Goal: Entertainment & Leisure: Consume media (video, audio)

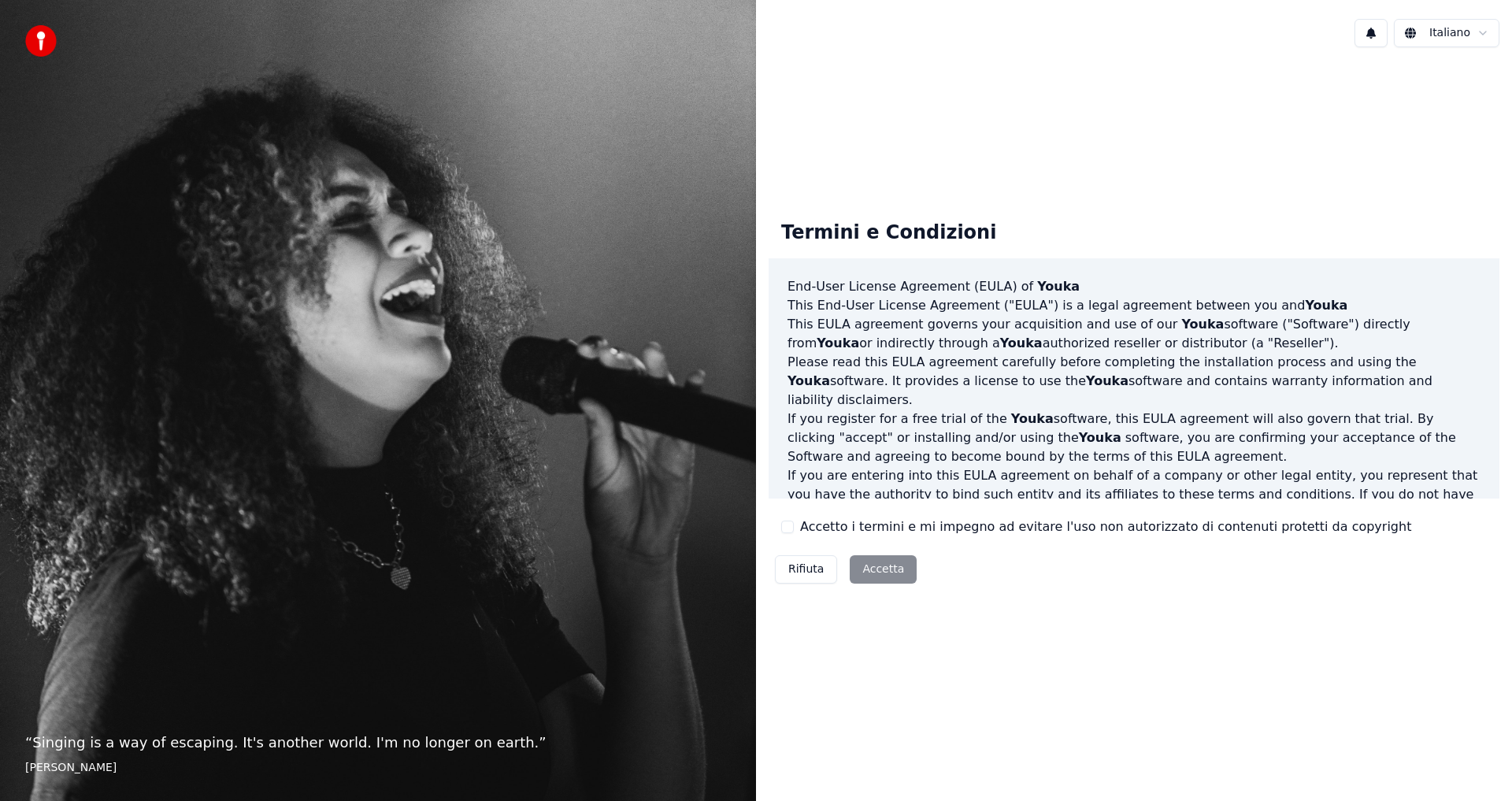
click at [786, 533] on button "Accetto i termini e mi impegno ad evitare l'uso non autorizzato di contenuti pr…" at bounding box center [787, 527] width 13 height 13
click at [860, 568] on button "Accetta" at bounding box center [883, 569] width 67 height 29
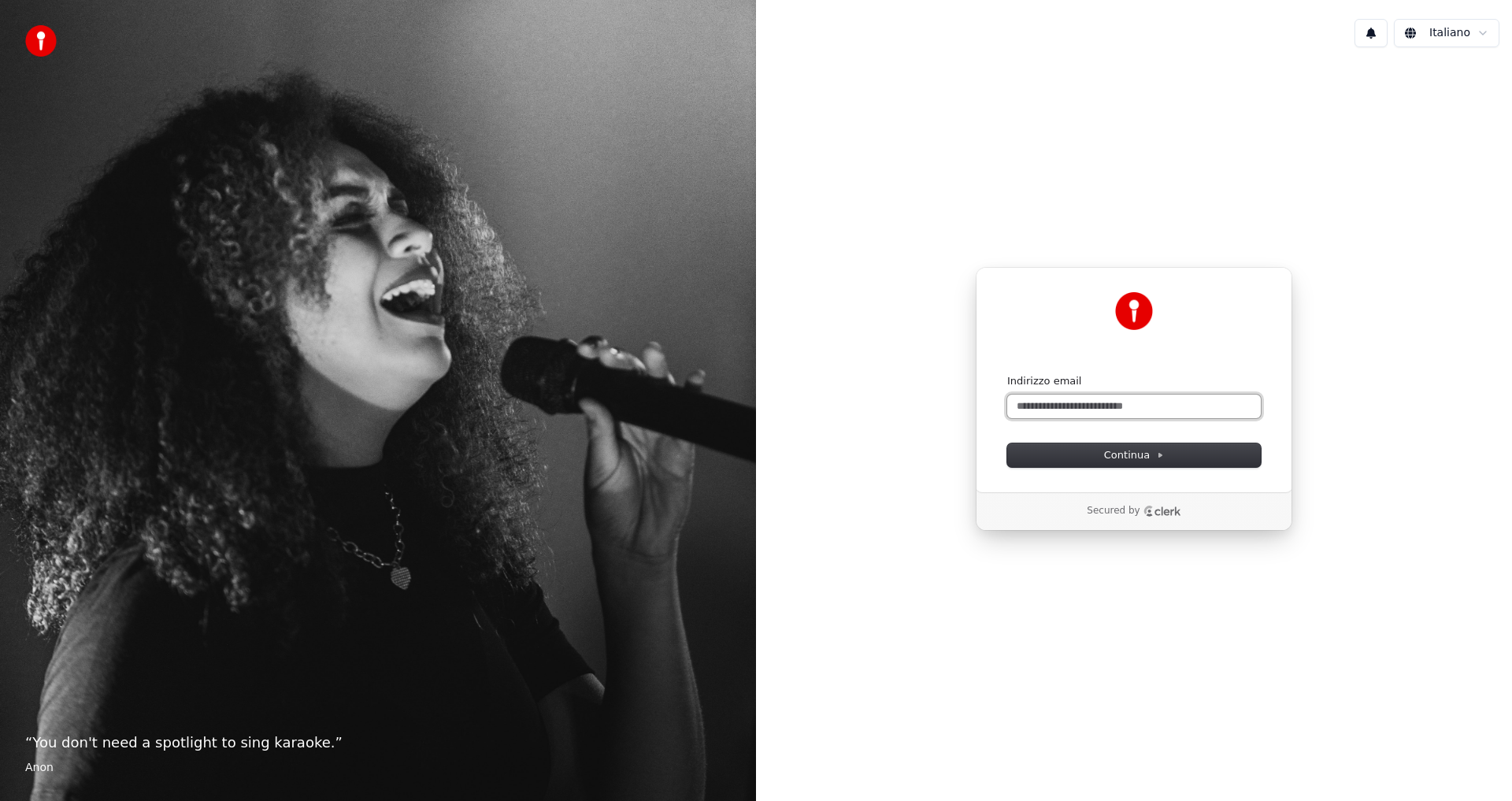
click at [1050, 400] on input "Indirizzo email" at bounding box center [1134, 406] width 253 height 23
click at [1101, 454] on button "Continua" at bounding box center [1134, 455] width 253 height 23
type input "**********"
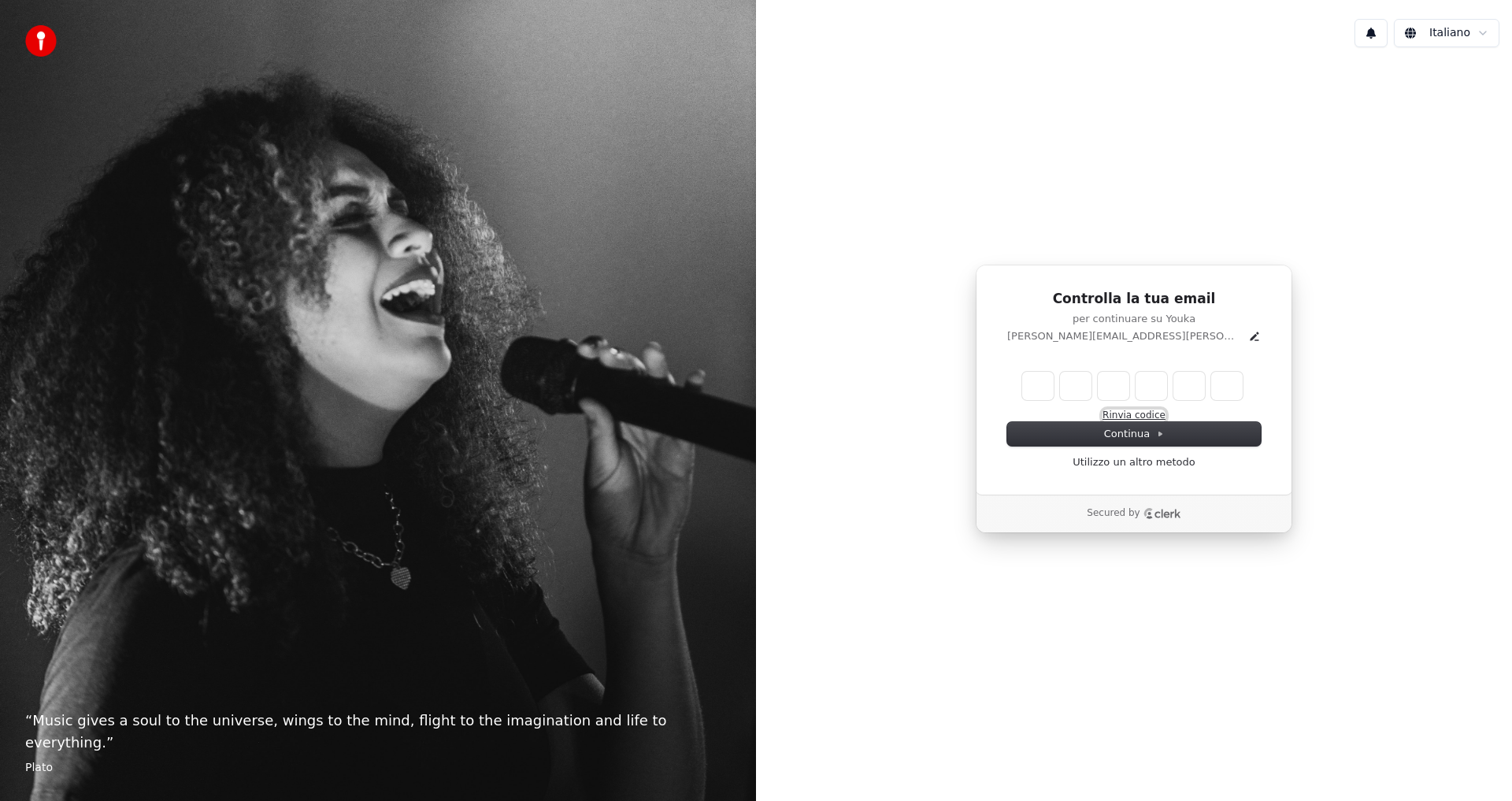
click at [1121, 416] on button "Rinvia codice" at bounding box center [1134, 416] width 63 height 13
type input "*"
type input "**"
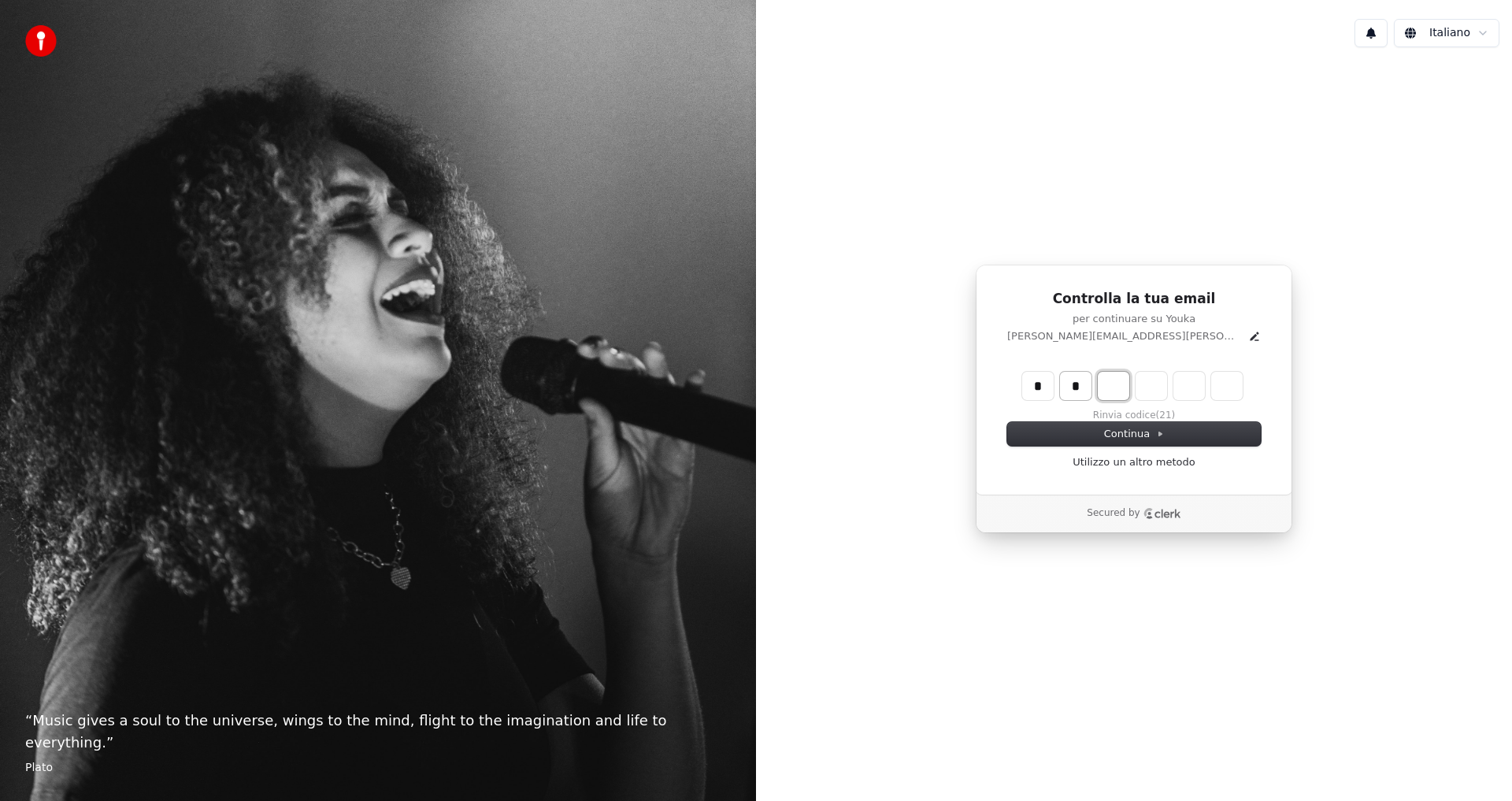
type input "*"
type input "***"
type input "*"
type input "****"
type input "*"
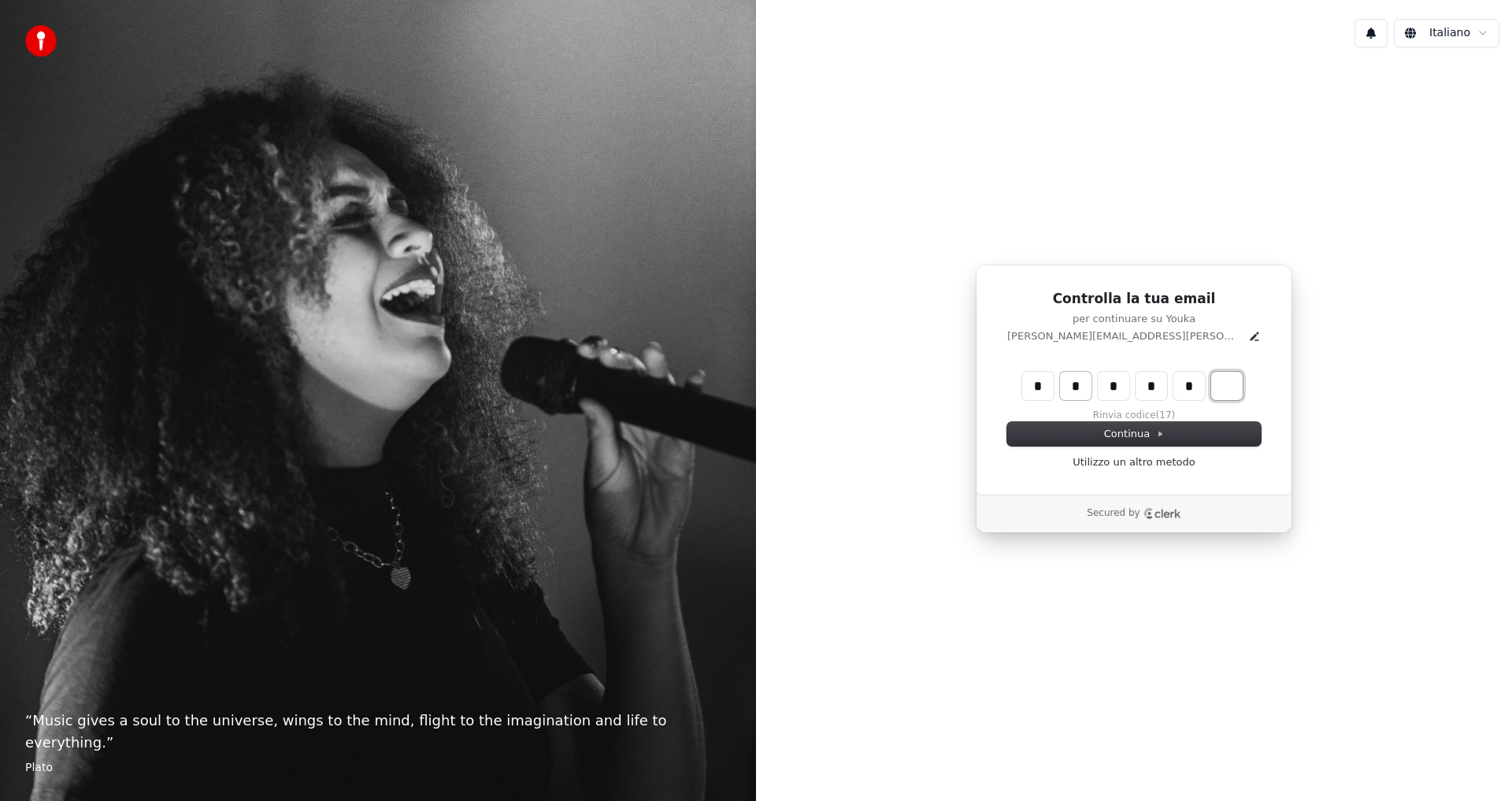
type input "******"
type input "*"
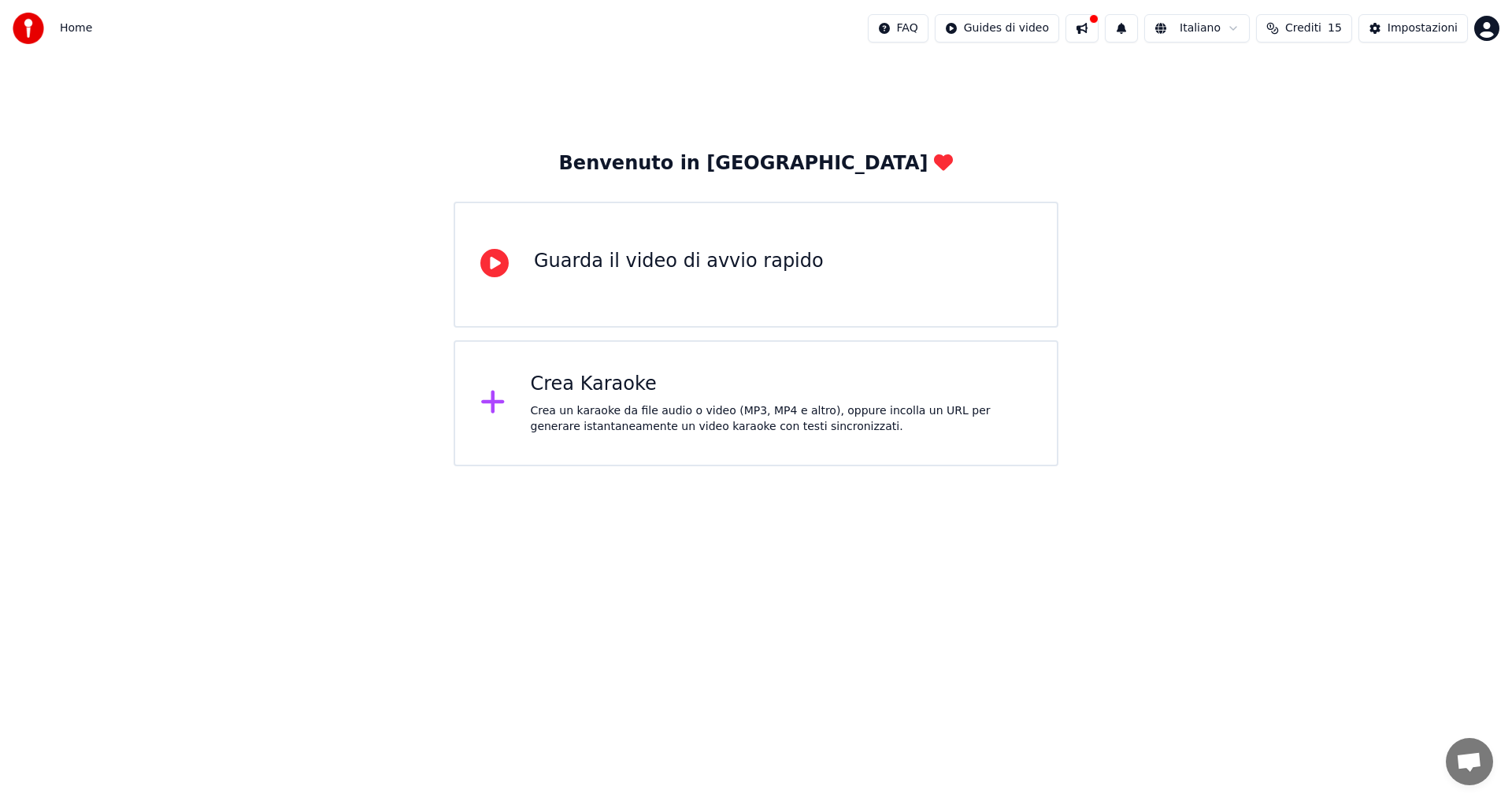
click at [635, 264] on div "Guarda il video di avvio rapido" at bounding box center [679, 261] width 290 height 25
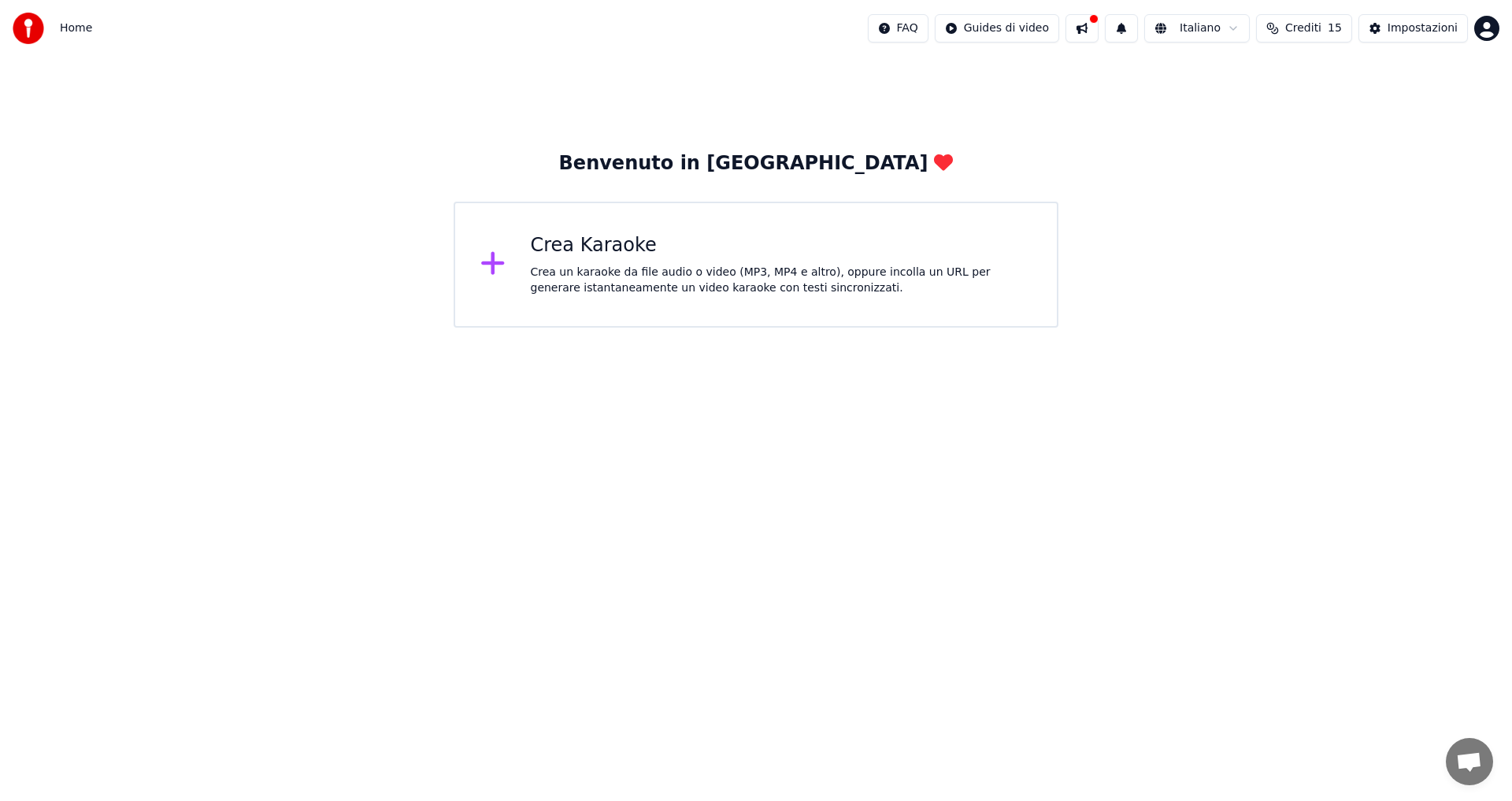
click at [591, 272] on div "Crea un karaoke da file audio o video (MP3, MP4 e altro), oppure incolla un URL…" at bounding box center [781, 280] width 502 height 31
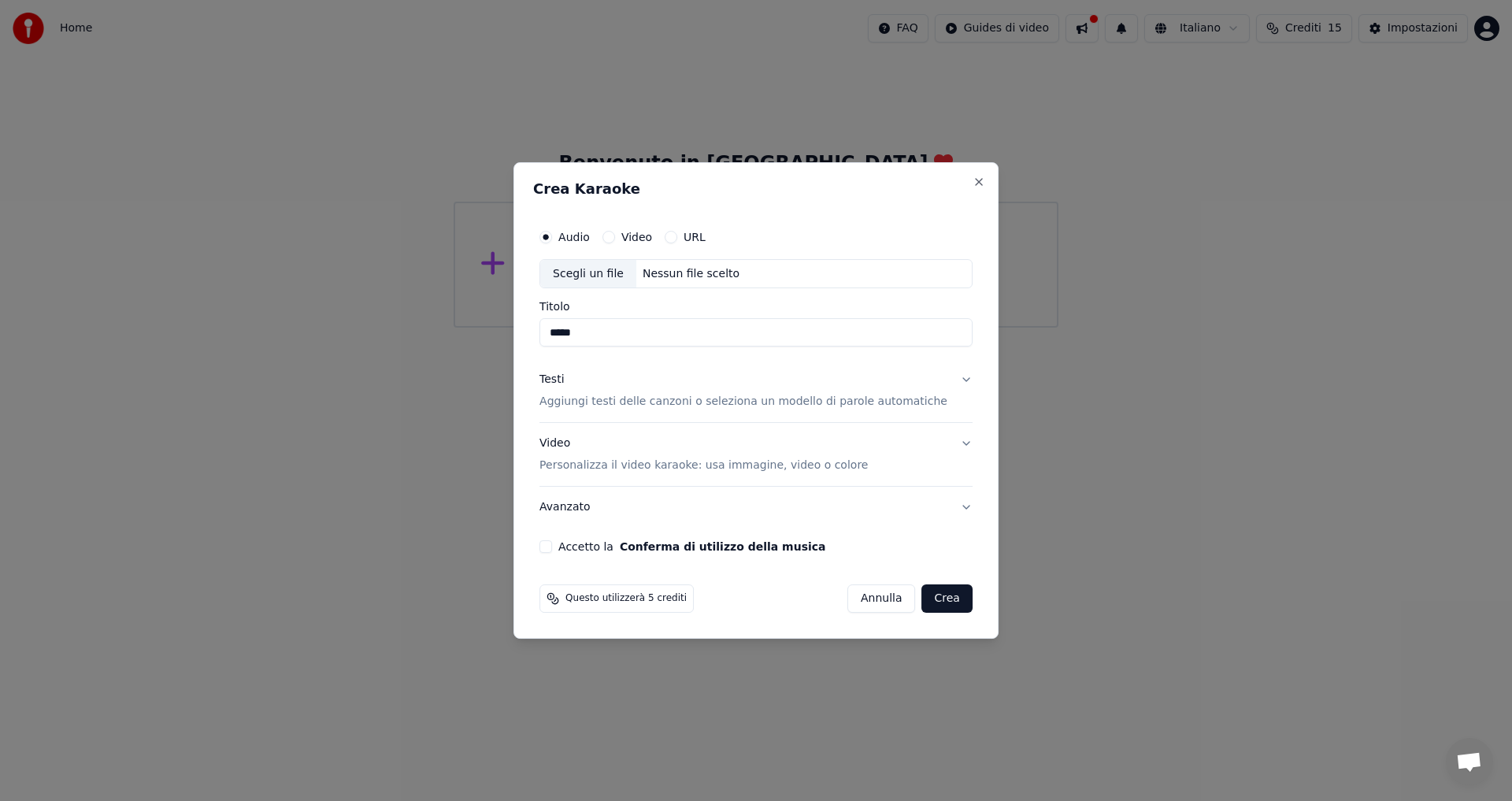
click at [604, 274] on div "Scegli un file" at bounding box center [588, 274] width 96 height 29
type input "**********"
click at [656, 401] on p "Aggiungi testi delle canzoni o seleziona un modello di parole automatiche" at bounding box center [743, 402] width 408 height 16
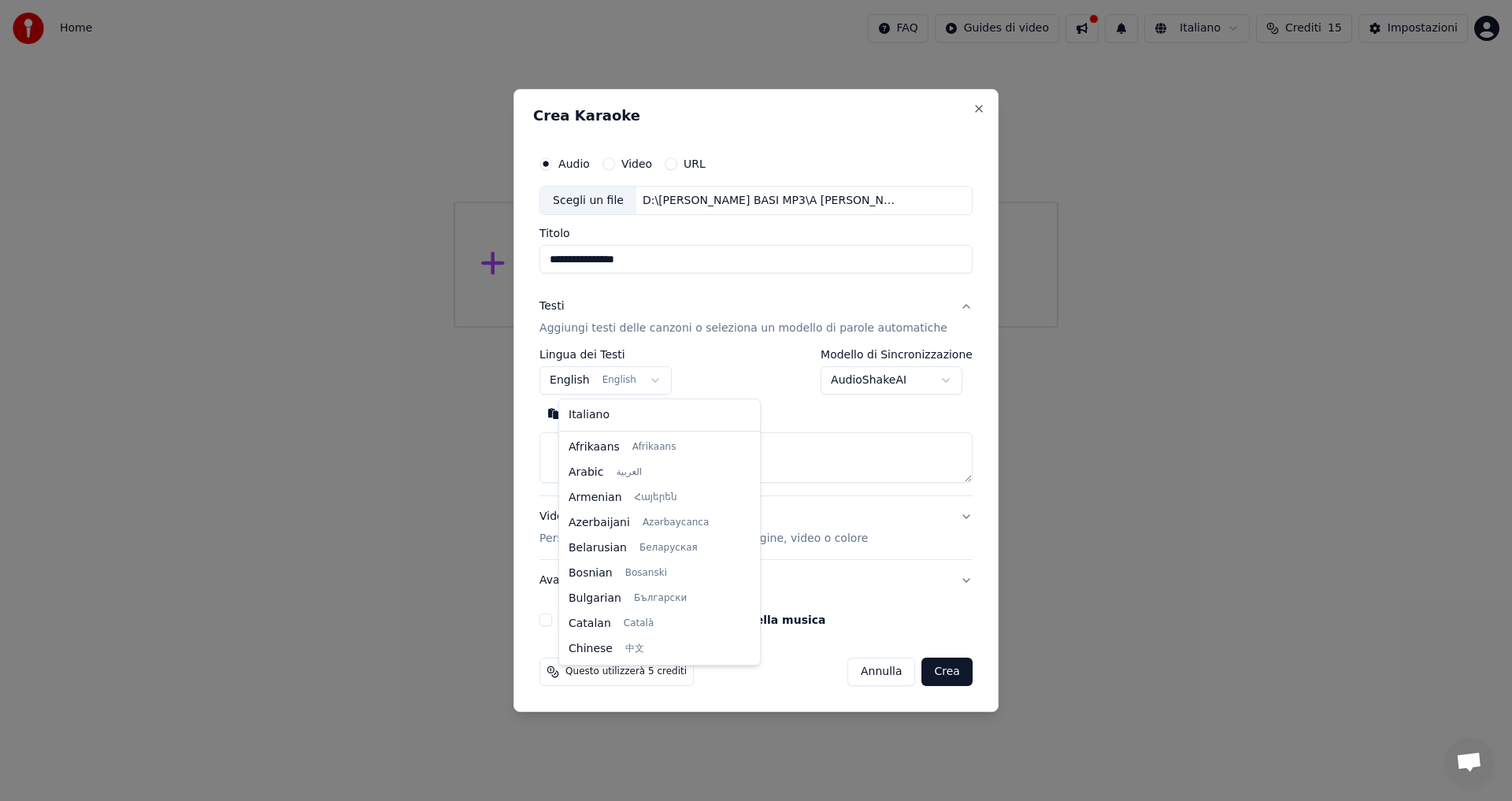
click at [664, 328] on body "**********" at bounding box center [756, 163] width 1512 height 328
select select "**"
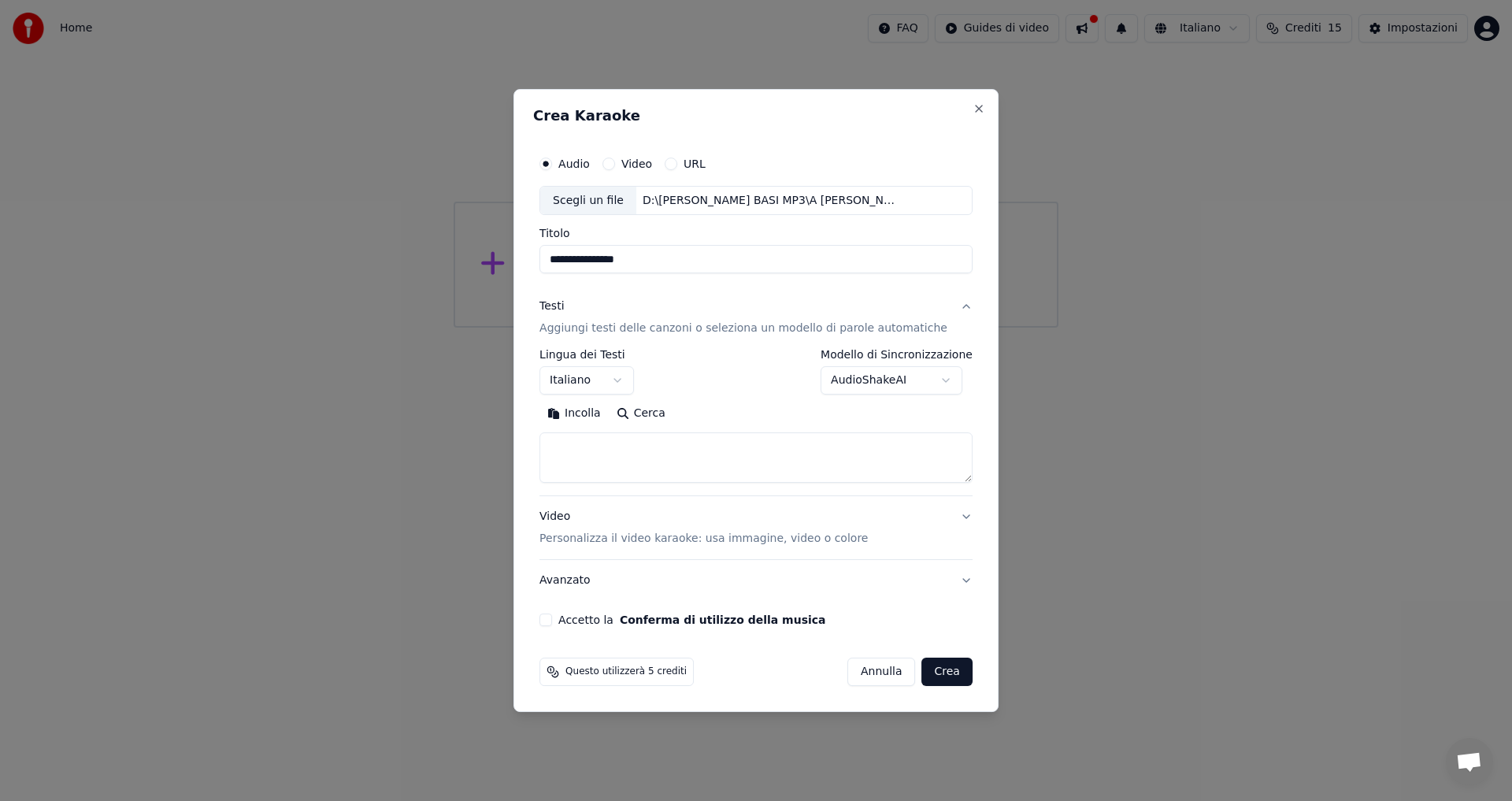
click at [615, 438] on textarea at bounding box center [756, 458] width 433 height 50
click at [598, 330] on p "Aggiungi testi delle canzoni o seleziona un modello di parole automatiche" at bounding box center [743, 330] width 408 height 16
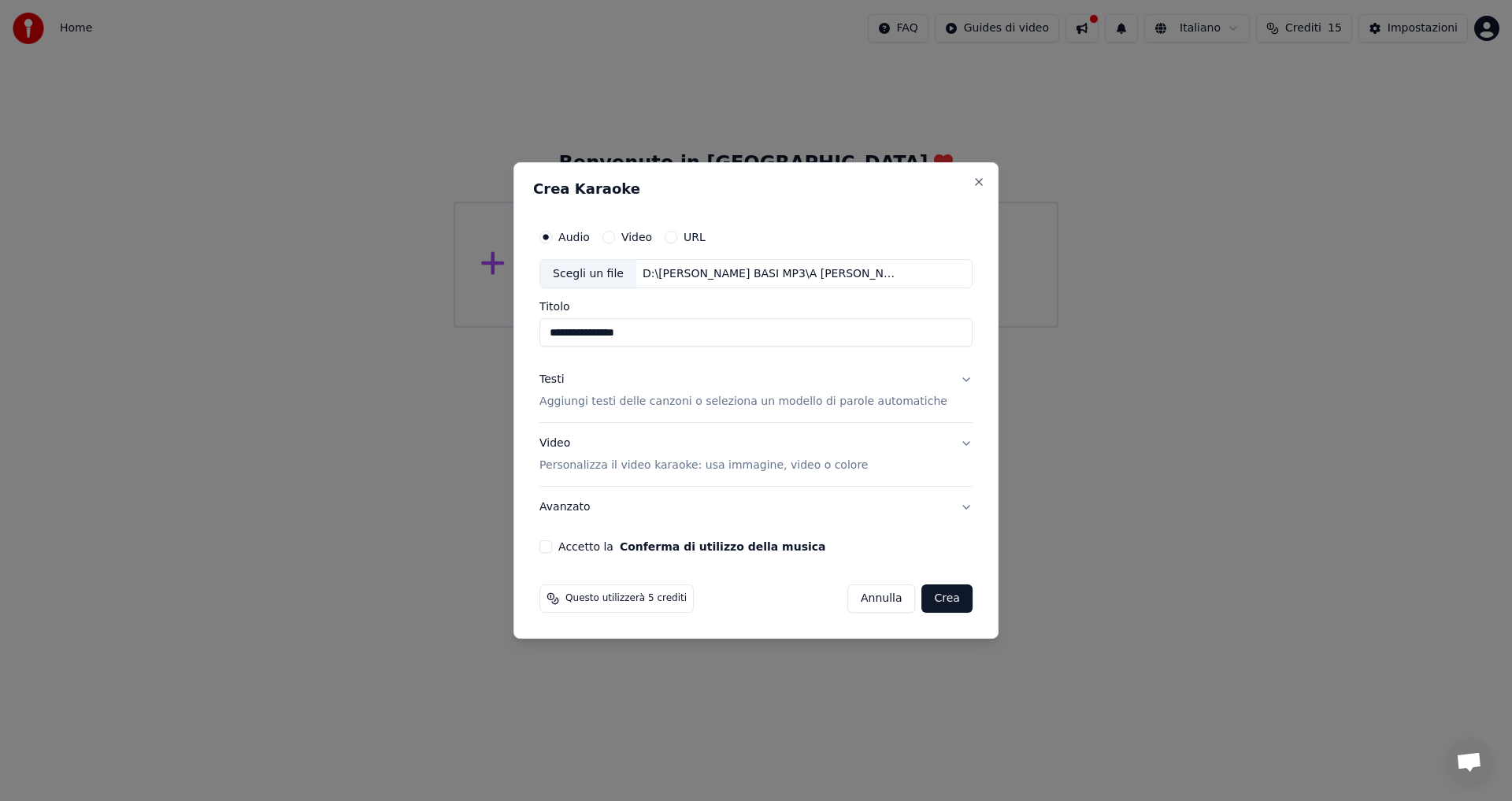
click at [606, 401] on p "Aggiungi testi delle canzoni o seleziona un modello di parole automatiche" at bounding box center [743, 402] width 408 height 16
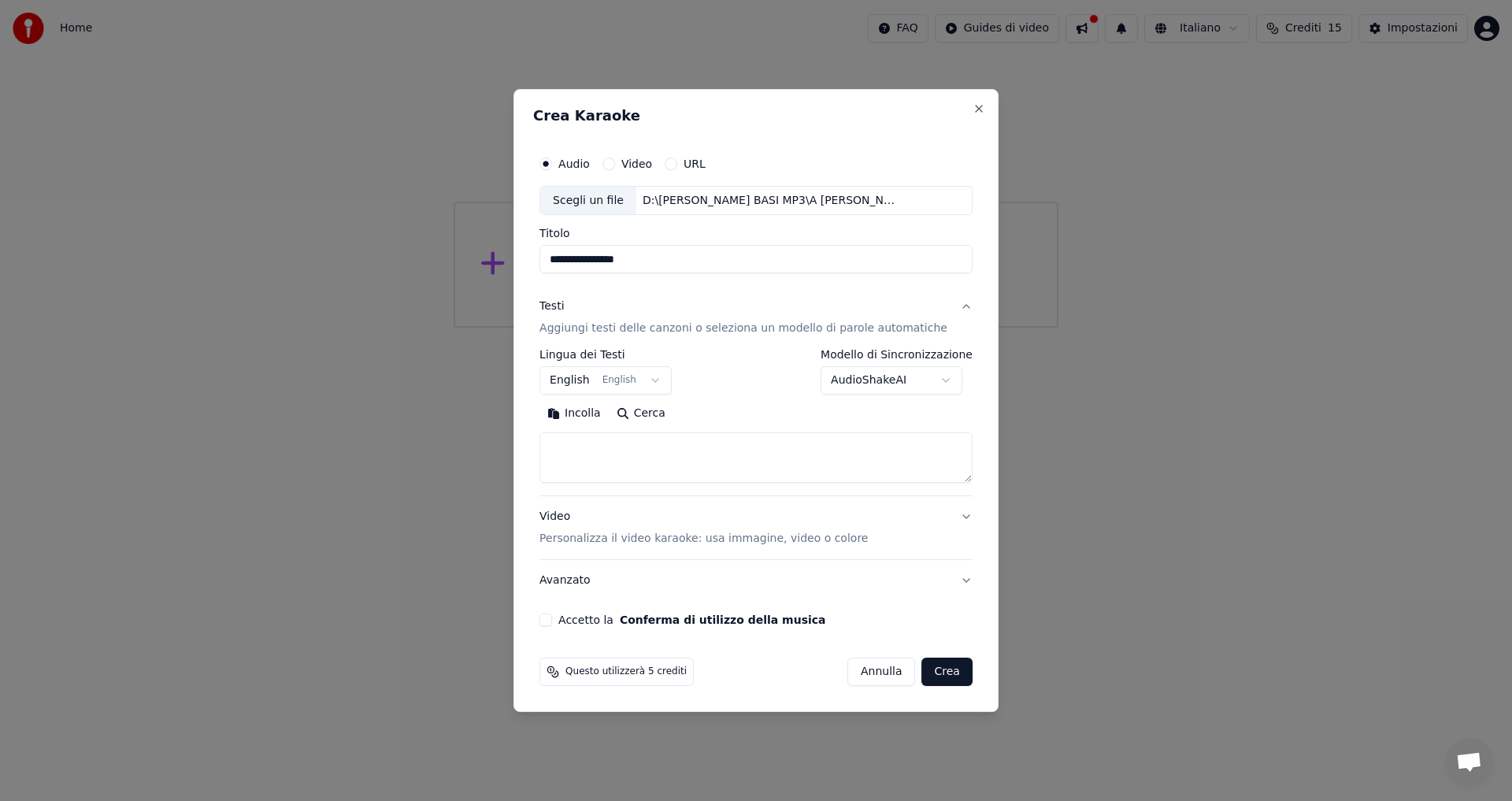
click at [597, 414] on button "Incolla" at bounding box center [574, 414] width 69 height 25
type textarea "**********"
click at [569, 626] on div "Accetto la Conferma di utilizzo della musica" at bounding box center [756, 620] width 433 height 13
click at [552, 620] on button "Accetto la Conferma di utilizzo della musica" at bounding box center [546, 620] width 13 height 13
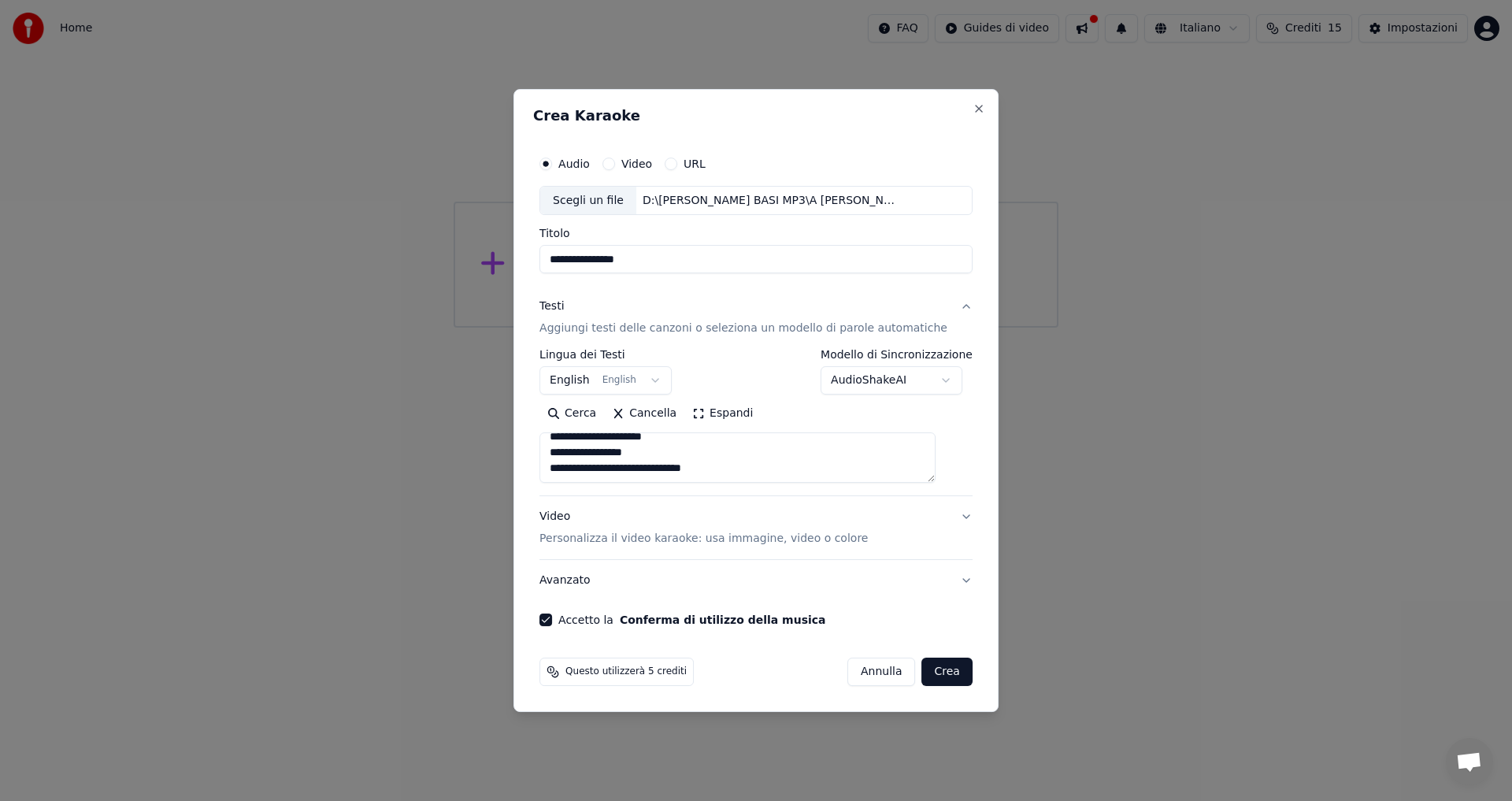
click at [923, 669] on button "Crea" at bounding box center [947, 672] width 50 height 29
select select "**"
type textarea "**********"
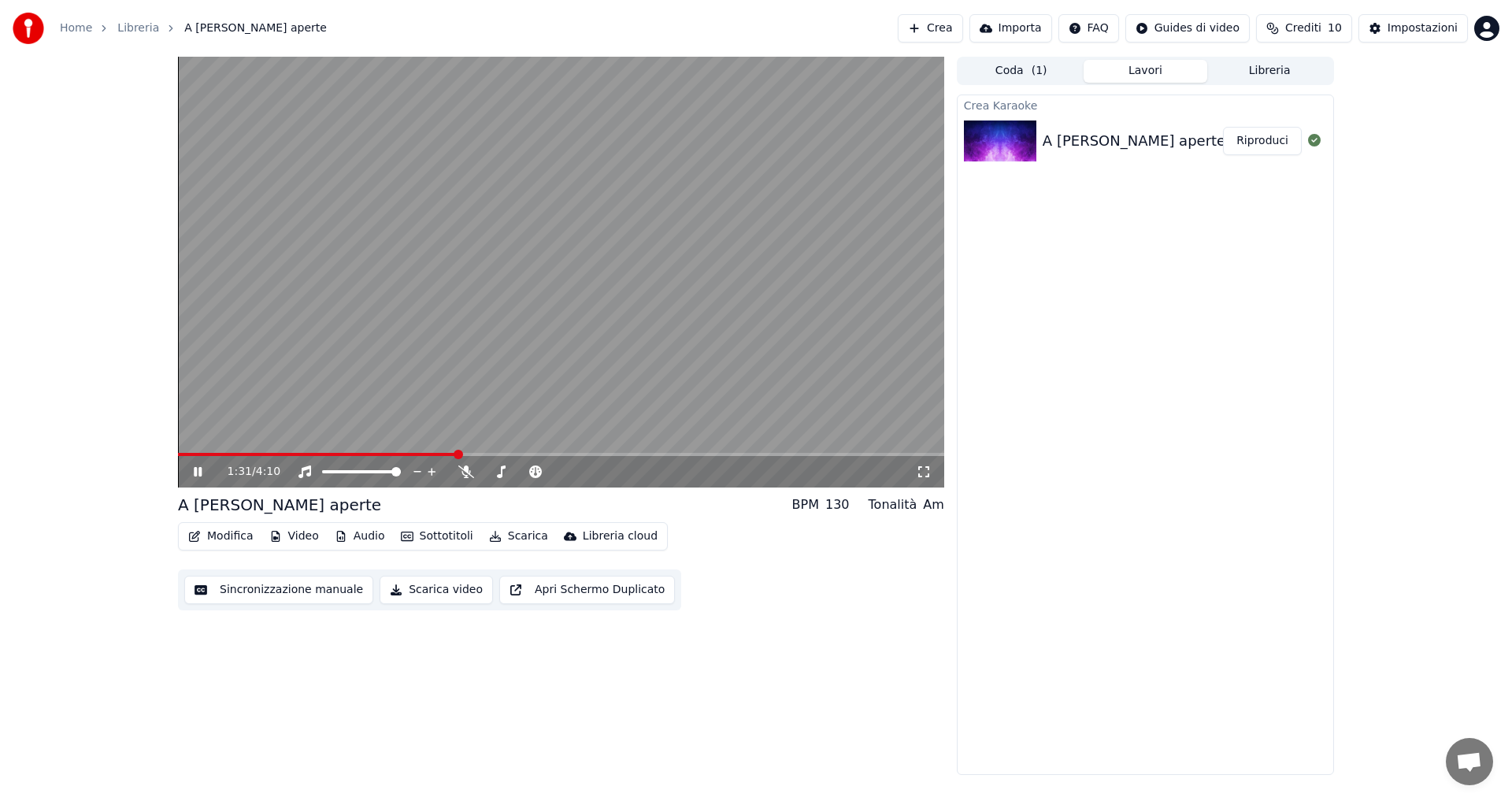
click at [199, 471] on icon at bounding box center [198, 471] width 8 height 10
click at [1307, 31] on span "Crediti" at bounding box center [1303, 29] width 36 height 16
click at [1091, 367] on div "Crea Karaoke A braccia aperte Riproduci" at bounding box center [1146, 435] width 377 height 681
click at [336, 593] on button "Sincronizzazione manuale" at bounding box center [278, 590] width 189 height 29
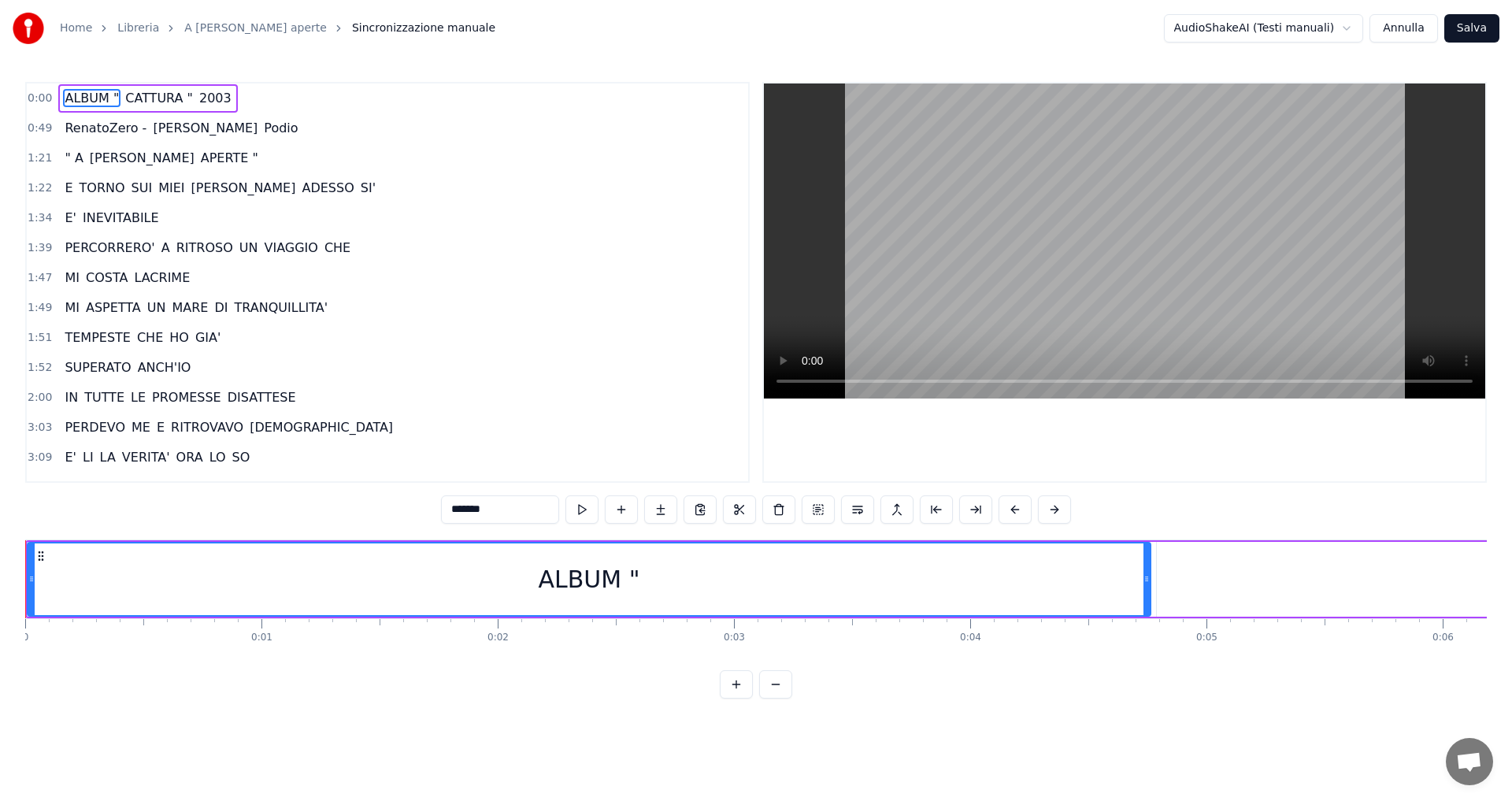
click at [1399, 27] on button "Annulla" at bounding box center [1403, 29] width 68 height 29
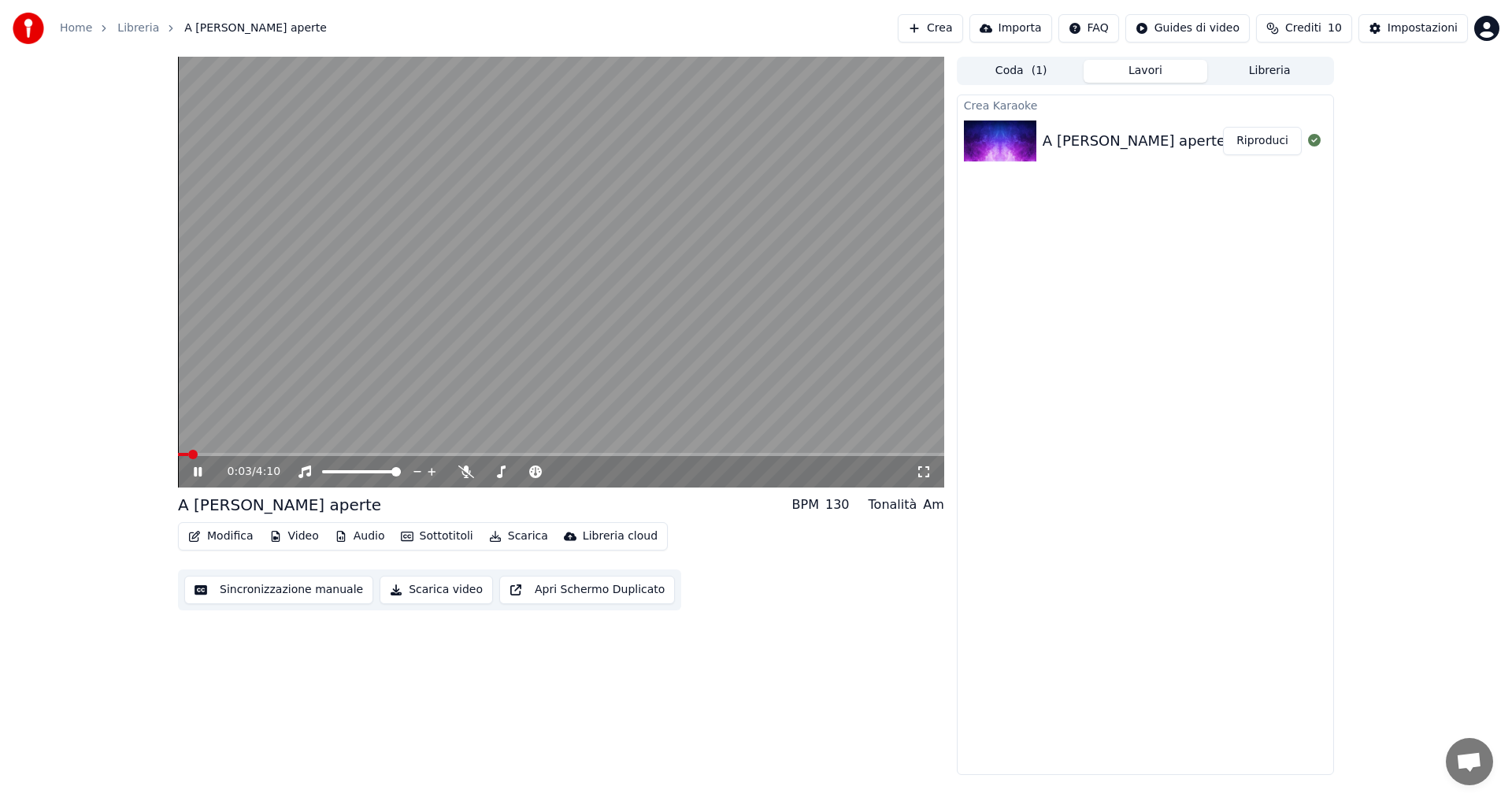
click at [197, 471] on icon at bounding box center [198, 471] width 8 height 10
click at [1406, 27] on div "Impostazioni" at bounding box center [1422, 29] width 70 height 16
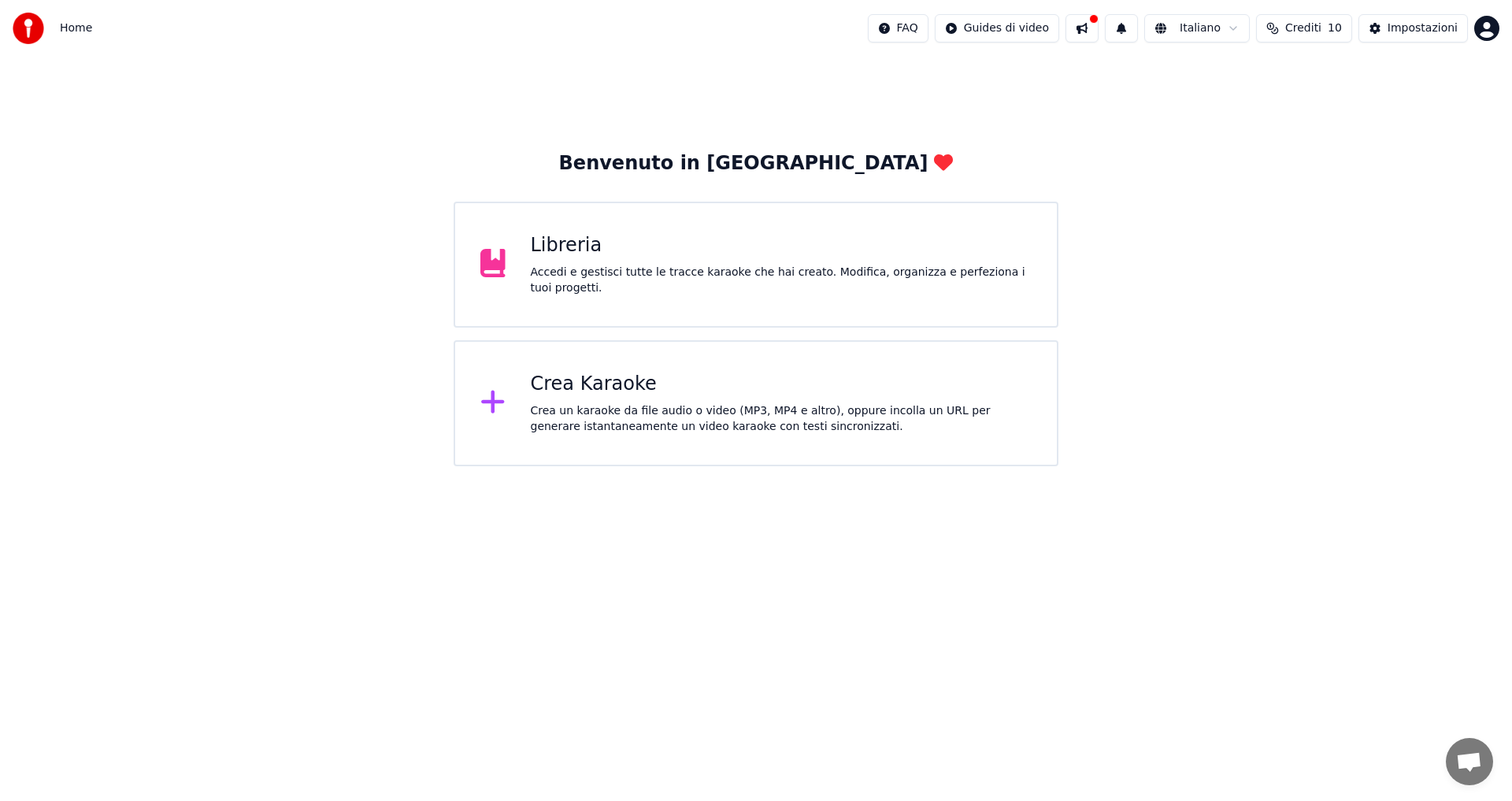
click at [578, 388] on div "Crea Karaoke" at bounding box center [781, 384] width 502 height 25
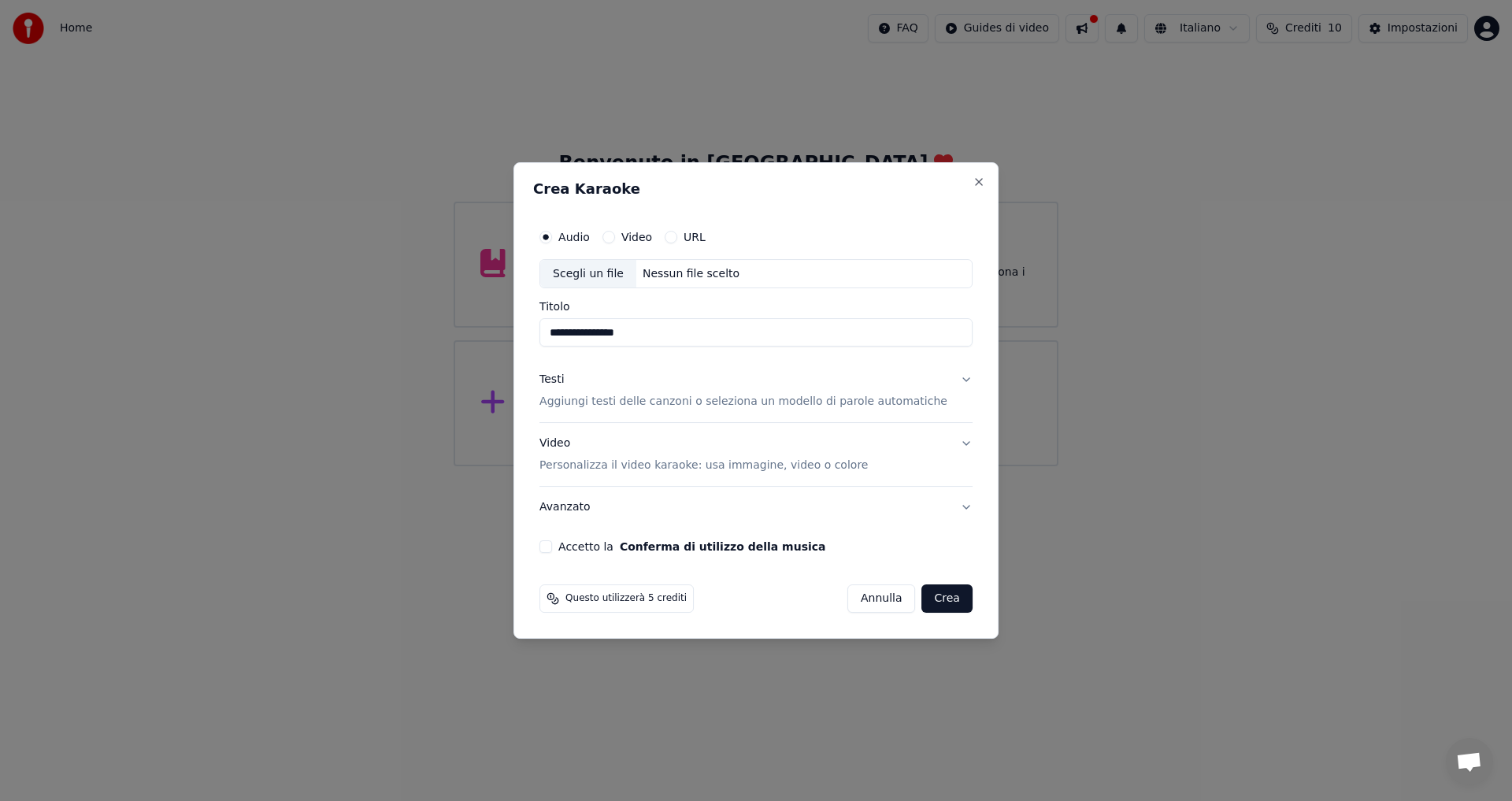
type input "**********"
click at [623, 405] on p "Aggiungi testi delle canzoni o seleziona un modello di parole automatiche" at bounding box center [743, 402] width 408 height 16
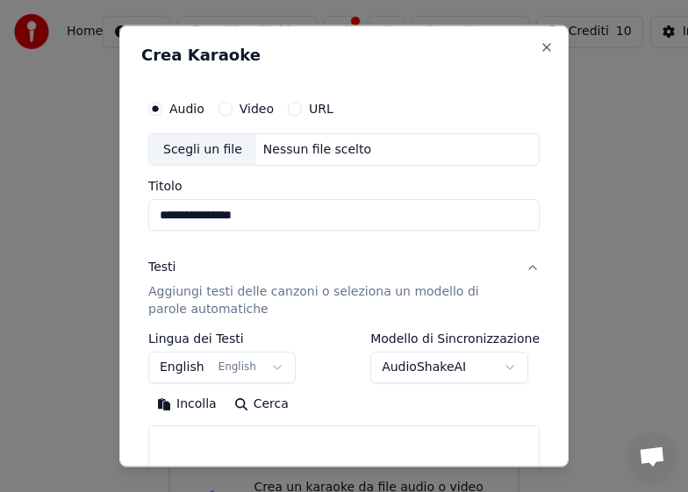
click at [187, 295] on p "Aggiungi testi delle canzoni o seleziona un modello di parole automatiche" at bounding box center [329, 300] width 363 height 35
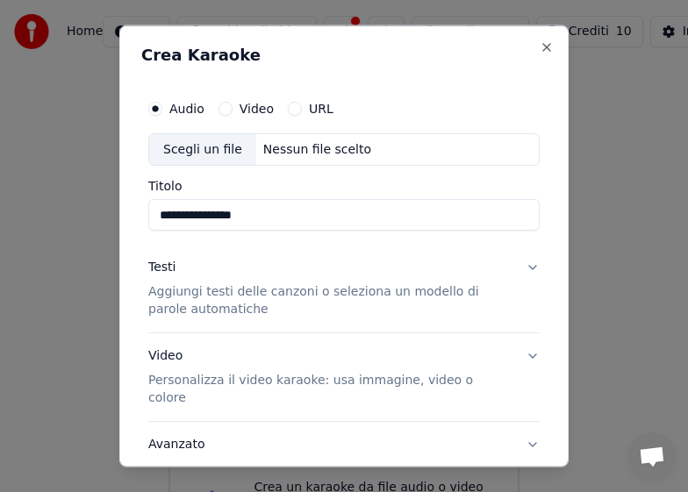
click at [202, 296] on p "Aggiungi testi delle canzoni o seleziona un modello di parole automatiche" at bounding box center [329, 300] width 363 height 35
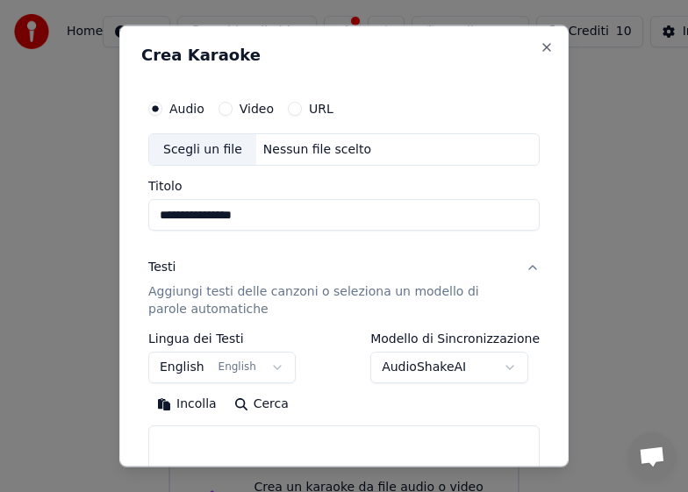
click at [268, 368] on body "**********" at bounding box center [344, 298] width 688 height 596
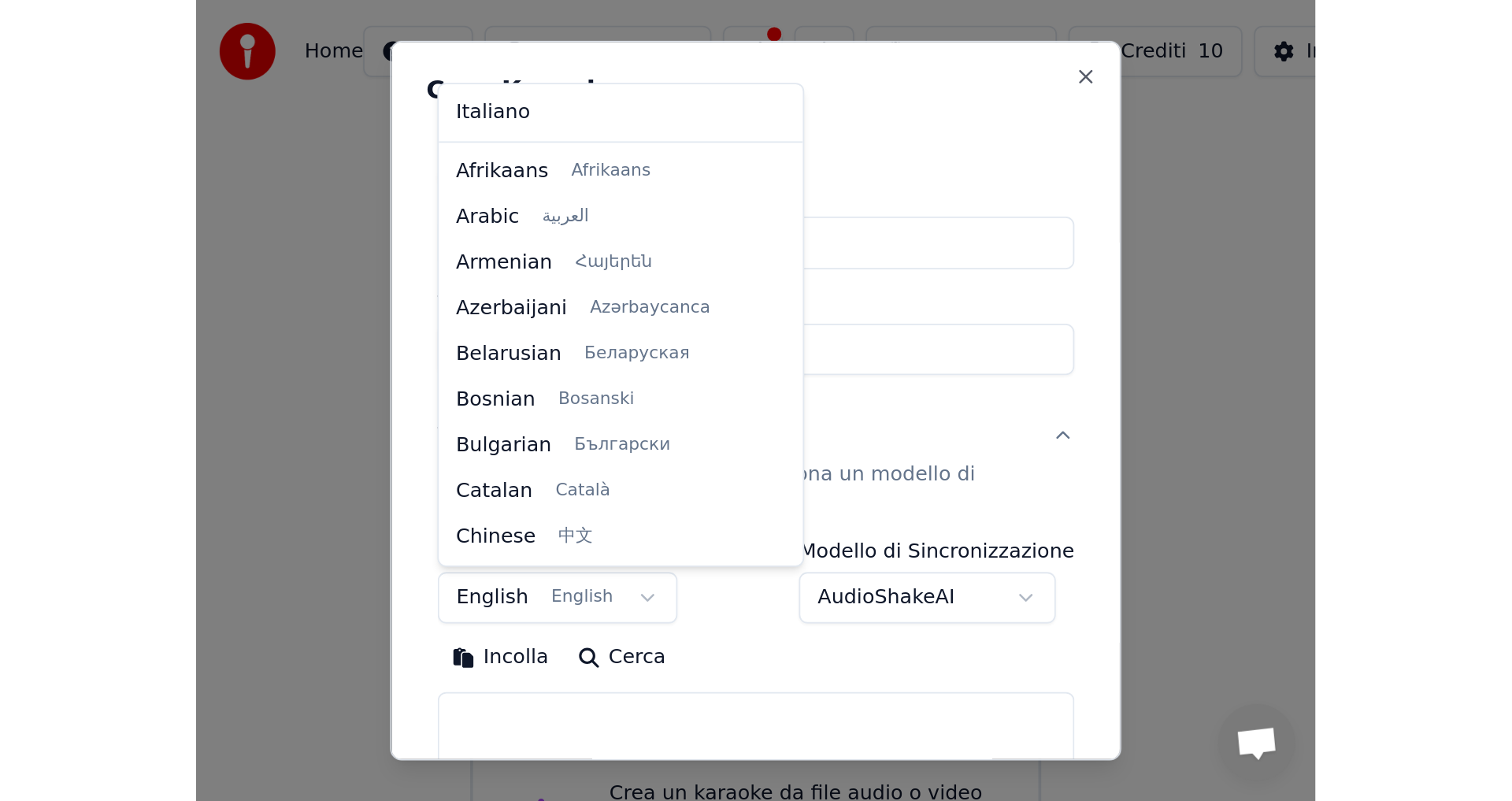
scroll to position [126, 0]
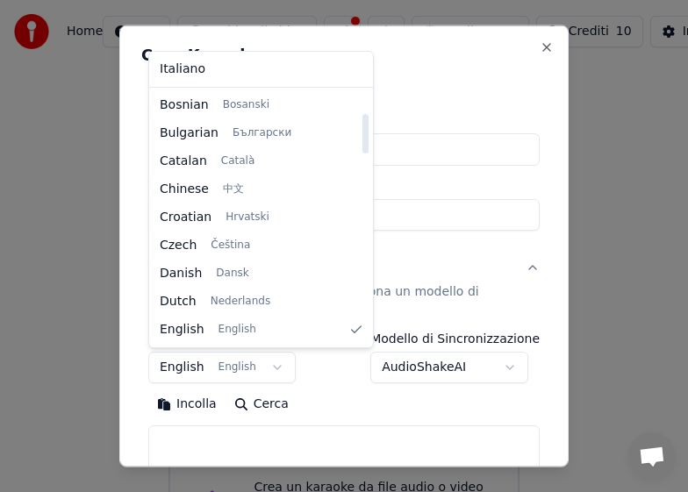
select select "**"
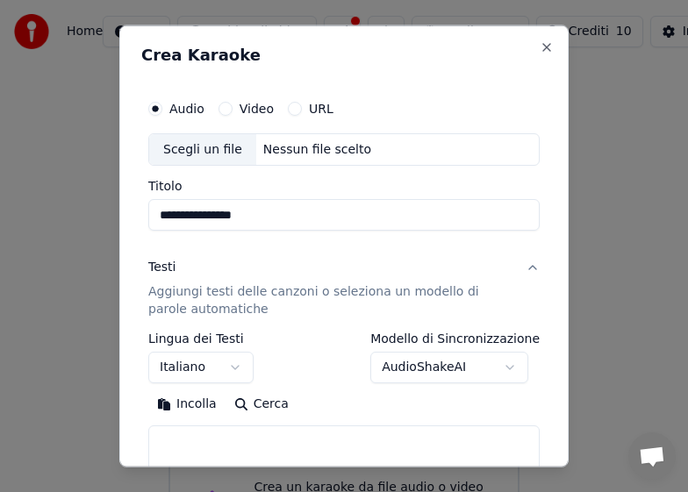
click at [191, 439] on textarea at bounding box center [343, 453] width 391 height 56
click at [203, 403] on button "Incolla" at bounding box center [186, 404] width 77 height 28
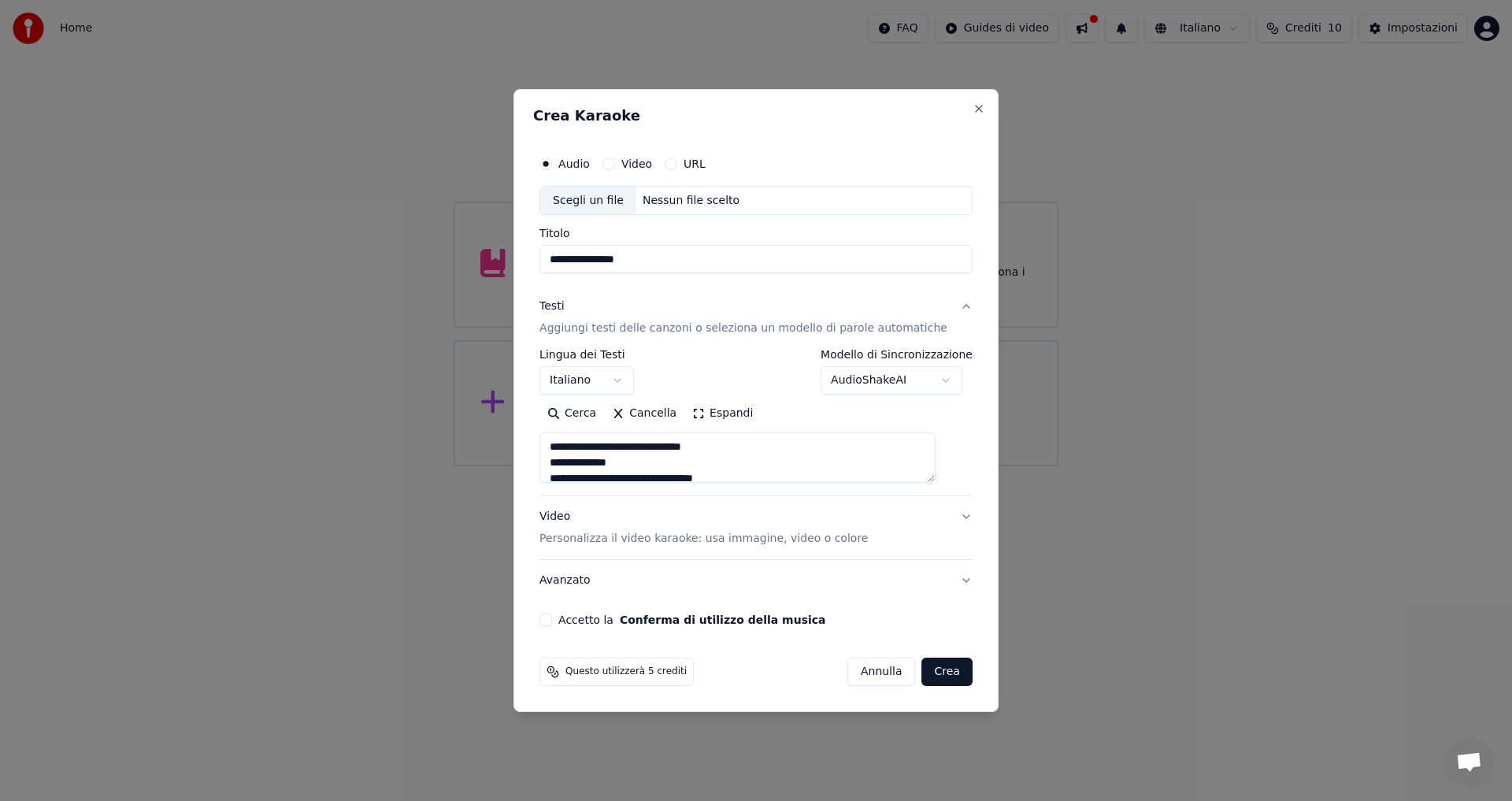
click at [574, 624] on div "Accetto la Conferma di utilizzo della musica" at bounding box center [756, 620] width 433 height 13
click at [552, 621] on button "Accetto la Conferma di utilizzo della musica" at bounding box center [546, 620] width 13 height 13
click at [925, 672] on button "Crea" at bounding box center [947, 672] width 50 height 29
type textarea "**********"
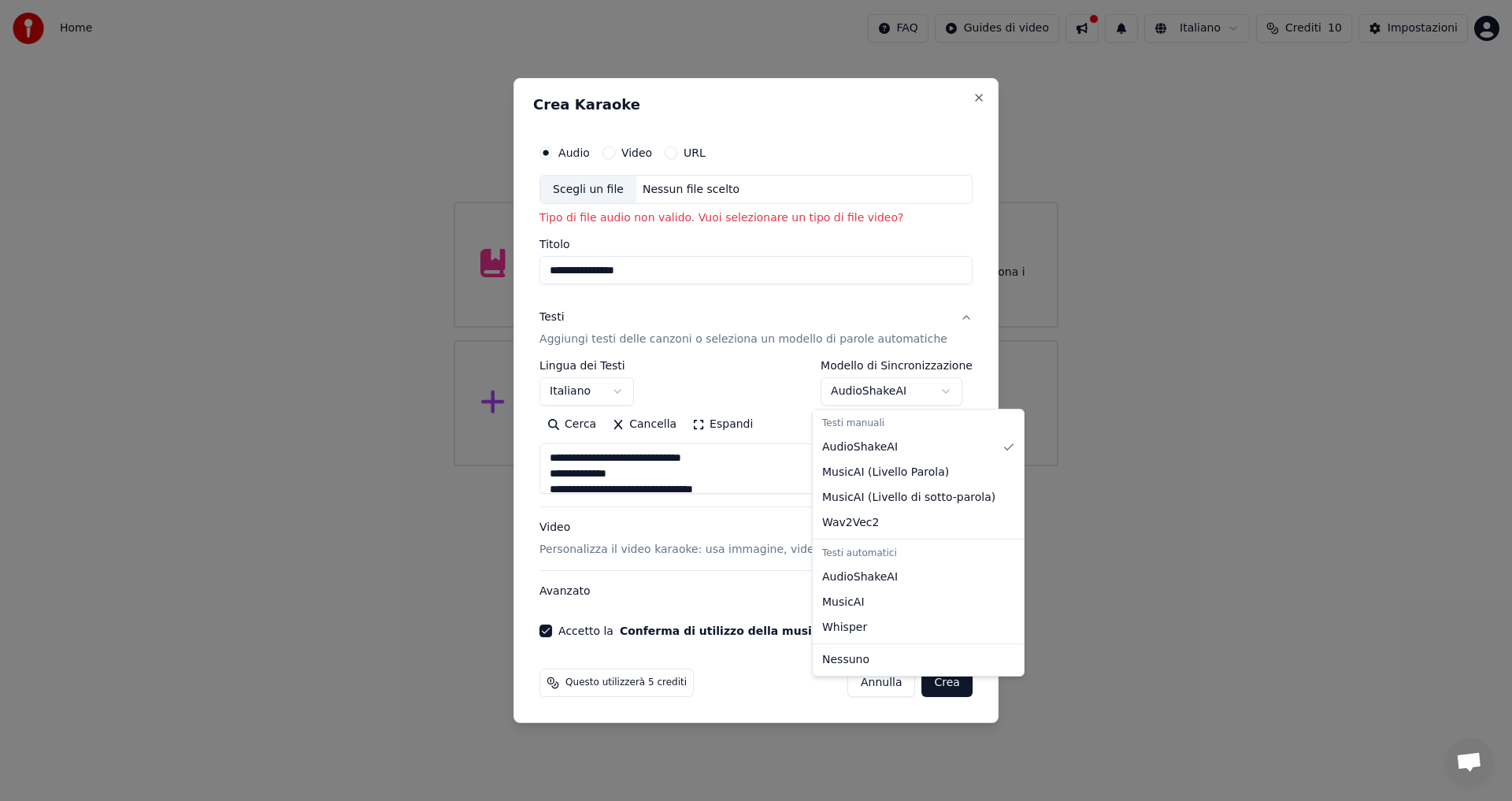
click at [936, 393] on body "**********" at bounding box center [756, 233] width 1512 height 466
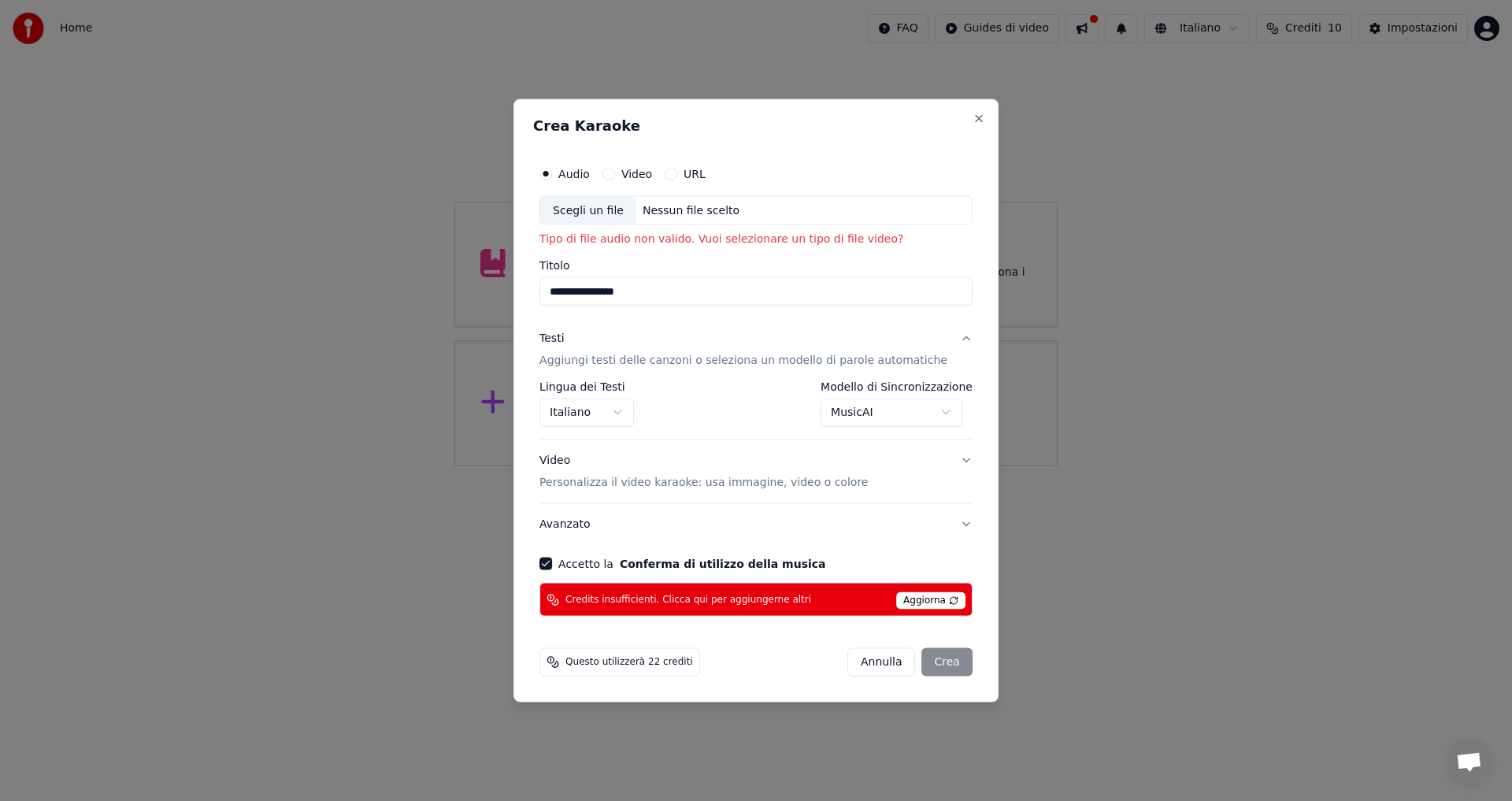
click at [937, 415] on body "**********" at bounding box center [756, 233] width 1512 height 466
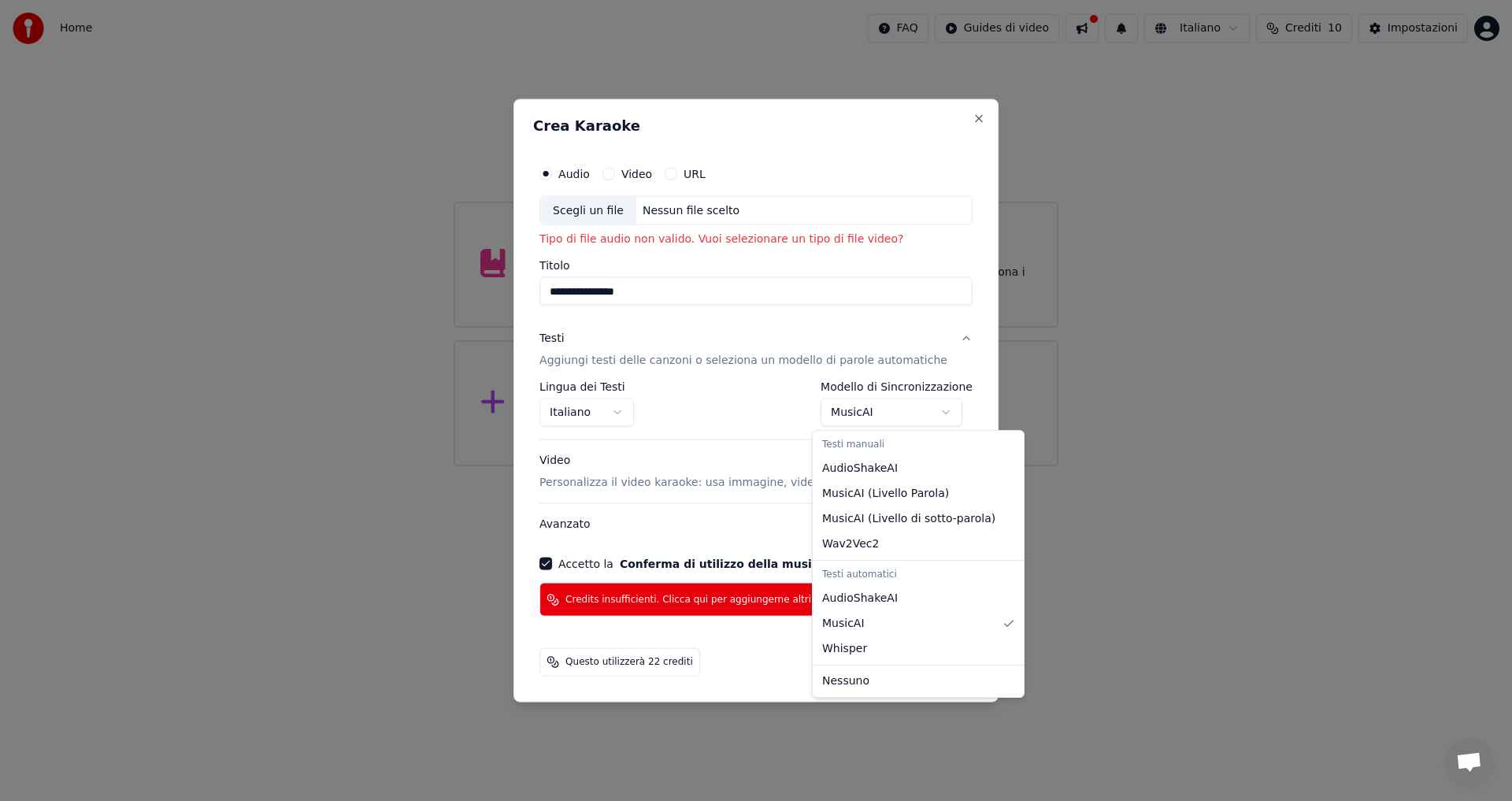
select select "**********"
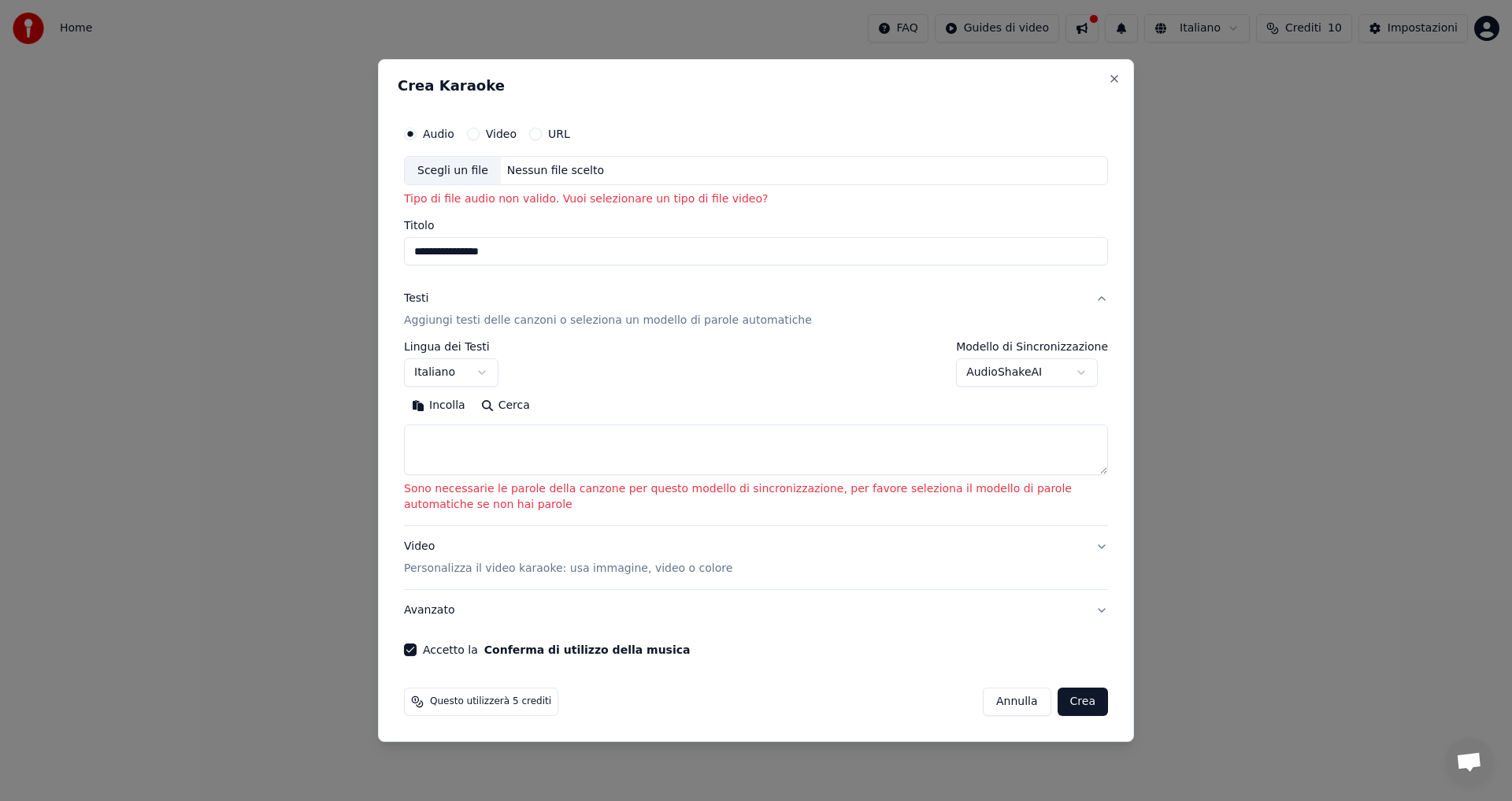
click at [1015, 707] on button "Annulla" at bounding box center [1017, 702] width 68 height 29
select select
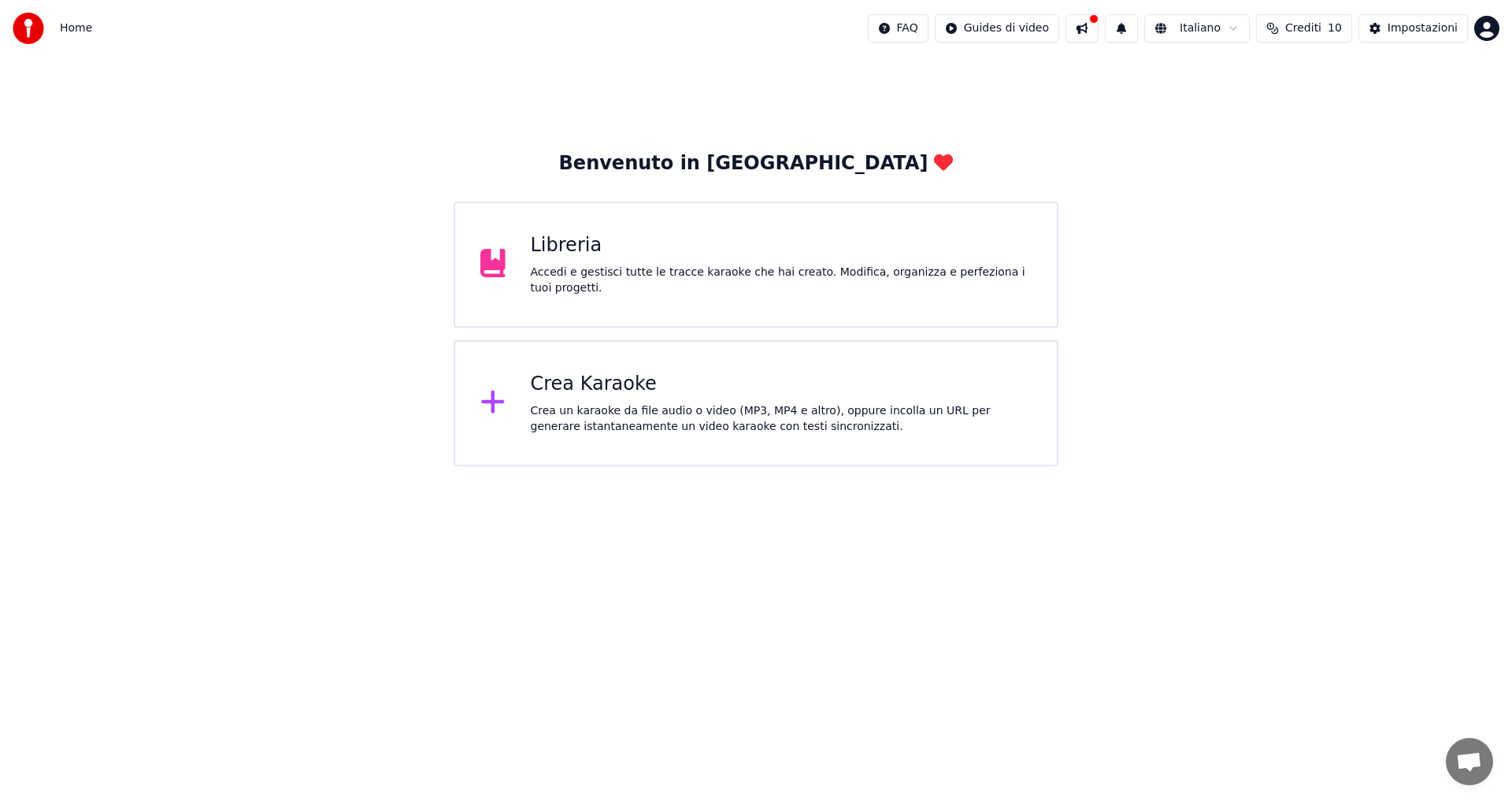
click at [545, 391] on div "Crea Karaoke" at bounding box center [781, 384] width 502 height 25
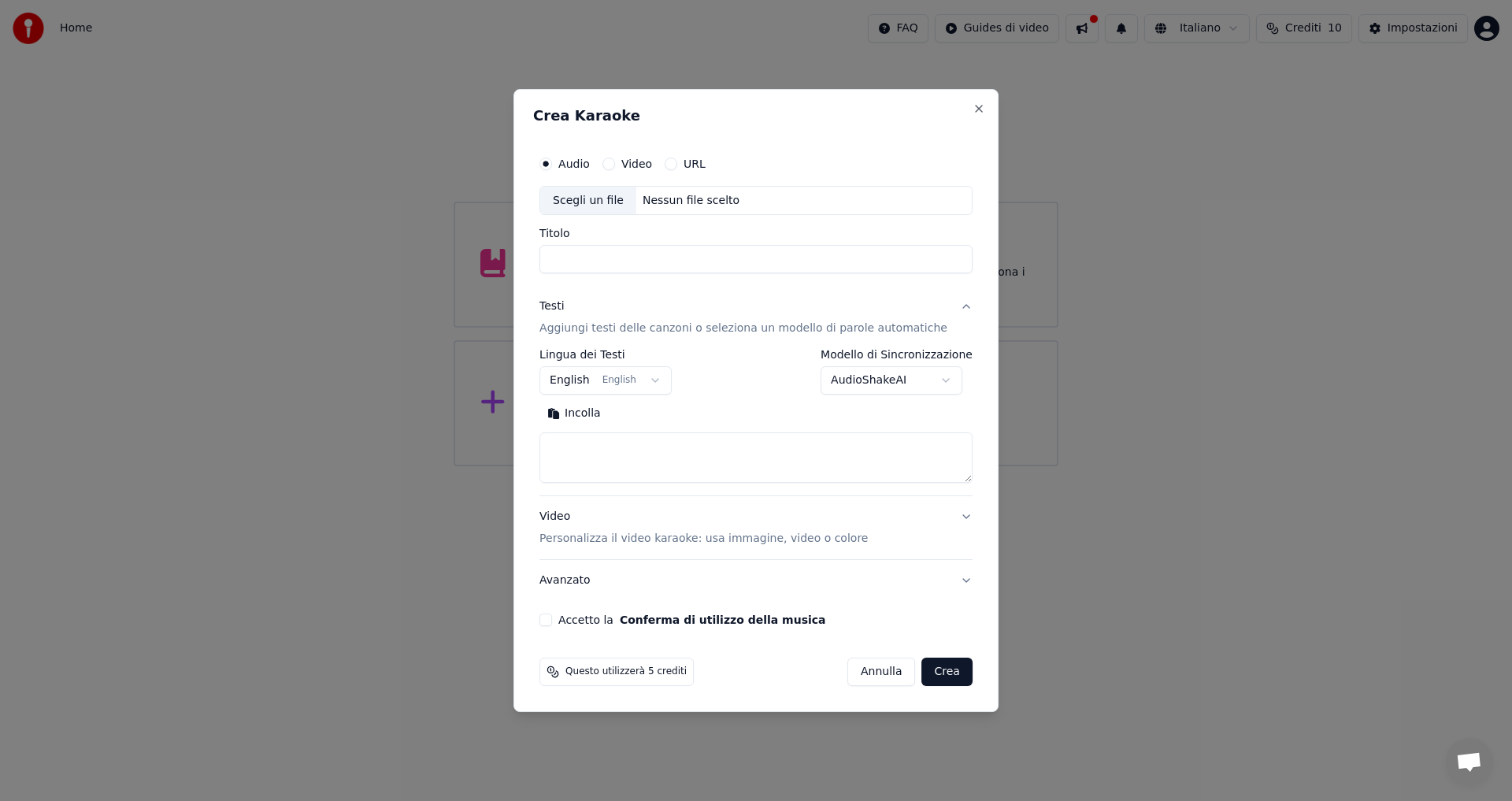
click at [640, 383] on body "**********" at bounding box center [756, 233] width 1512 height 466
select select "**"
click at [598, 251] on input "Titolo" at bounding box center [756, 260] width 433 height 29
type input "**********"
click at [611, 456] on textarea at bounding box center [756, 458] width 433 height 50
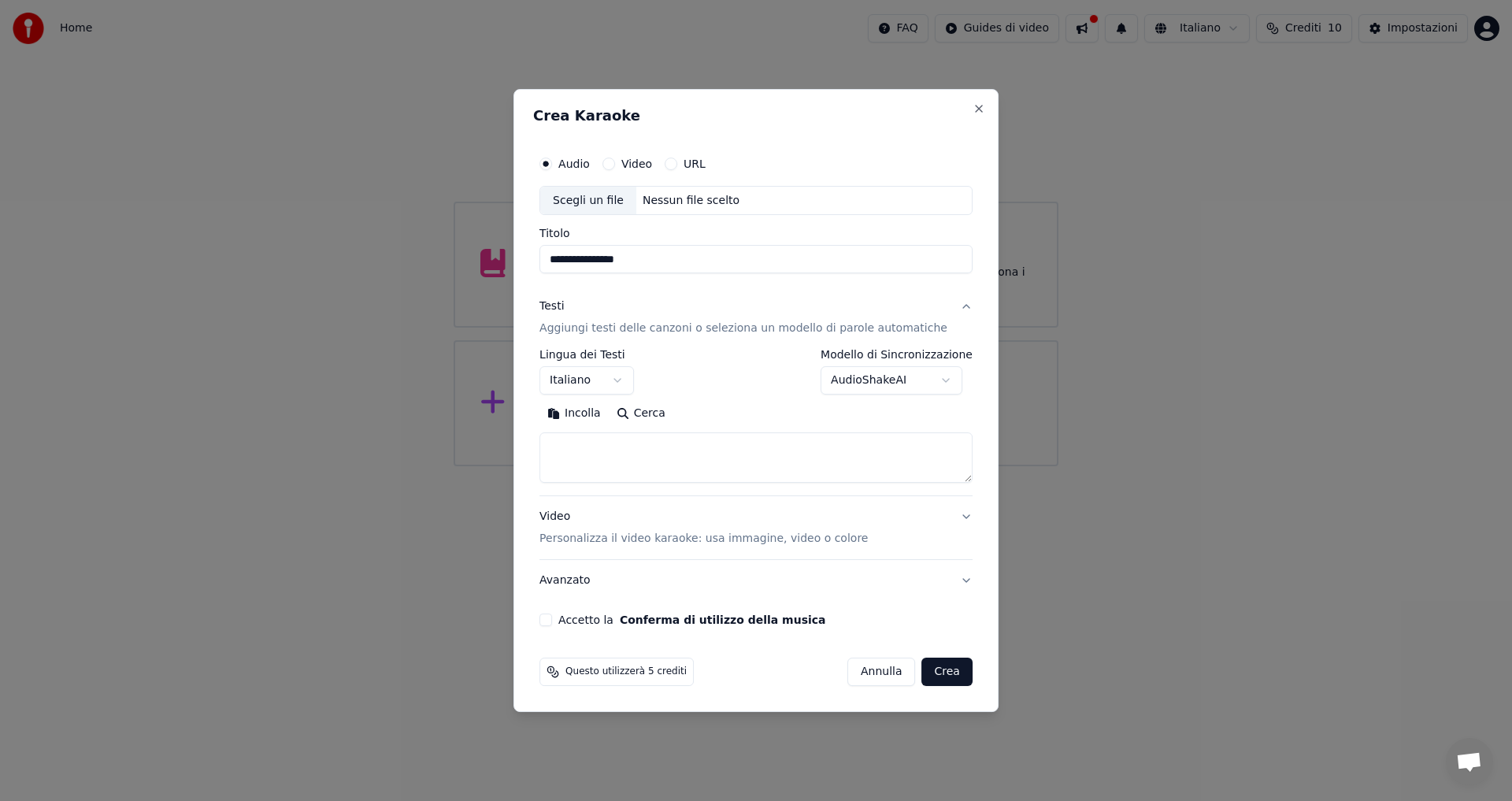
click at [593, 414] on button "Incolla" at bounding box center [574, 414] width 69 height 25
click at [552, 622] on button "Accetto la Conferma di utilizzo della musica" at bounding box center [546, 620] width 13 height 13
click at [922, 670] on button "Crea" at bounding box center [947, 672] width 50 height 29
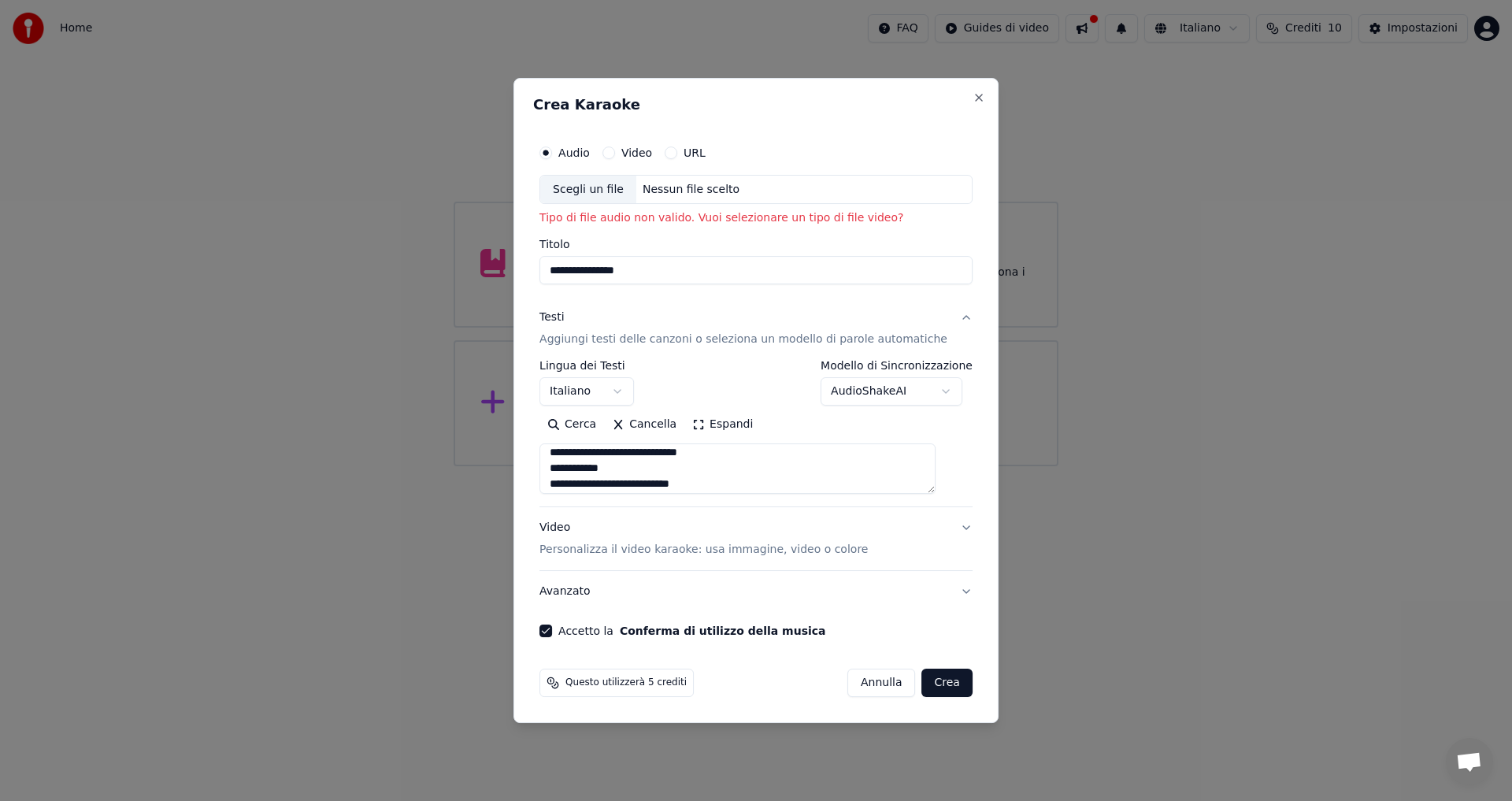
click at [646, 273] on input "**********" at bounding box center [756, 271] width 433 height 29
click at [611, 195] on div "Scegli un file" at bounding box center [588, 190] width 96 height 29
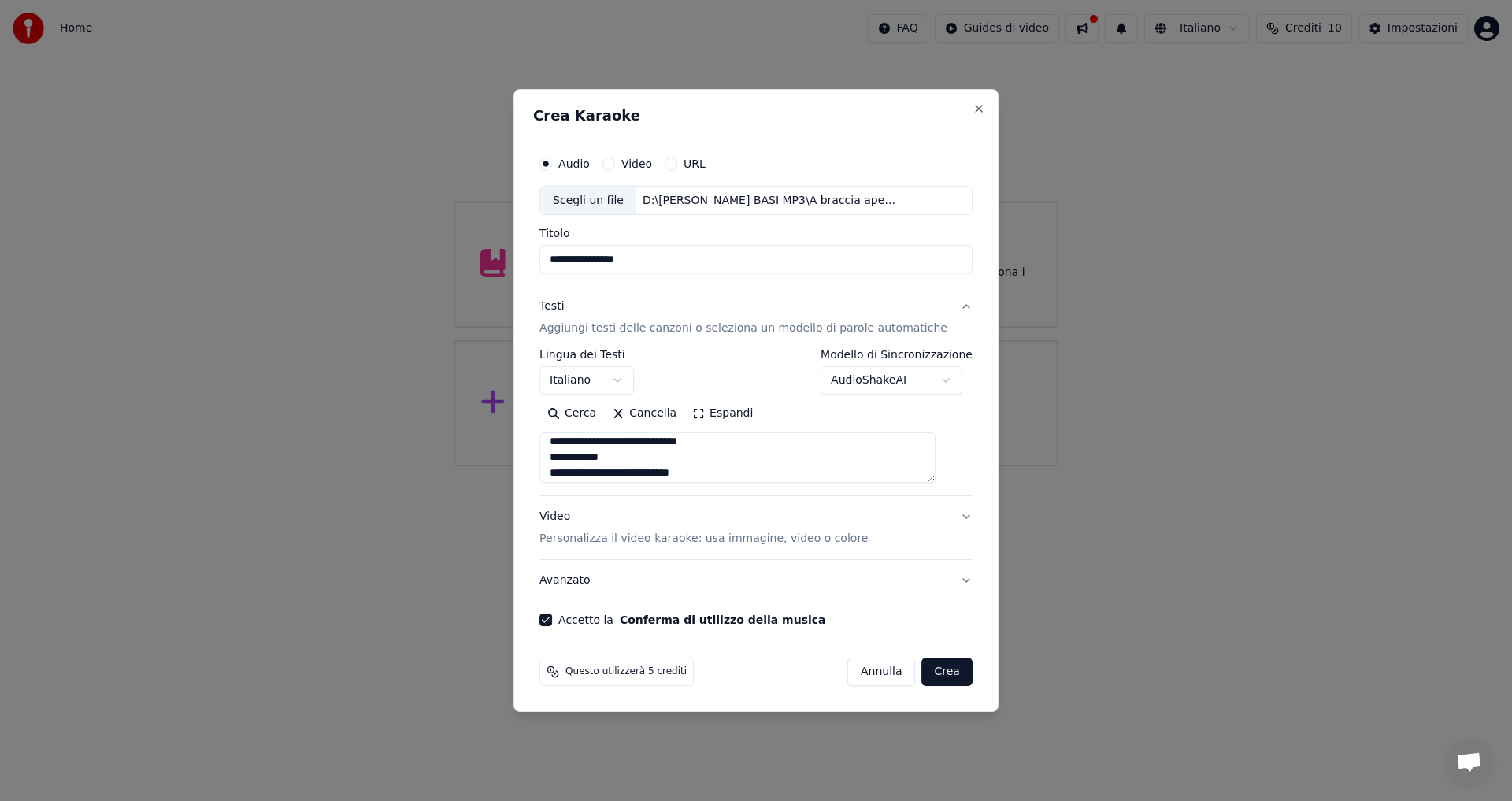
click at [927, 671] on button "Crea" at bounding box center [947, 672] width 50 height 29
type textarea "**********"
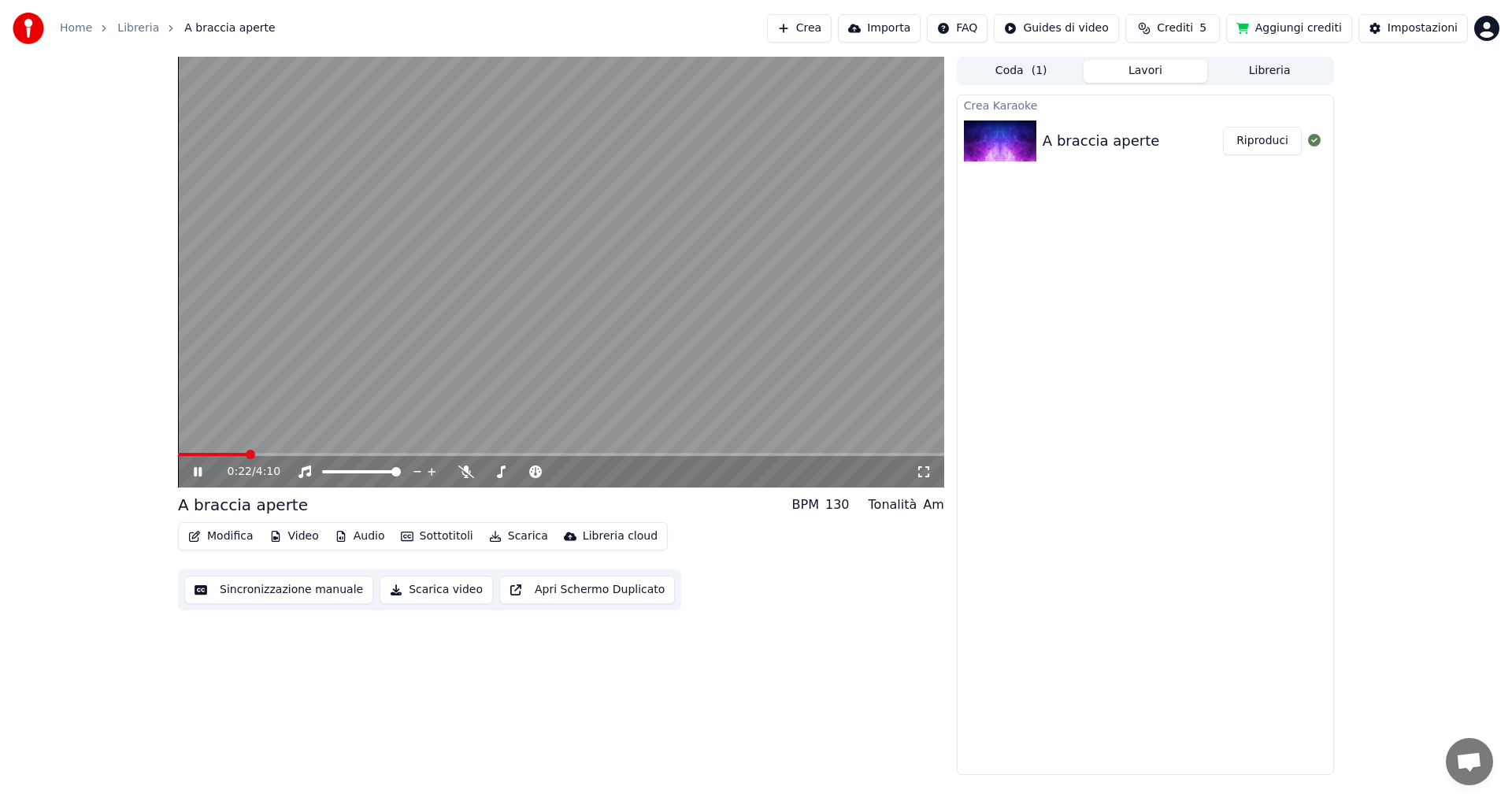
click at [195, 470] on icon at bounding box center [198, 471] width 8 height 10
click at [1315, 144] on icon at bounding box center [1314, 140] width 13 height 13
click at [1314, 139] on icon at bounding box center [1314, 140] width 13 height 13
click at [1315, 141] on icon at bounding box center [1314, 140] width 13 height 13
click at [1174, 74] on button "Lavori" at bounding box center [1146, 71] width 125 height 22
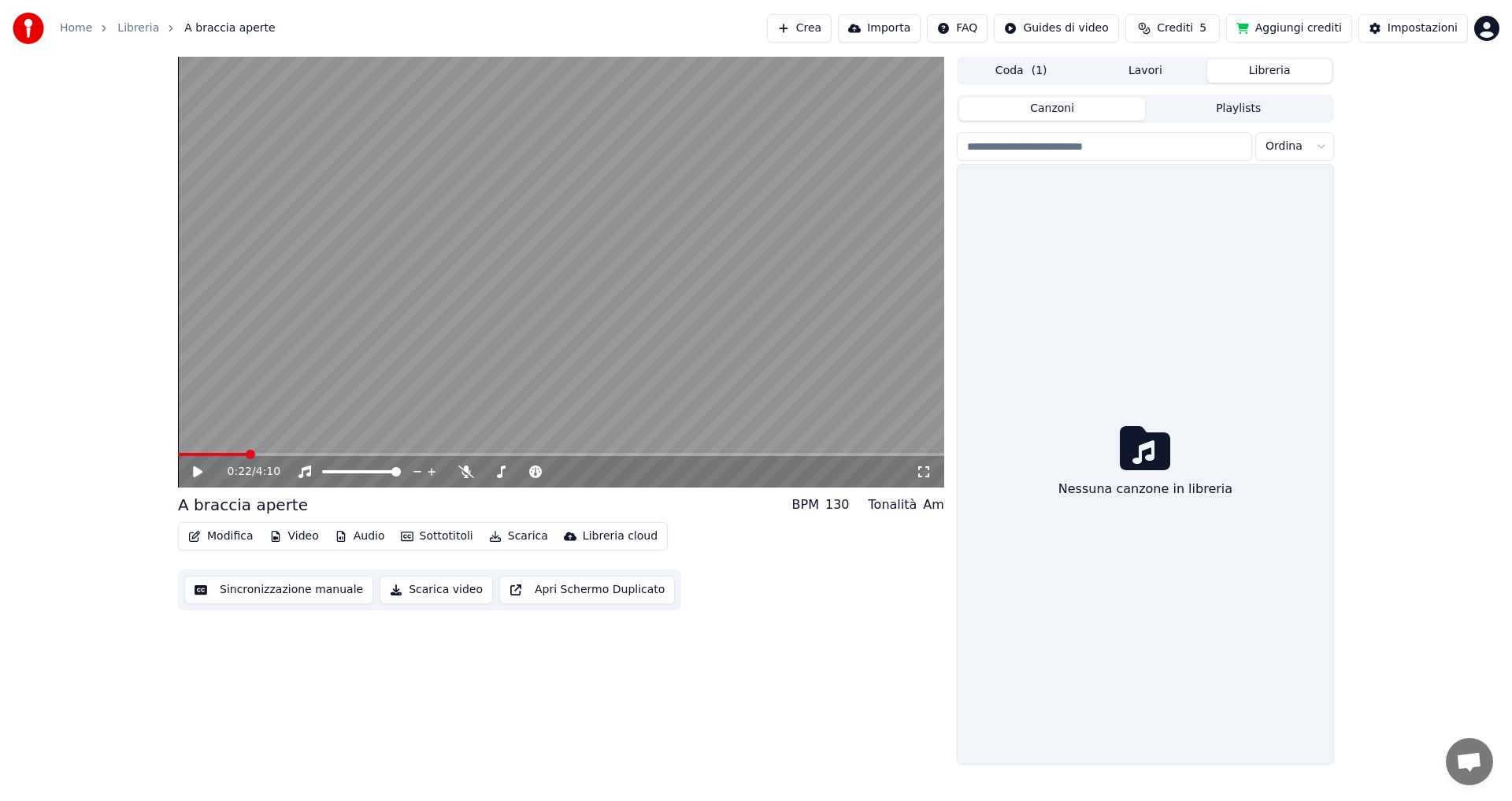
click at [1253, 74] on button "Libreria" at bounding box center [1269, 71] width 125 height 22
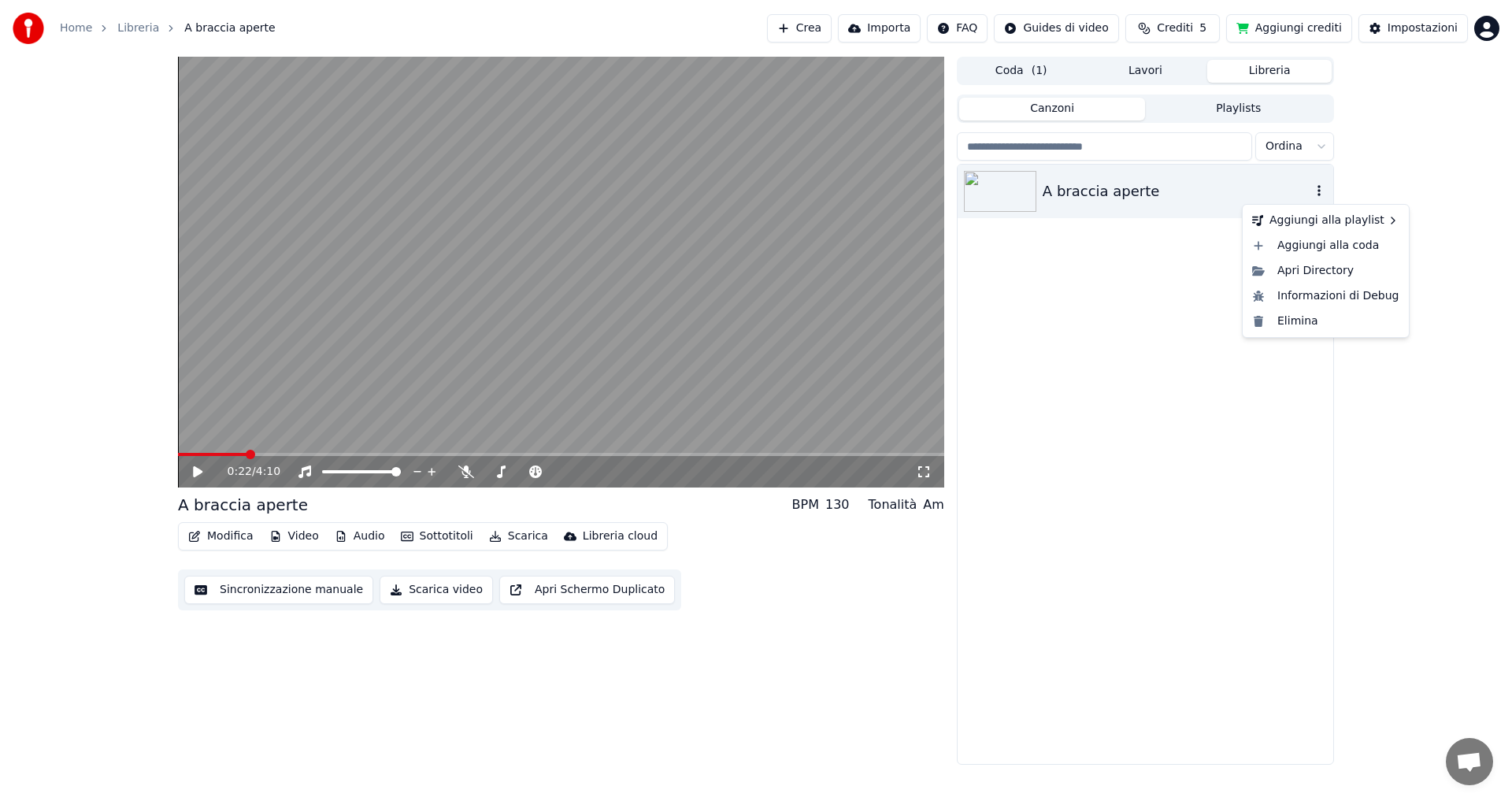
click at [1321, 193] on icon "button" at bounding box center [1319, 190] width 16 height 13
click at [1298, 321] on div "Elimina" at bounding box center [1325, 321] width 160 height 25
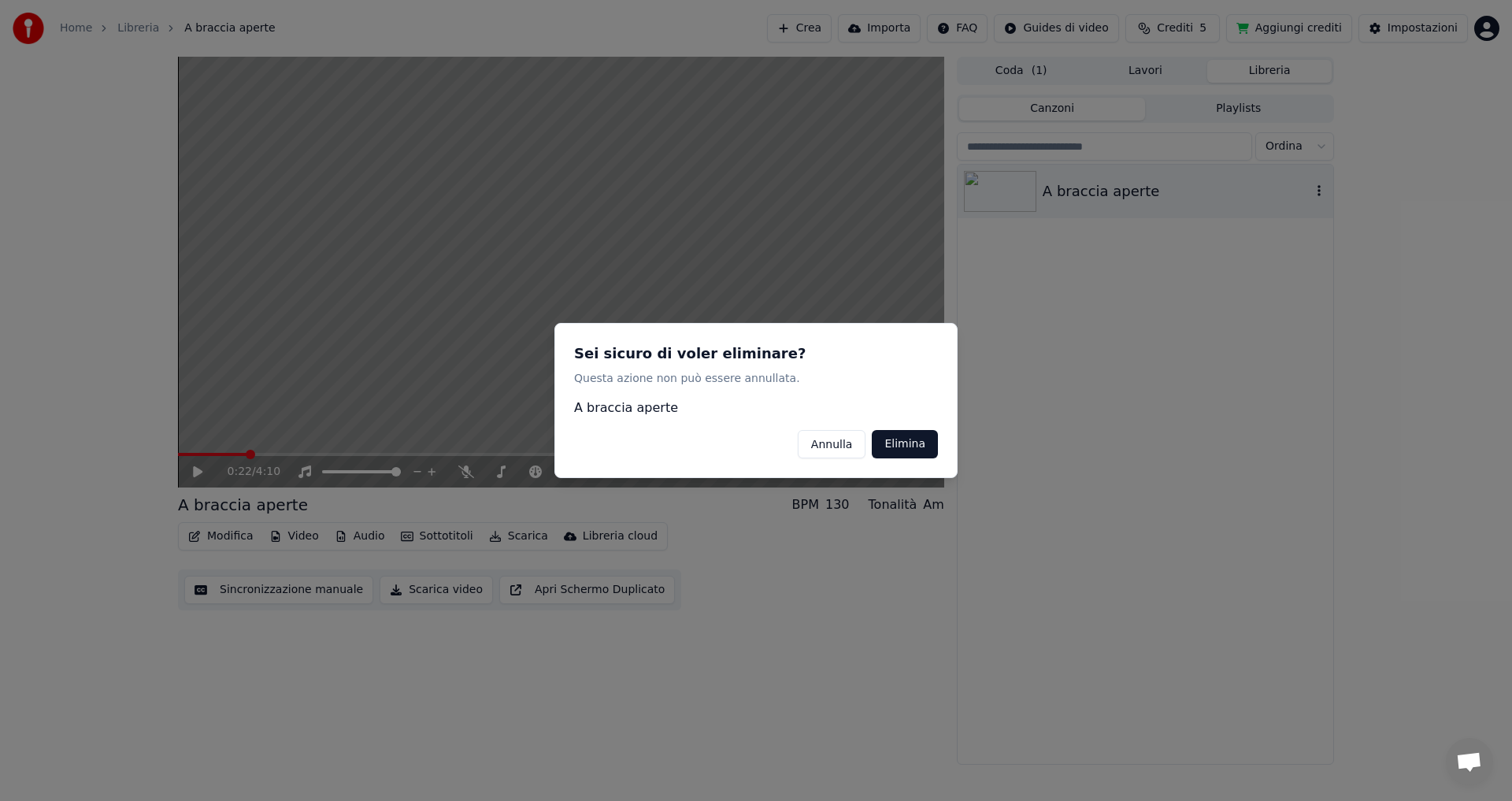
click at [908, 445] on button "Elimina" at bounding box center [905, 445] width 66 height 29
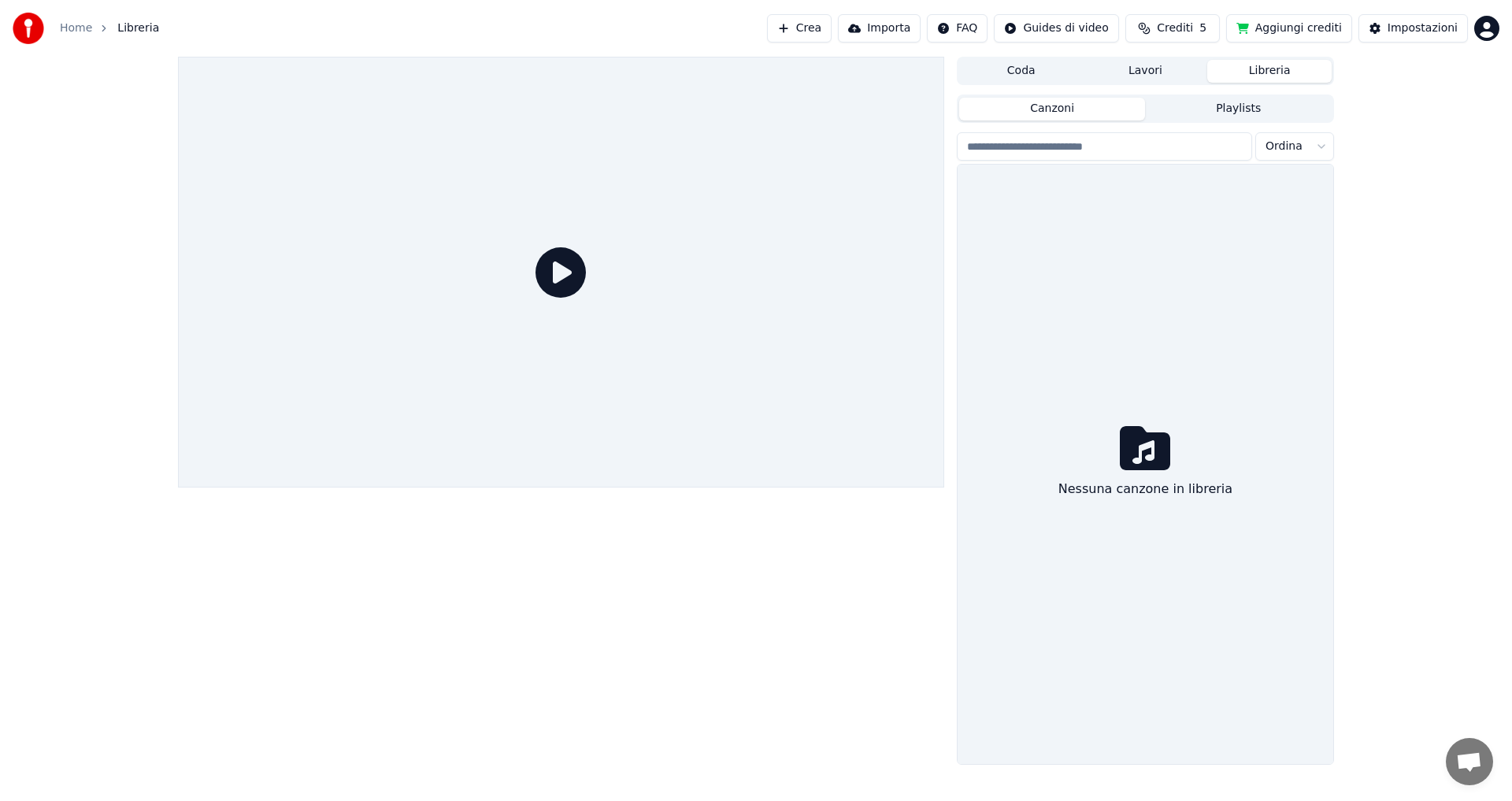
click at [1137, 77] on button "Lavori" at bounding box center [1146, 71] width 125 height 22
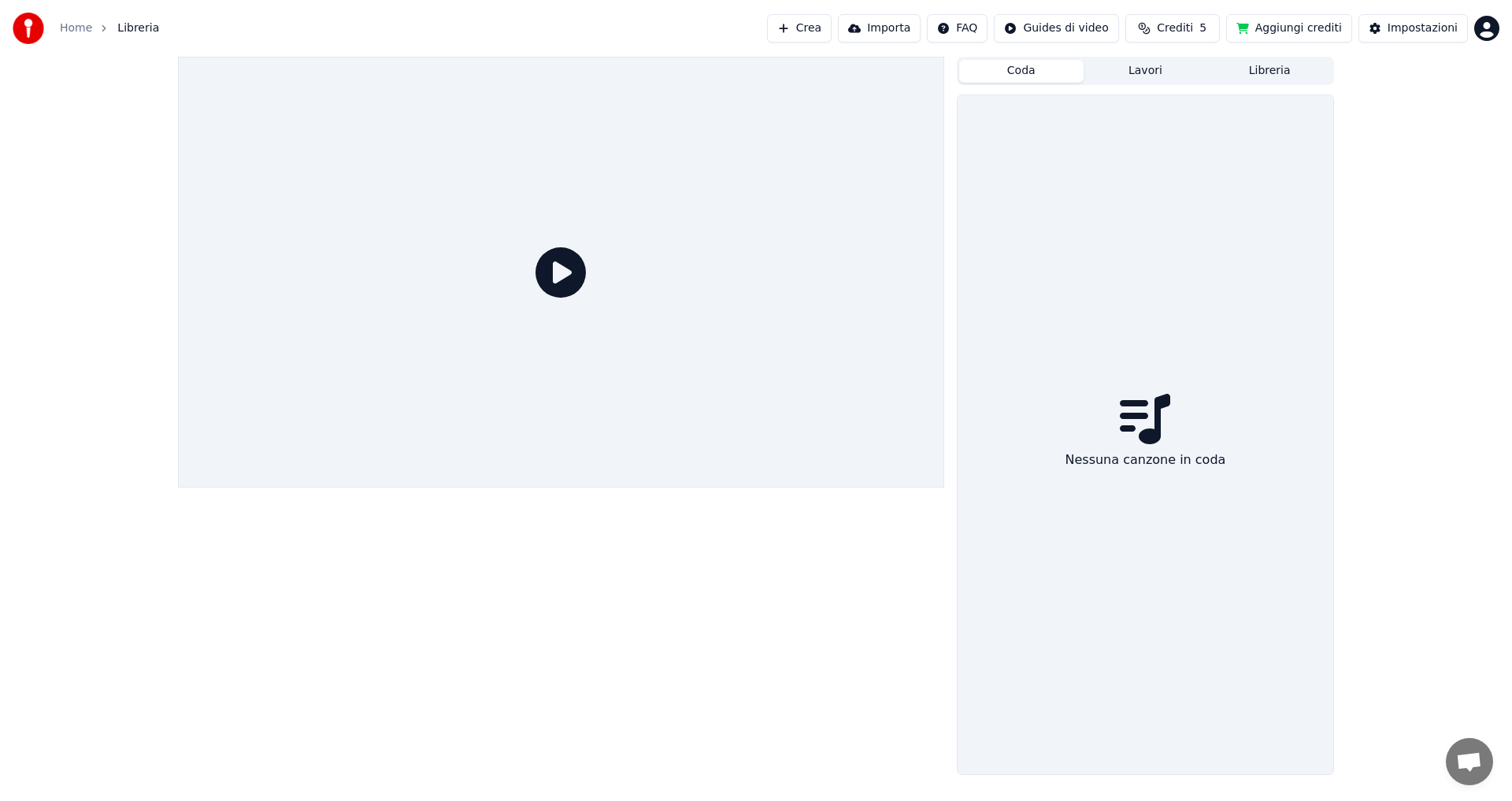
click at [1050, 67] on button "Coda" at bounding box center [1021, 71] width 125 height 22
click at [134, 30] on span "Libreria" at bounding box center [138, 29] width 41 height 16
click at [903, 29] on button "Importa" at bounding box center [879, 29] width 83 height 29
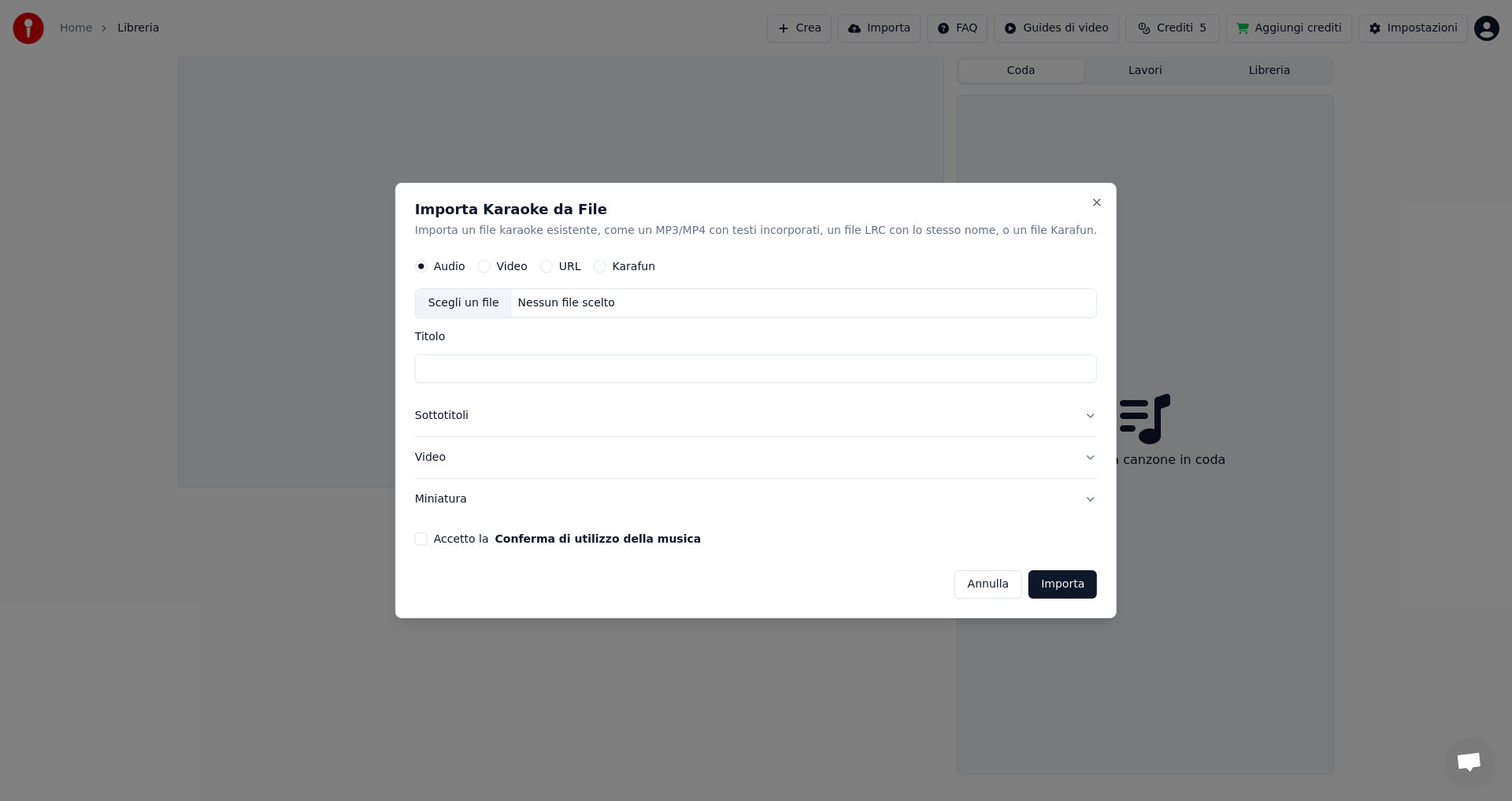
click at [502, 305] on div "Scegli un file" at bounding box center [463, 304] width 96 height 29
type input "**********"
click at [558, 373] on input "**********" at bounding box center [755, 370] width 681 height 29
click at [474, 538] on label "Accetto la Conferma di utilizzo della musica" at bounding box center [567, 539] width 267 height 11
click at [427, 538] on button "Accetto la Conferma di utilizzo della musica" at bounding box center [421, 539] width 13 height 13
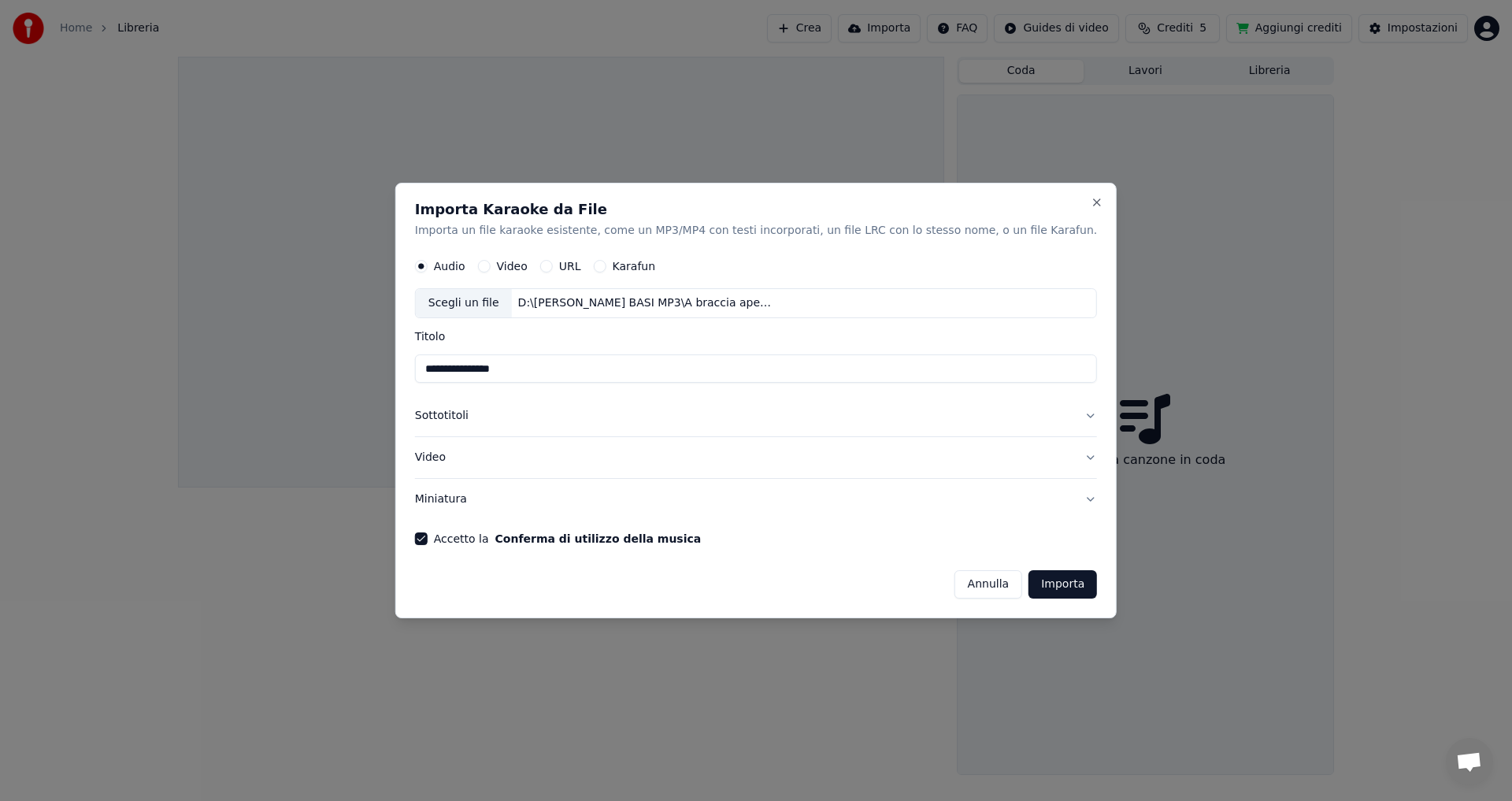
click at [1028, 587] on button "Importa" at bounding box center [1062, 585] width 68 height 29
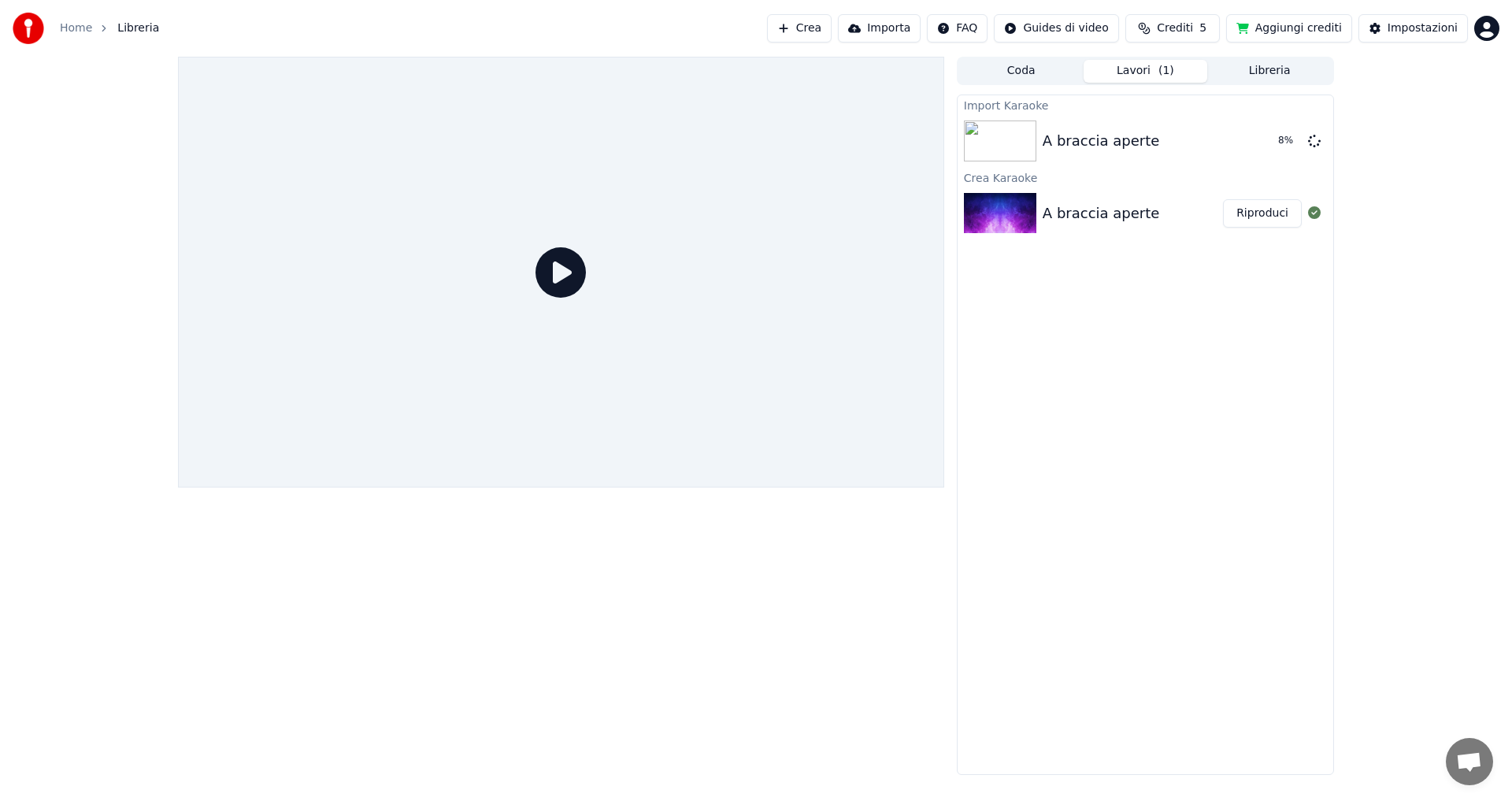
click at [829, 35] on button "Crea" at bounding box center [799, 29] width 65 height 29
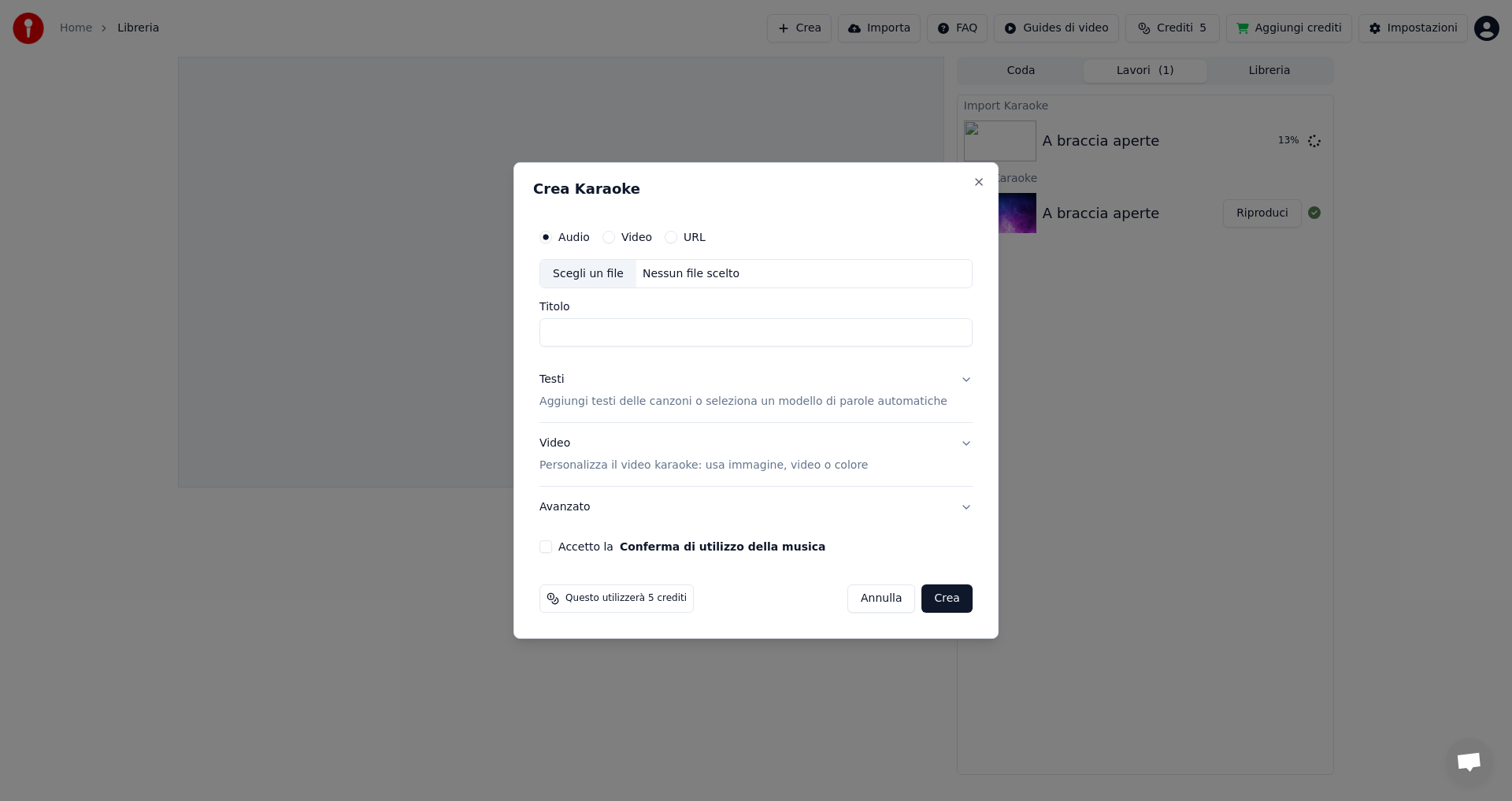
click at [618, 272] on div "Scegli un file" at bounding box center [588, 274] width 96 height 29
type input "**********"
click at [662, 399] on p "Aggiungi testi delle canzoni o seleziona un modello di parole automatiche" at bounding box center [743, 402] width 408 height 16
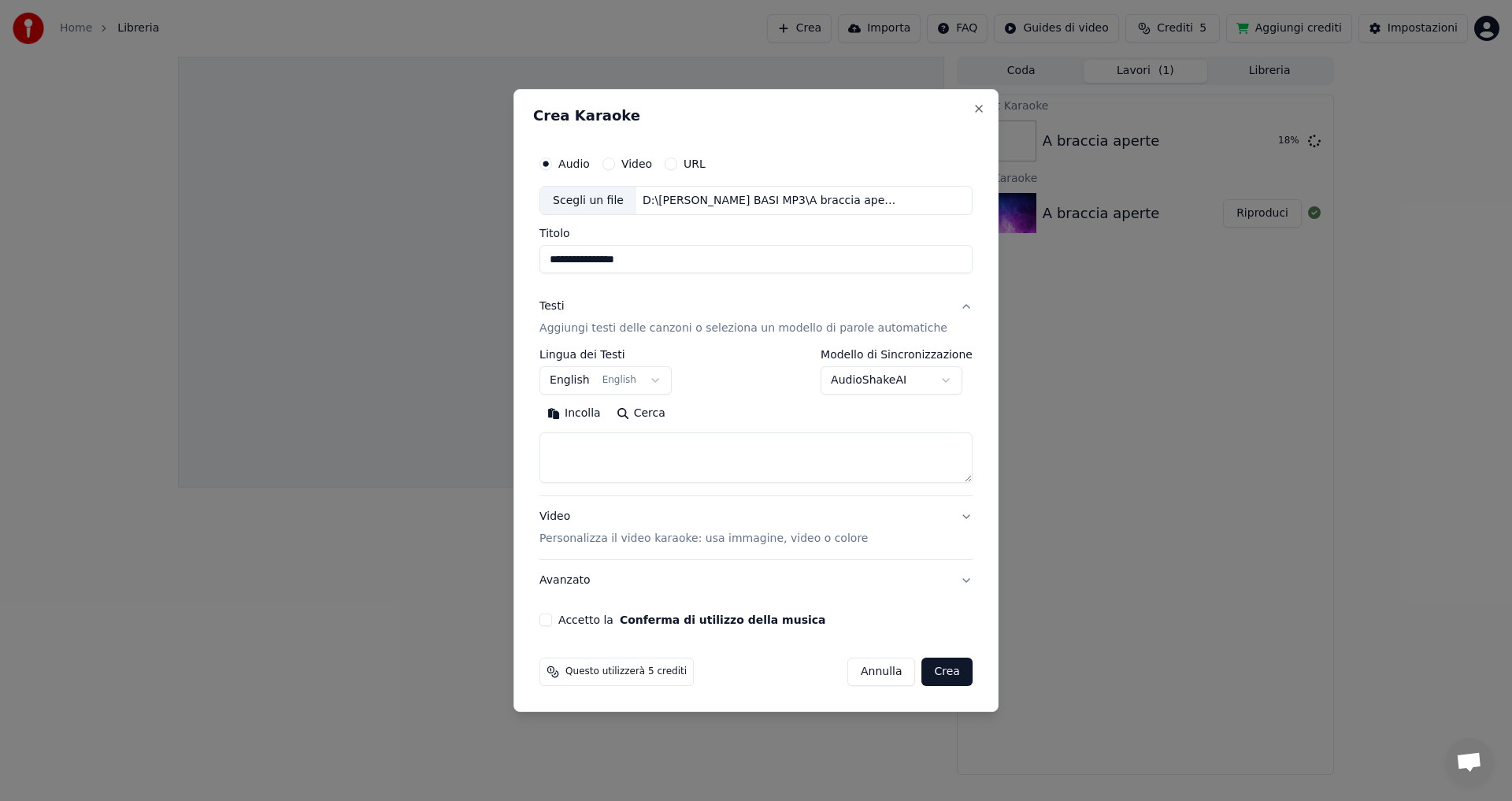
click at [664, 381] on button "English English" at bounding box center [605, 382] width 132 height 29
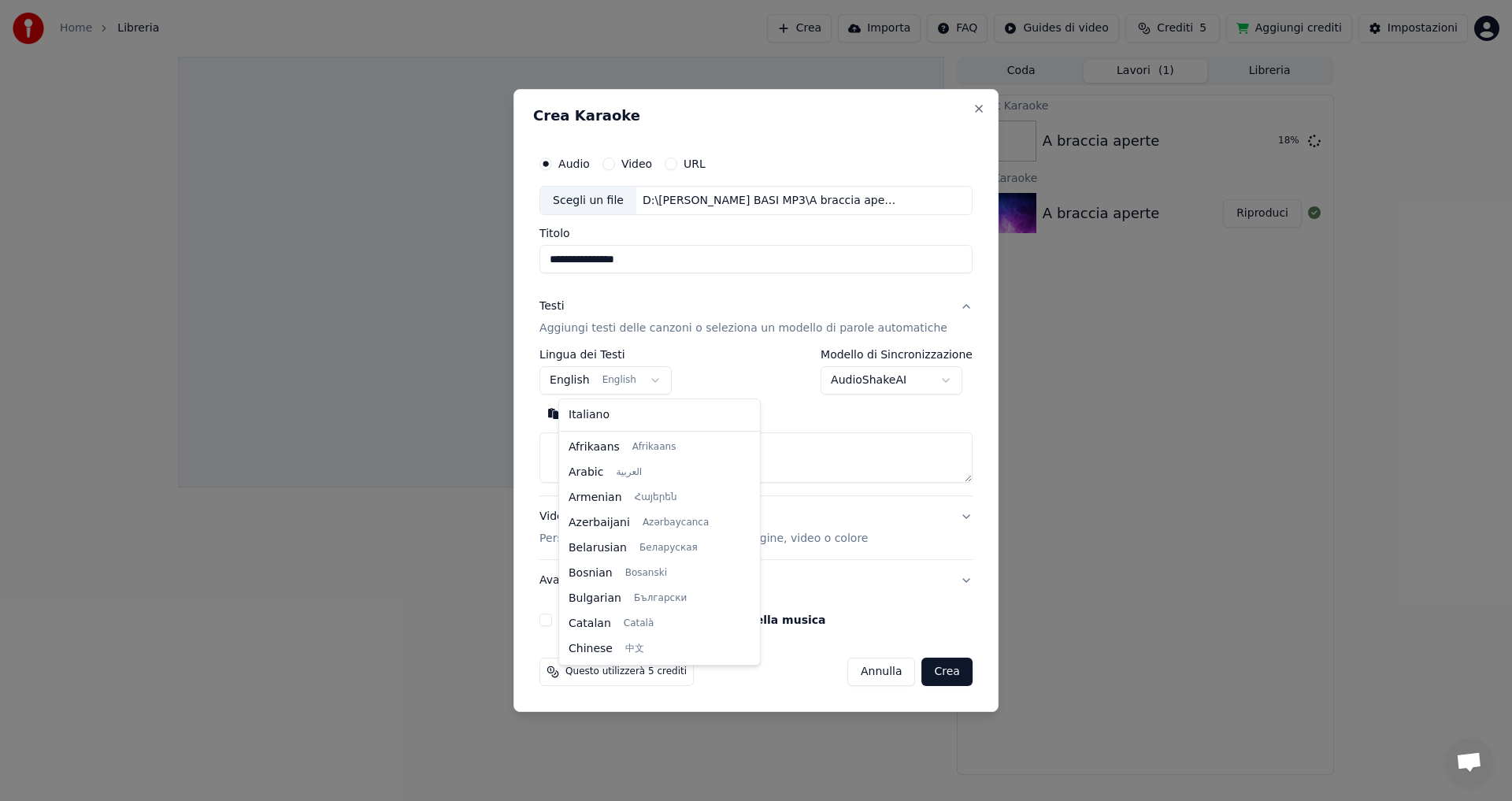
scroll to position [126, 0]
select select "**"
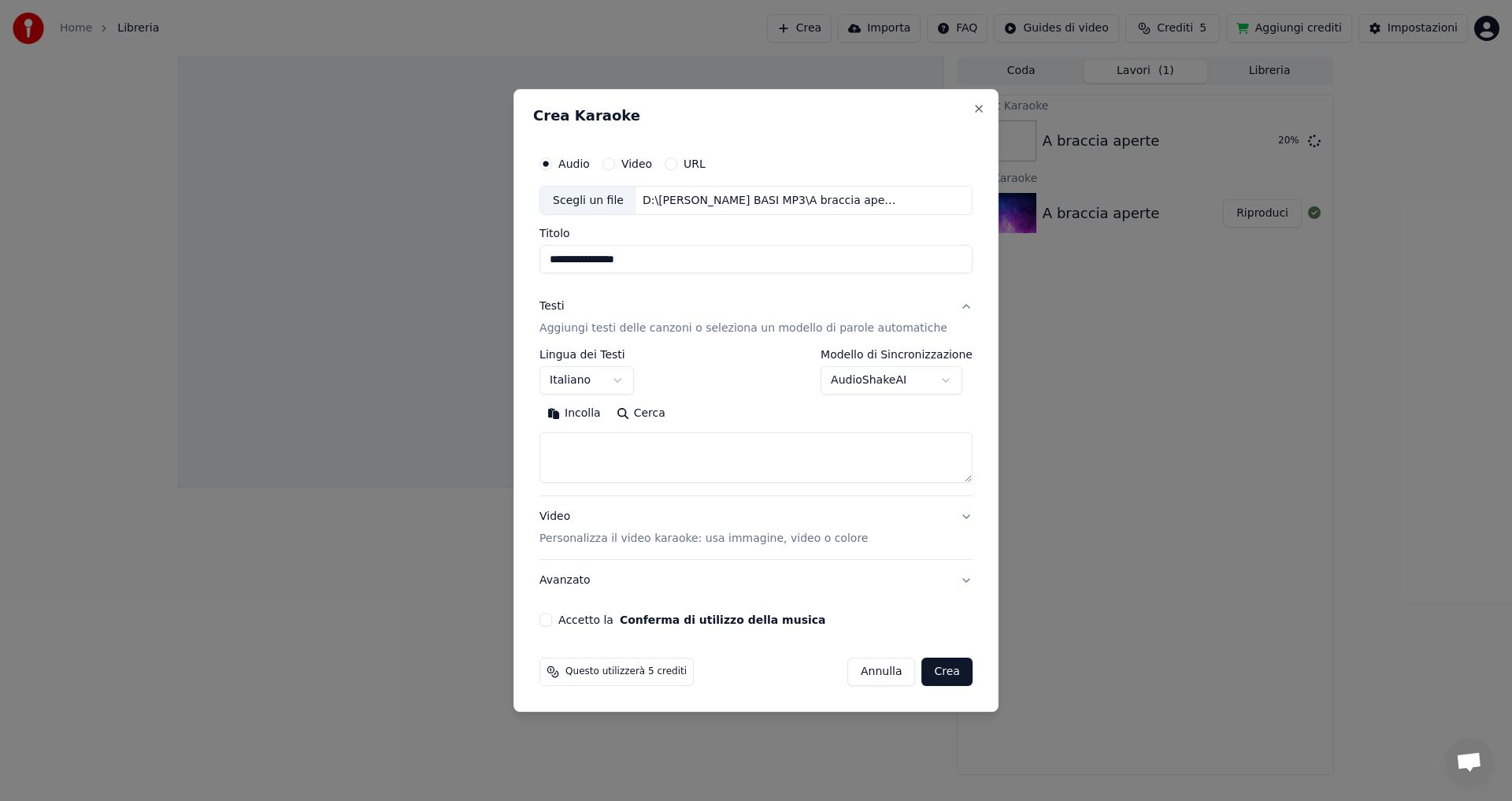
click at [594, 416] on button "Incolla" at bounding box center [574, 414] width 69 height 25
click at [579, 623] on label "Accetto la Conferma di utilizzo della musica" at bounding box center [691, 620] width 267 height 11
click at [552, 623] on button "Accetto la Conferma di utilizzo della musica" at bounding box center [546, 620] width 13 height 13
click at [929, 674] on button "Crea" at bounding box center [947, 672] width 50 height 29
type textarea "**********"
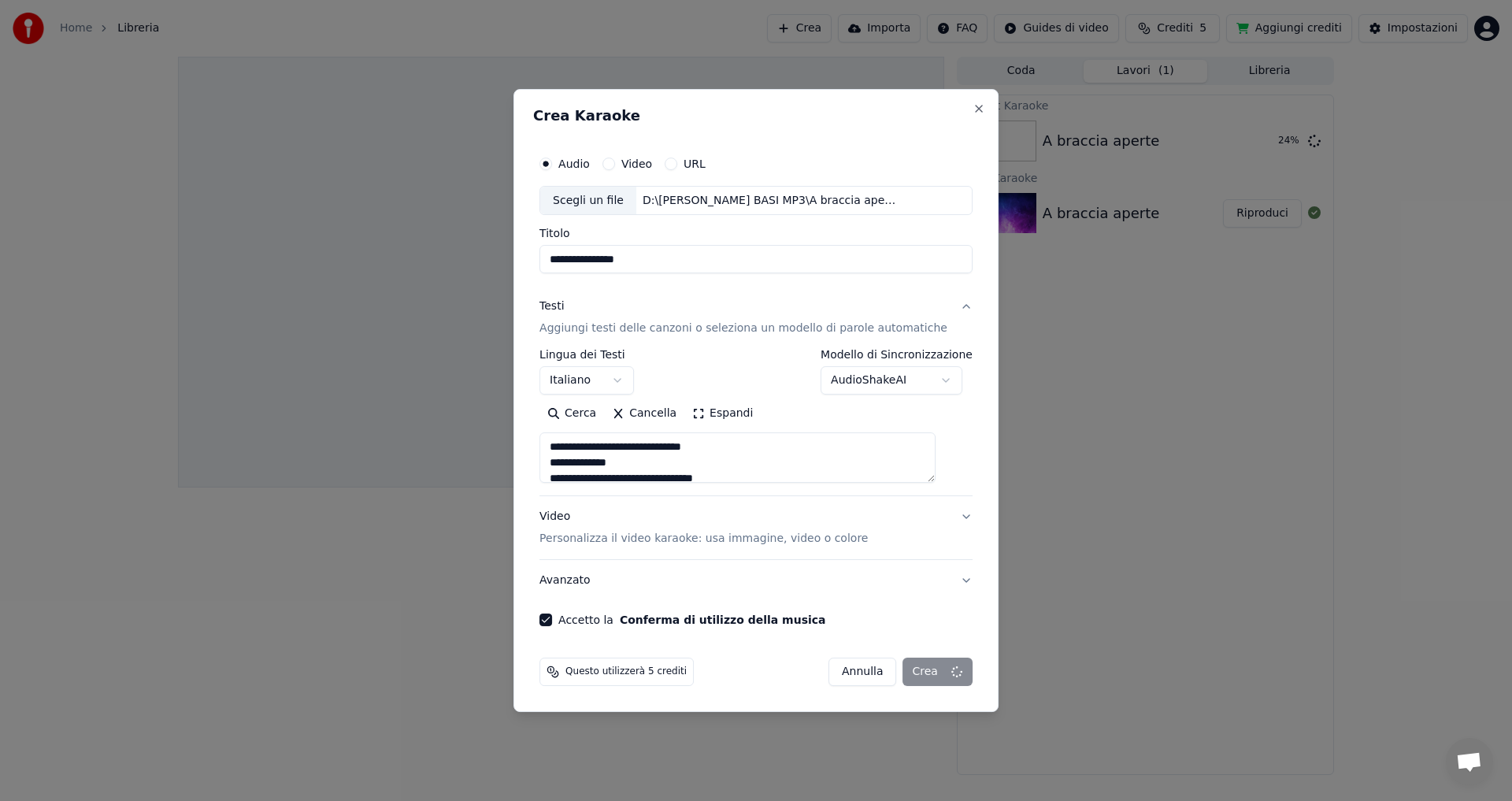
select select
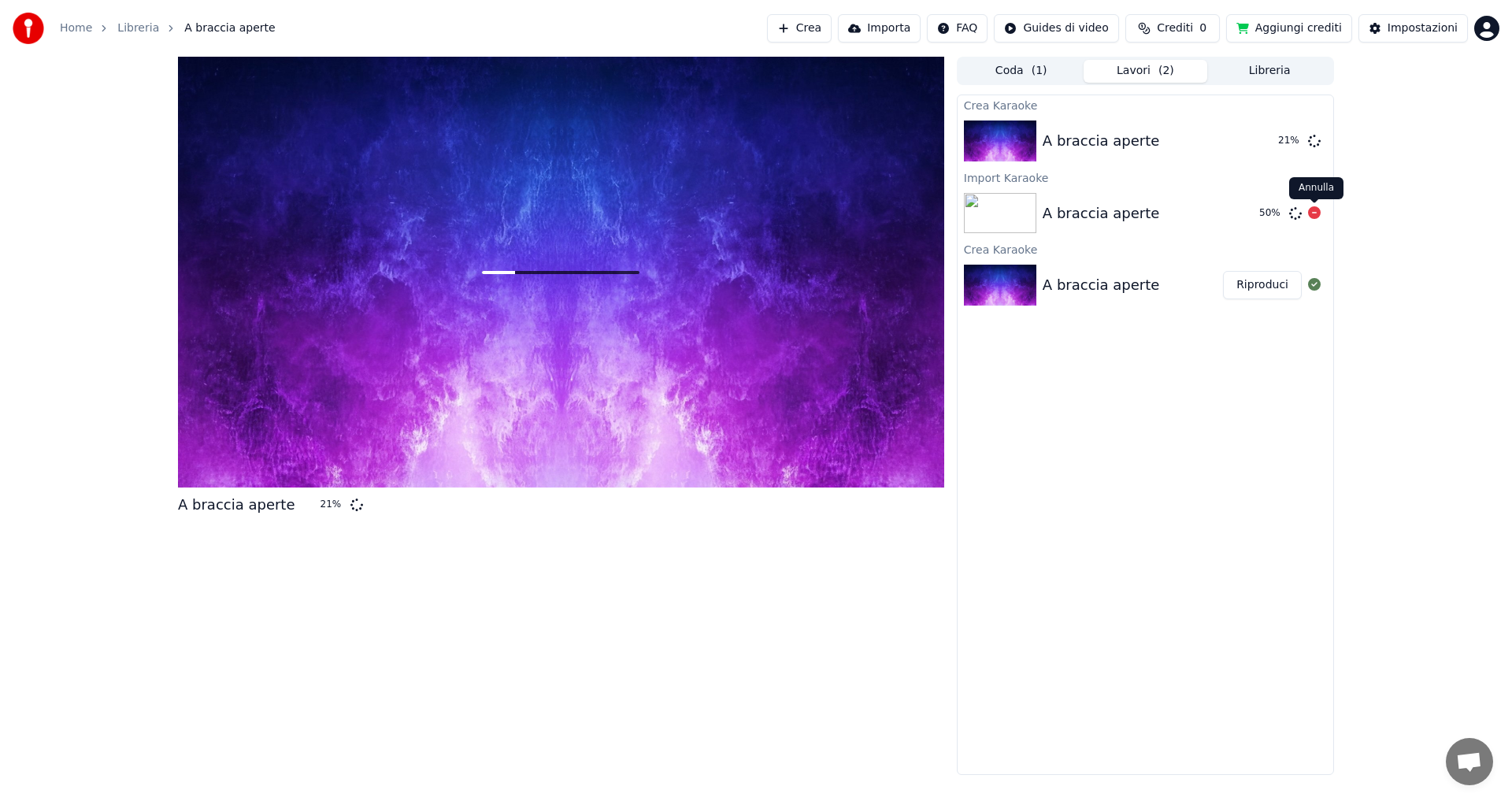
click at [1312, 214] on icon at bounding box center [1314, 213] width 13 height 13
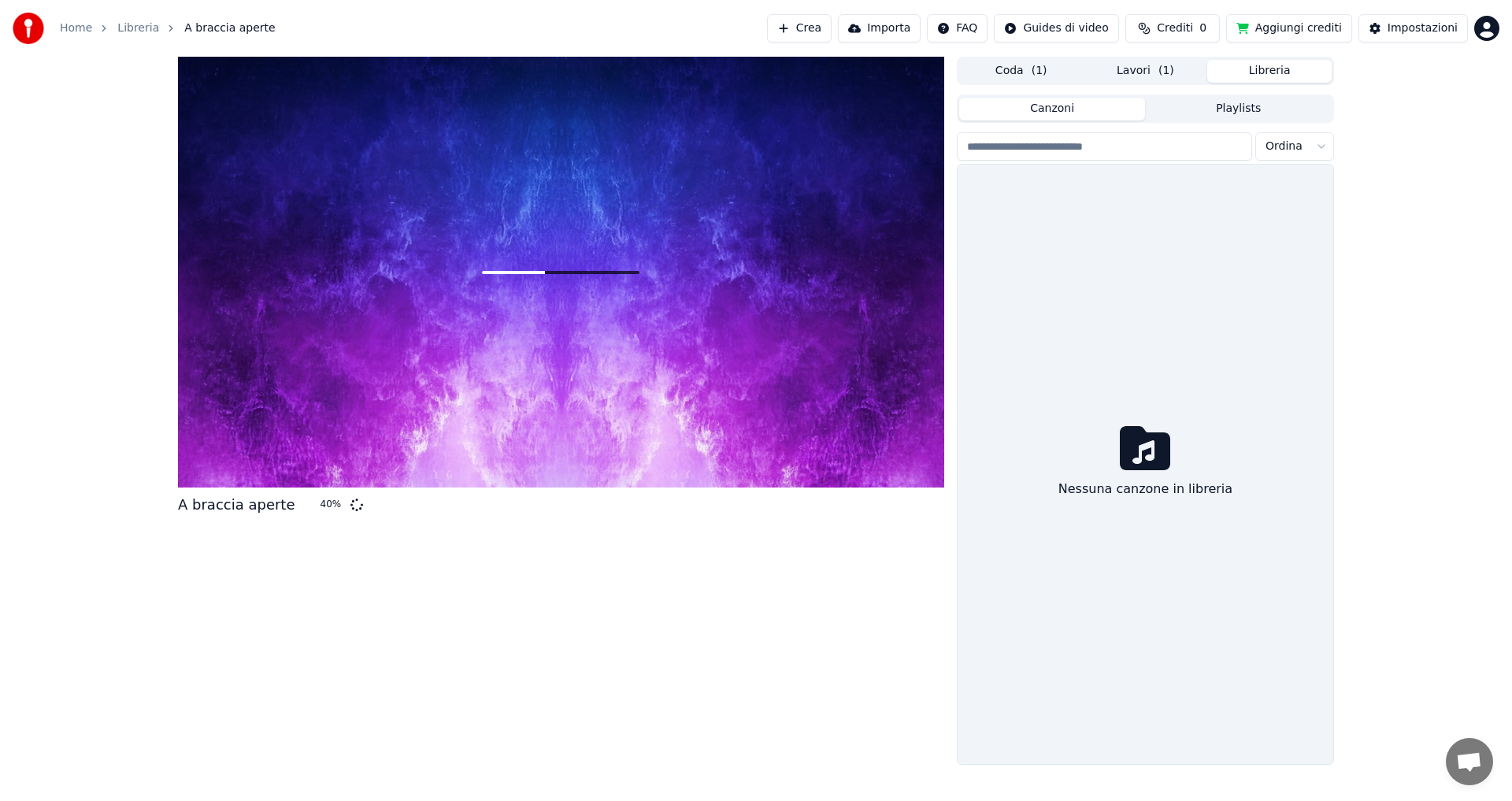
click at [1278, 69] on button "Libreria" at bounding box center [1269, 71] width 125 height 22
click at [1148, 75] on button "Lavori ( 1 )" at bounding box center [1146, 71] width 125 height 22
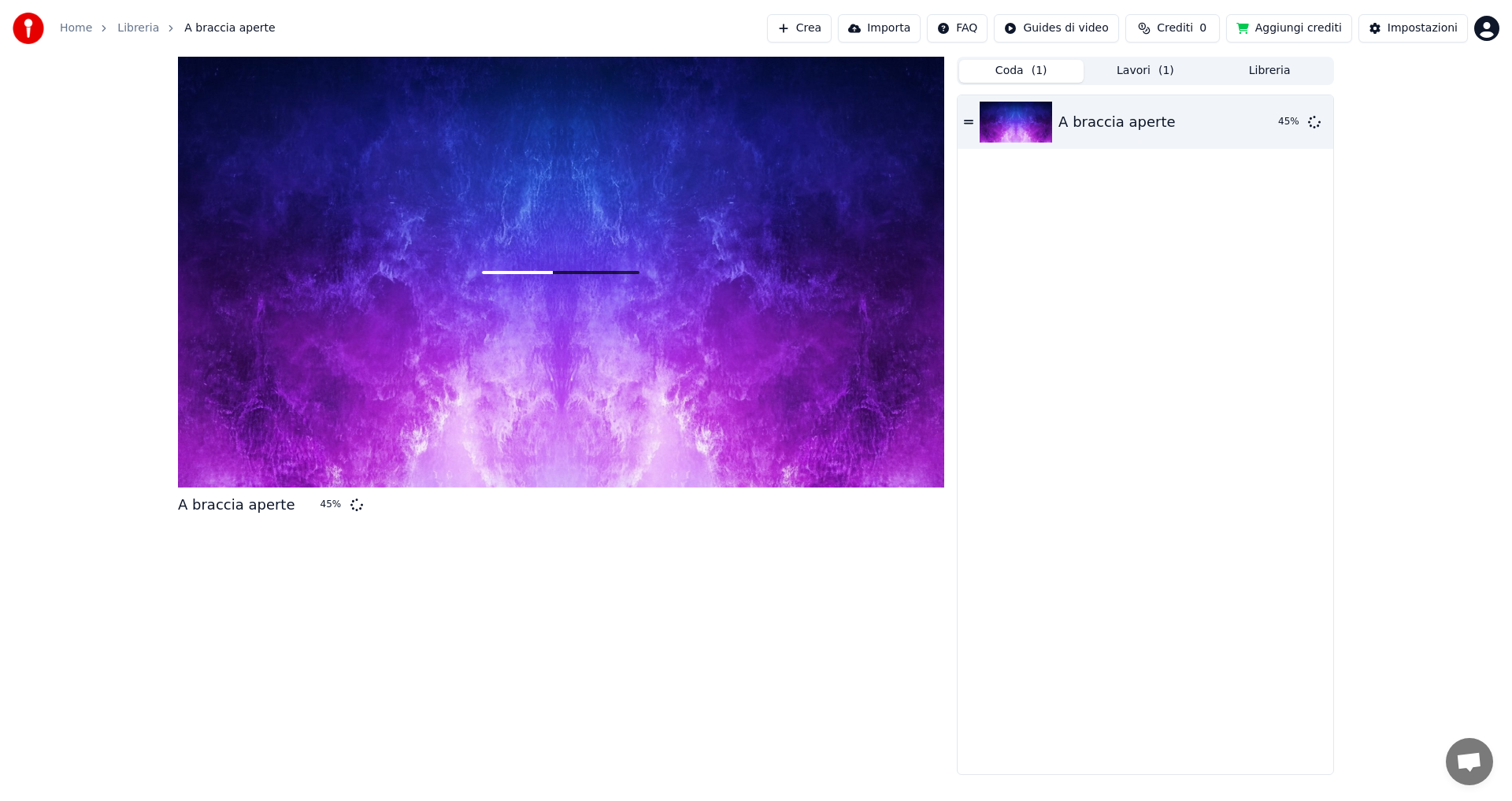
click at [1024, 73] on button "Coda ( 1 )" at bounding box center [1021, 71] width 125 height 22
click at [1170, 75] on span "( 1 )" at bounding box center [1166, 71] width 16 height 16
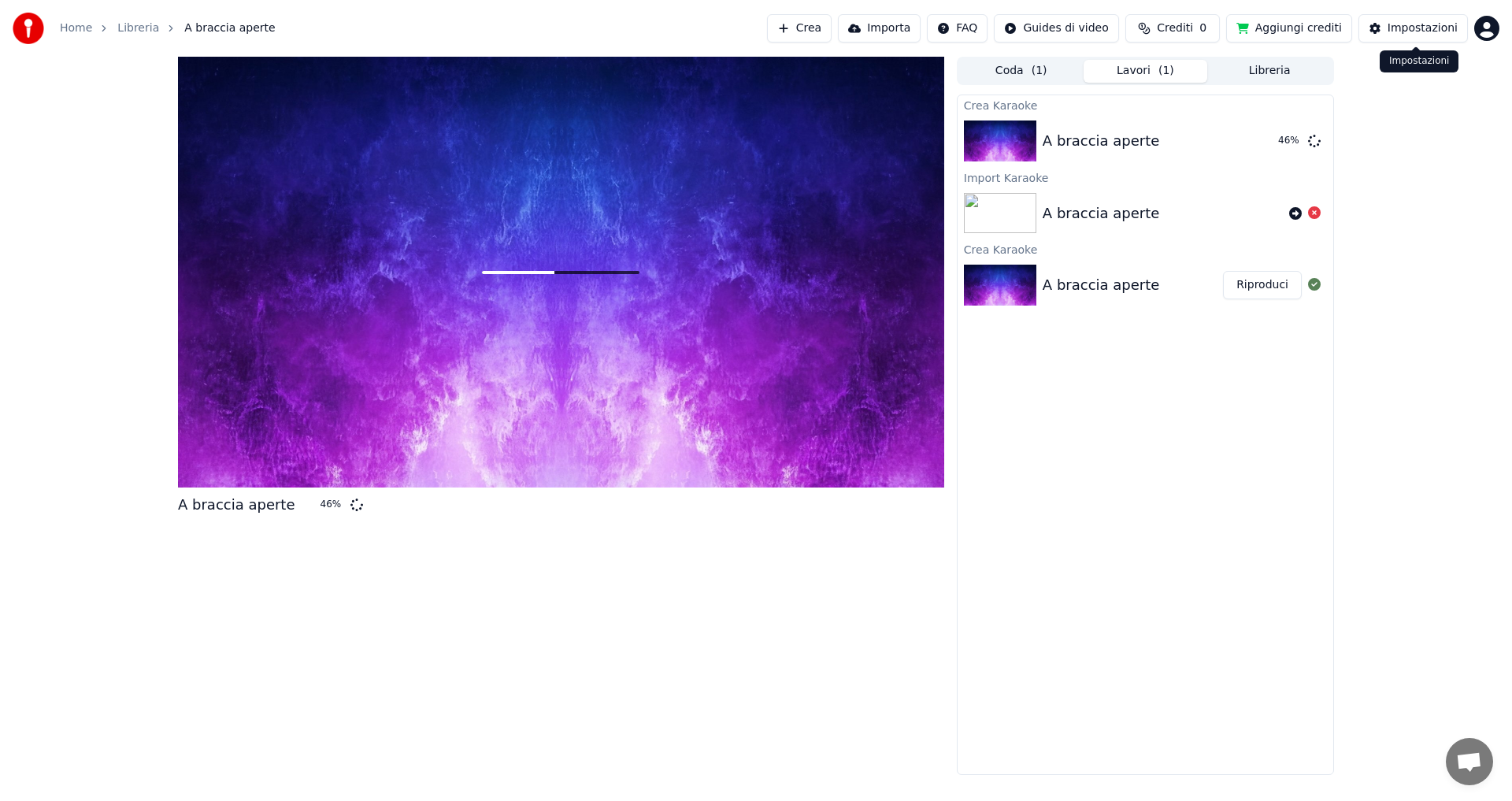
click at [1389, 25] on button "Impostazioni" at bounding box center [1413, 29] width 110 height 29
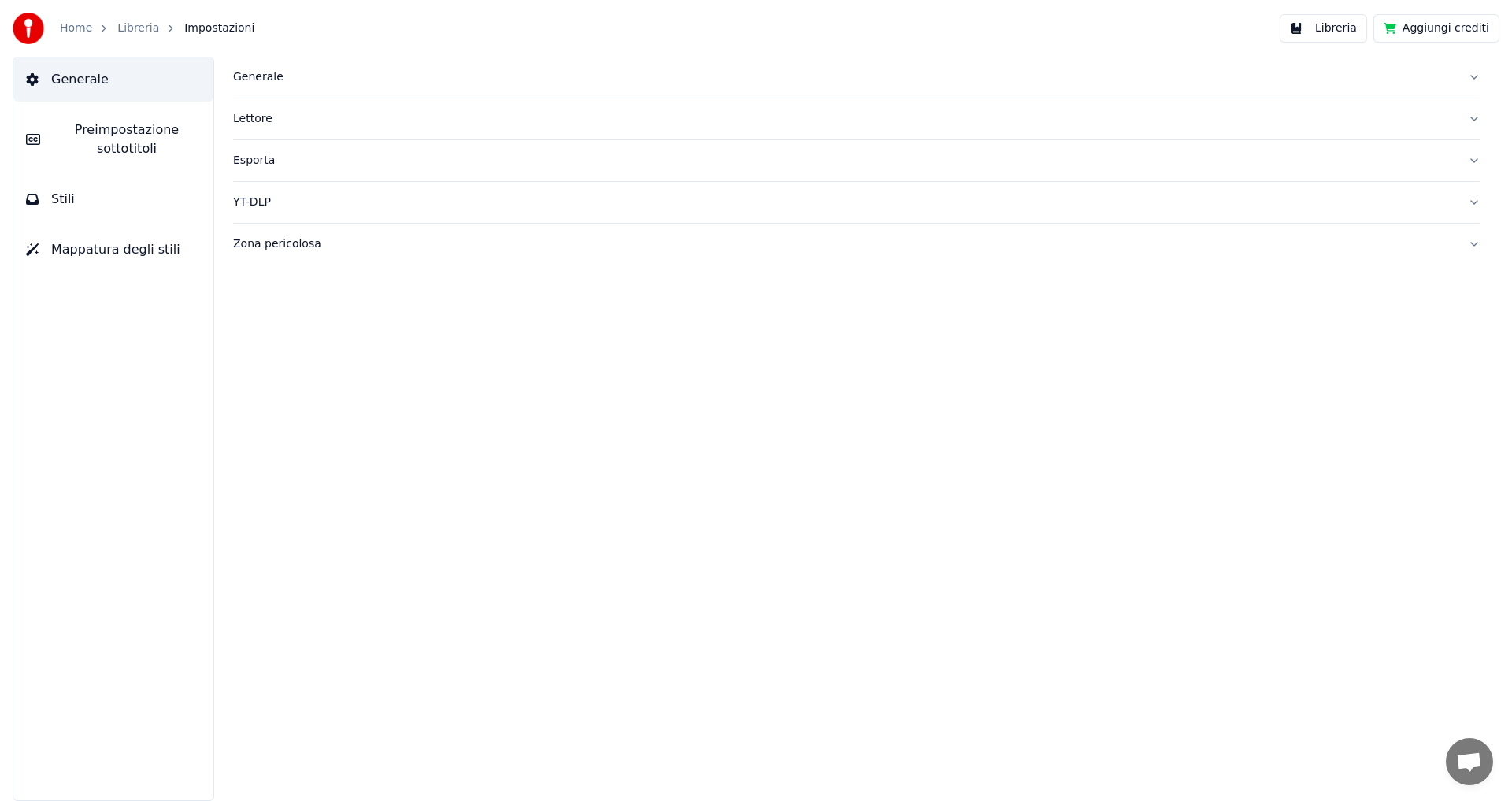
click at [1471, 159] on button "Esporta" at bounding box center [857, 161] width 1247 height 41
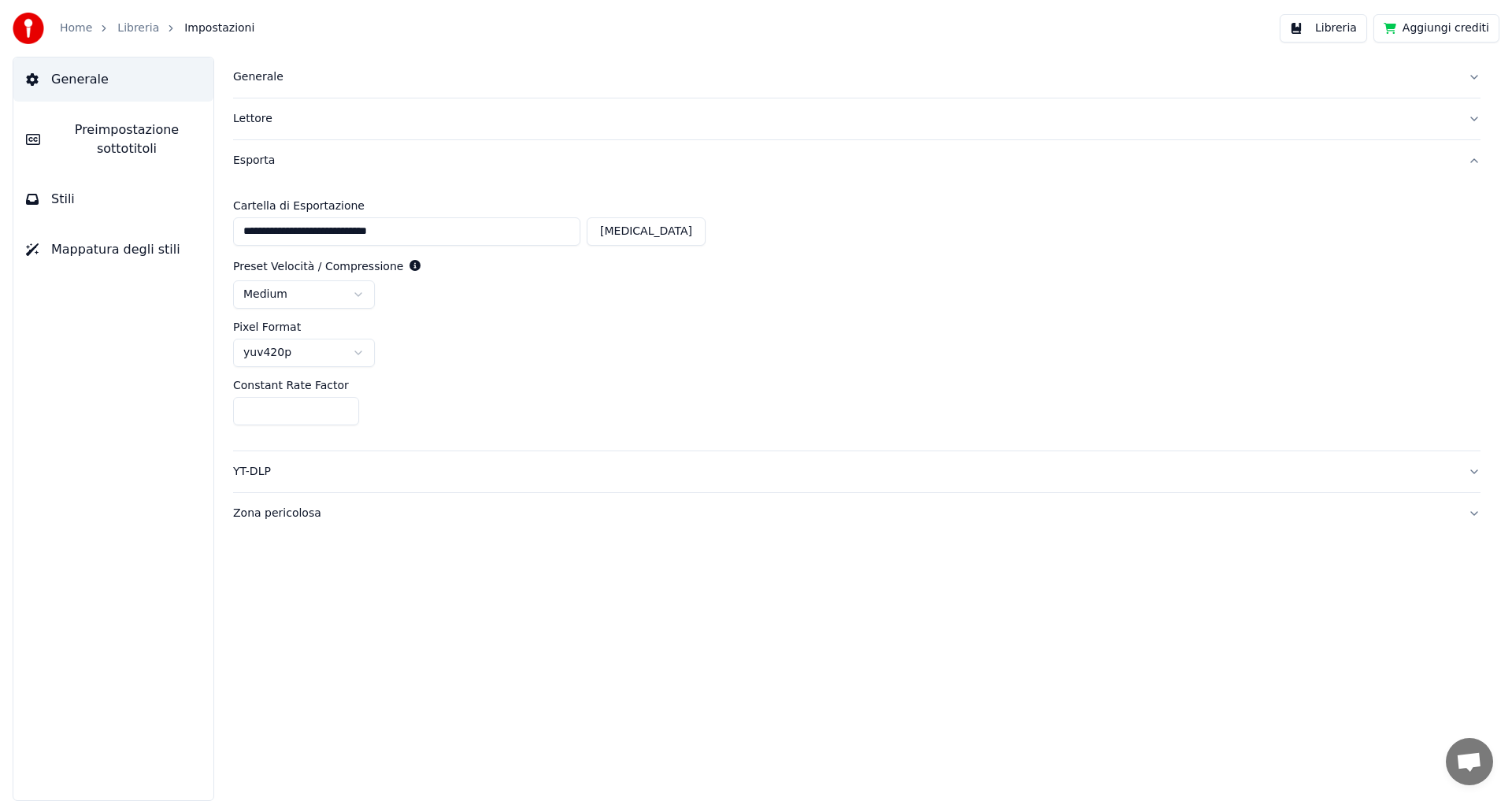
click at [1474, 162] on button "Esporta" at bounding box center [857, 161] width 1247 height 41
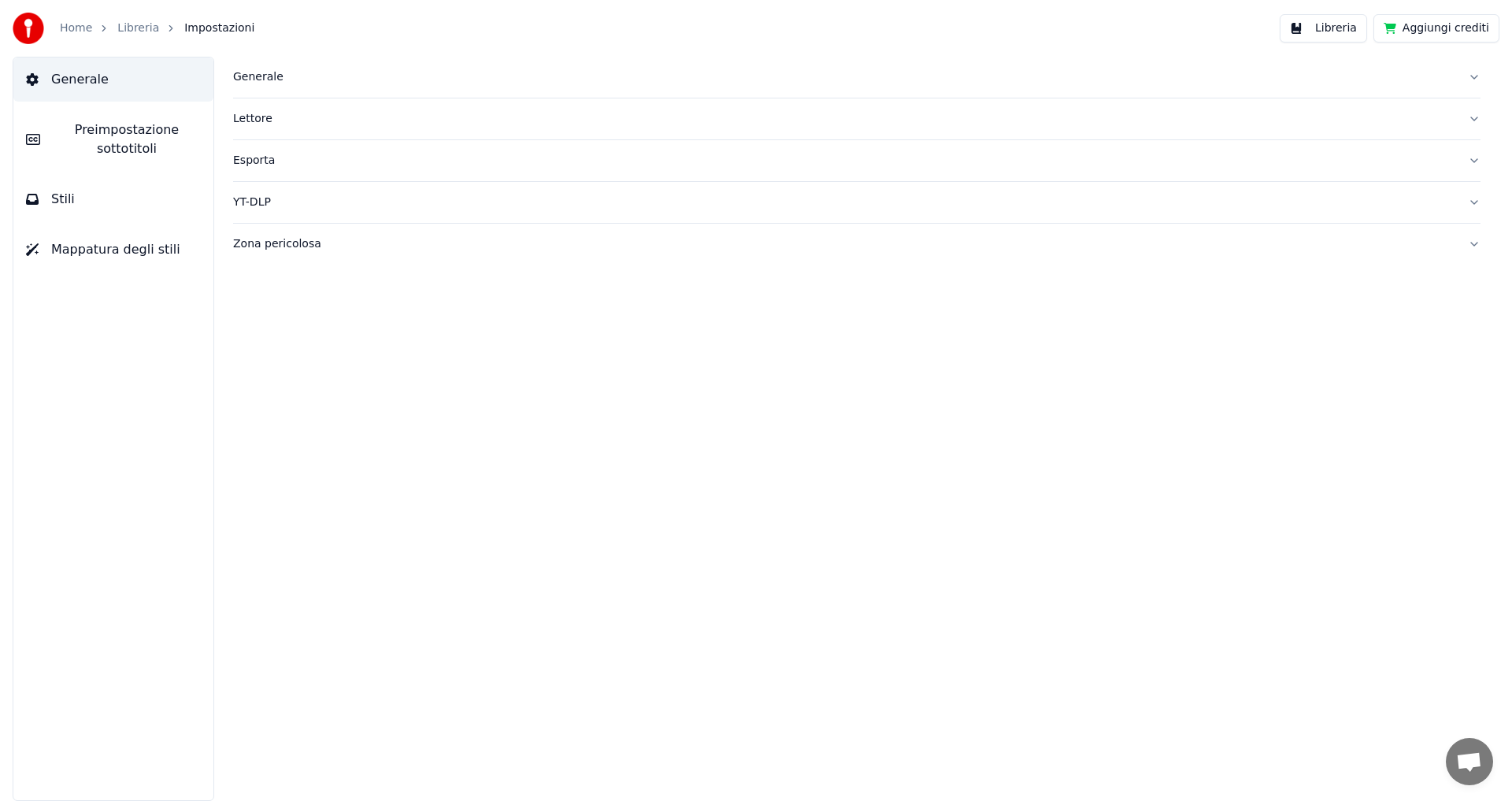
click at [1475, 121] on button "Lettore" at bounding box center [857, 119] width 1247 height 41
click at [1476, 79] on button "Generale" at bounding box center [857, 77] width 1247 height 41
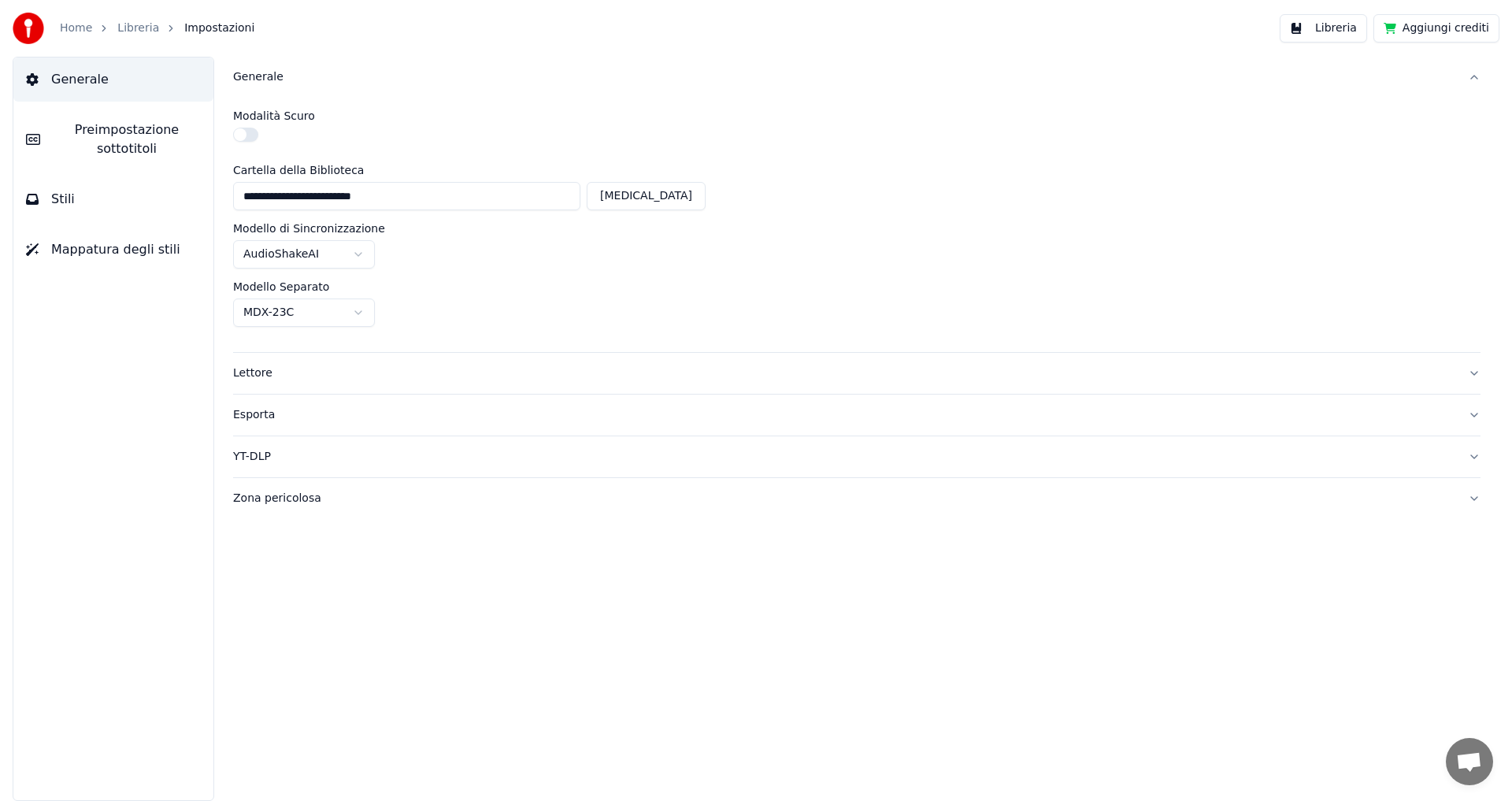
click at [1471, 78] on button "Generale" at bounding box center [857, 77] width 1247 height 41
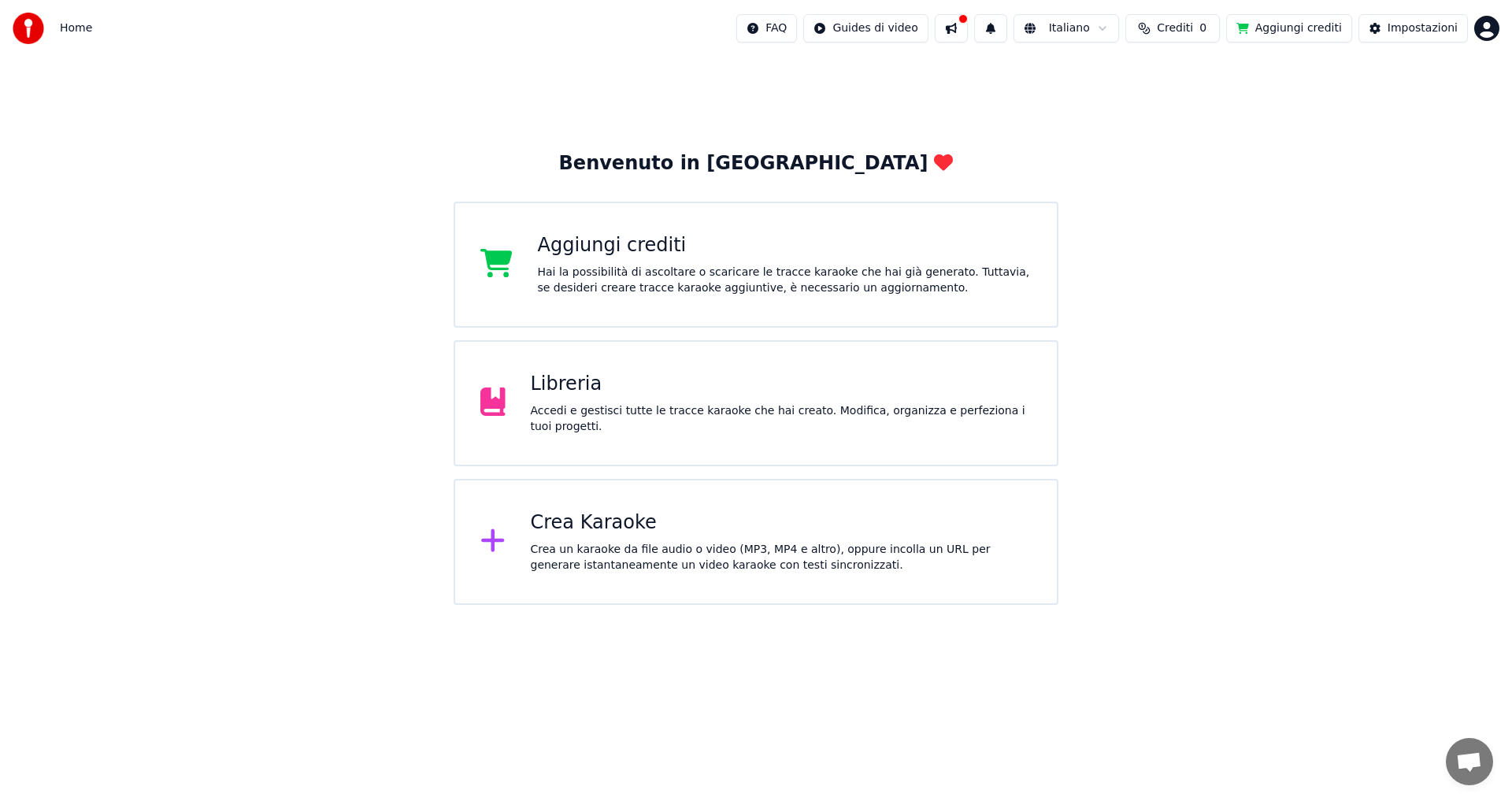
click at [578, 397] on div "Libreria" at bounding box center [781, 384] width 502 height 25
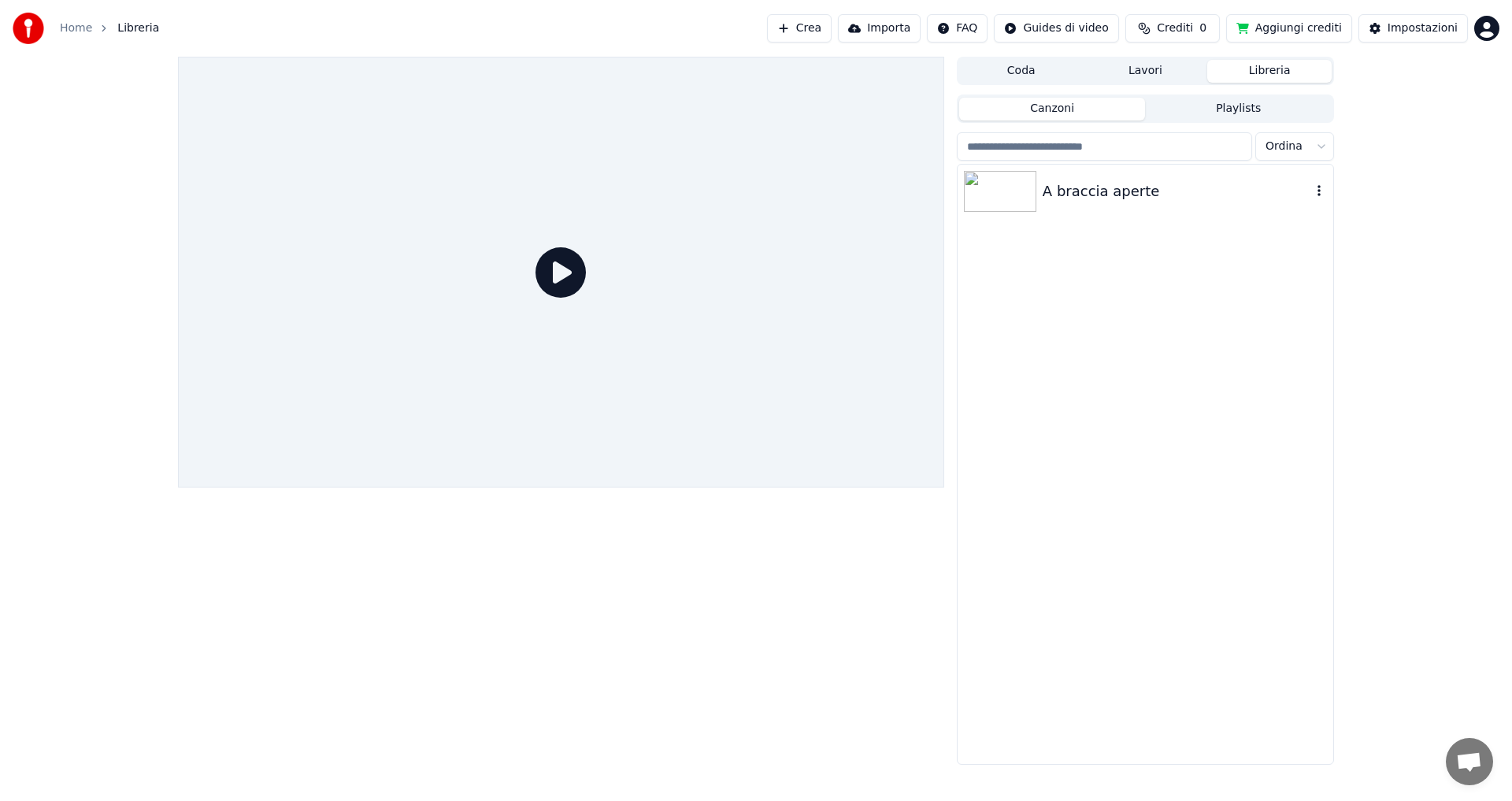
click at [1117, 191] on div "A braccia aperte" at bounding box center [1176, 191] width 268 height 22
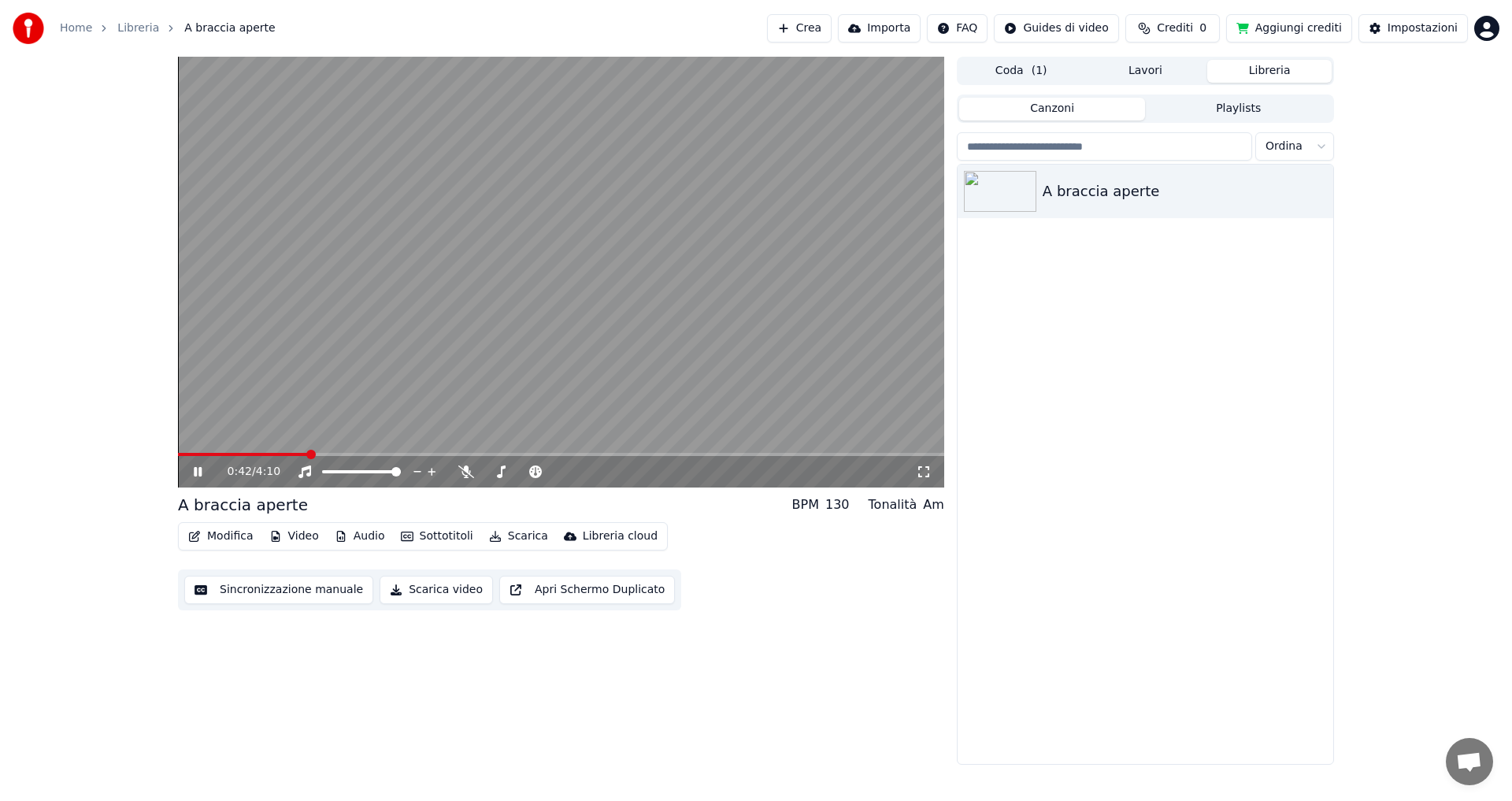
click at [202, 472] on icon at bounding box center [208, 471] width 37 height 13
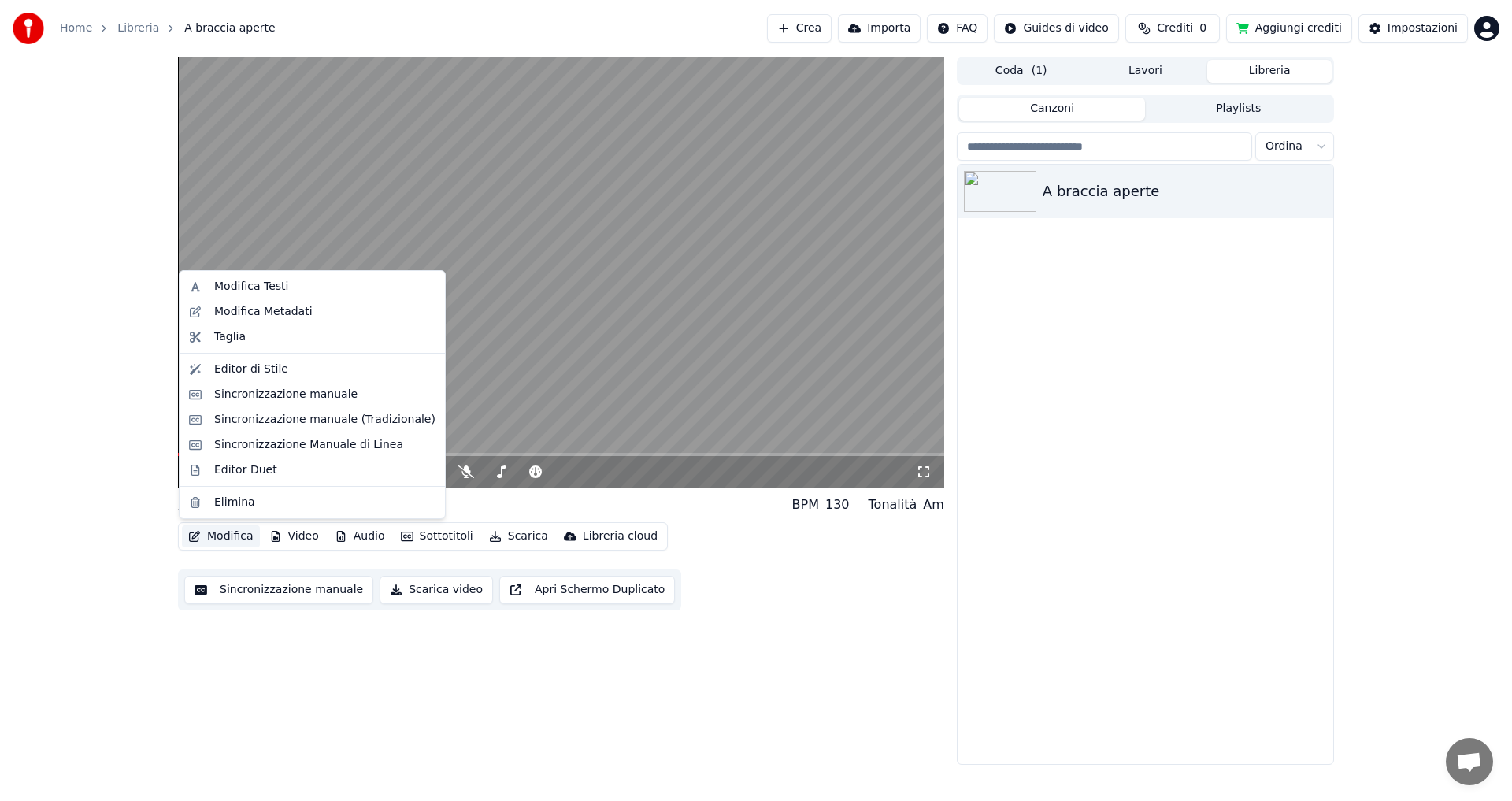
click at [227, 537] on button "Modifica" at bounding box center [221, 536] width 78 height 22
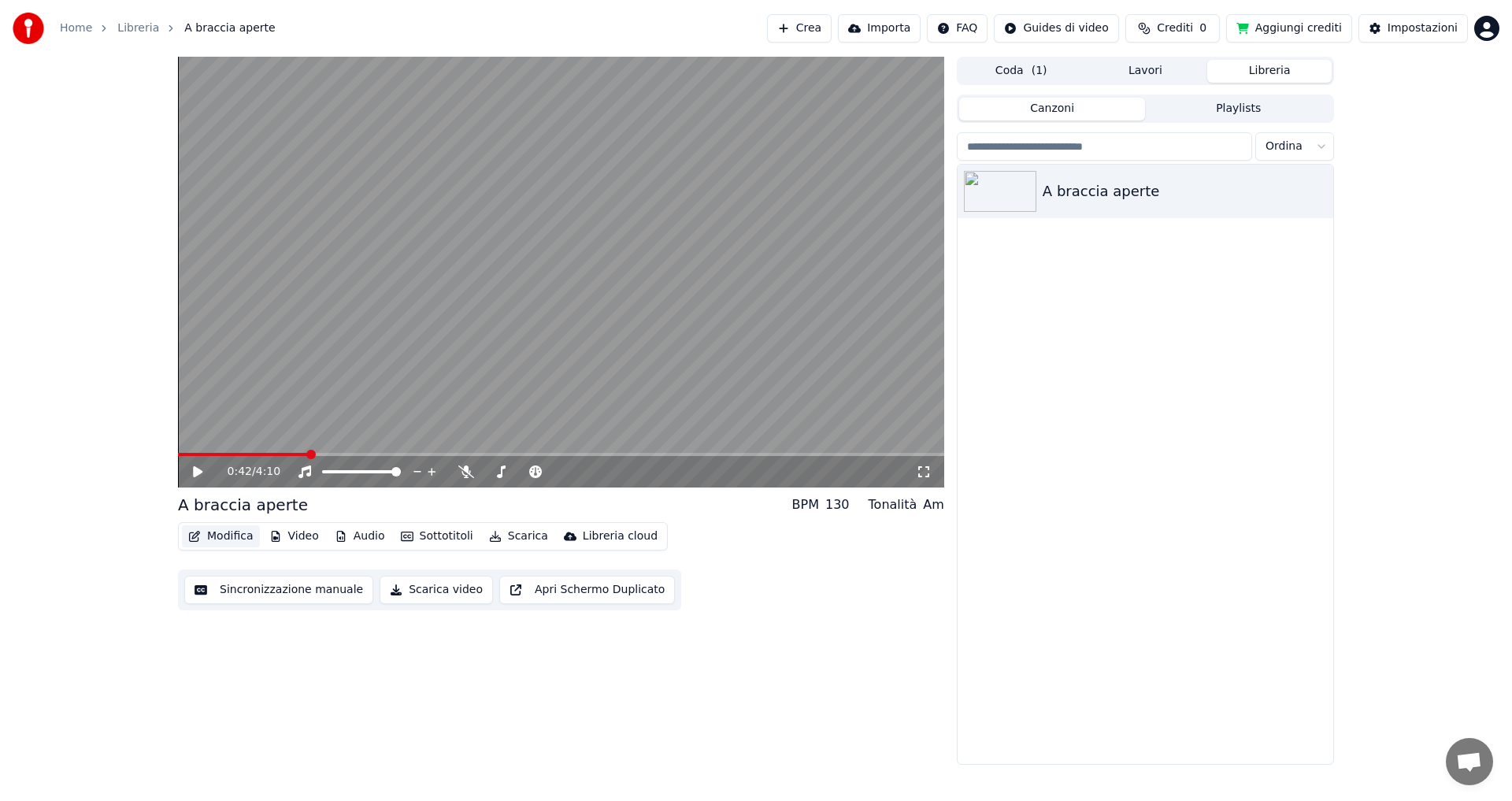
click at [227, 537] on button "Modifica" at bounding box center [221, 536] width 78 height 22
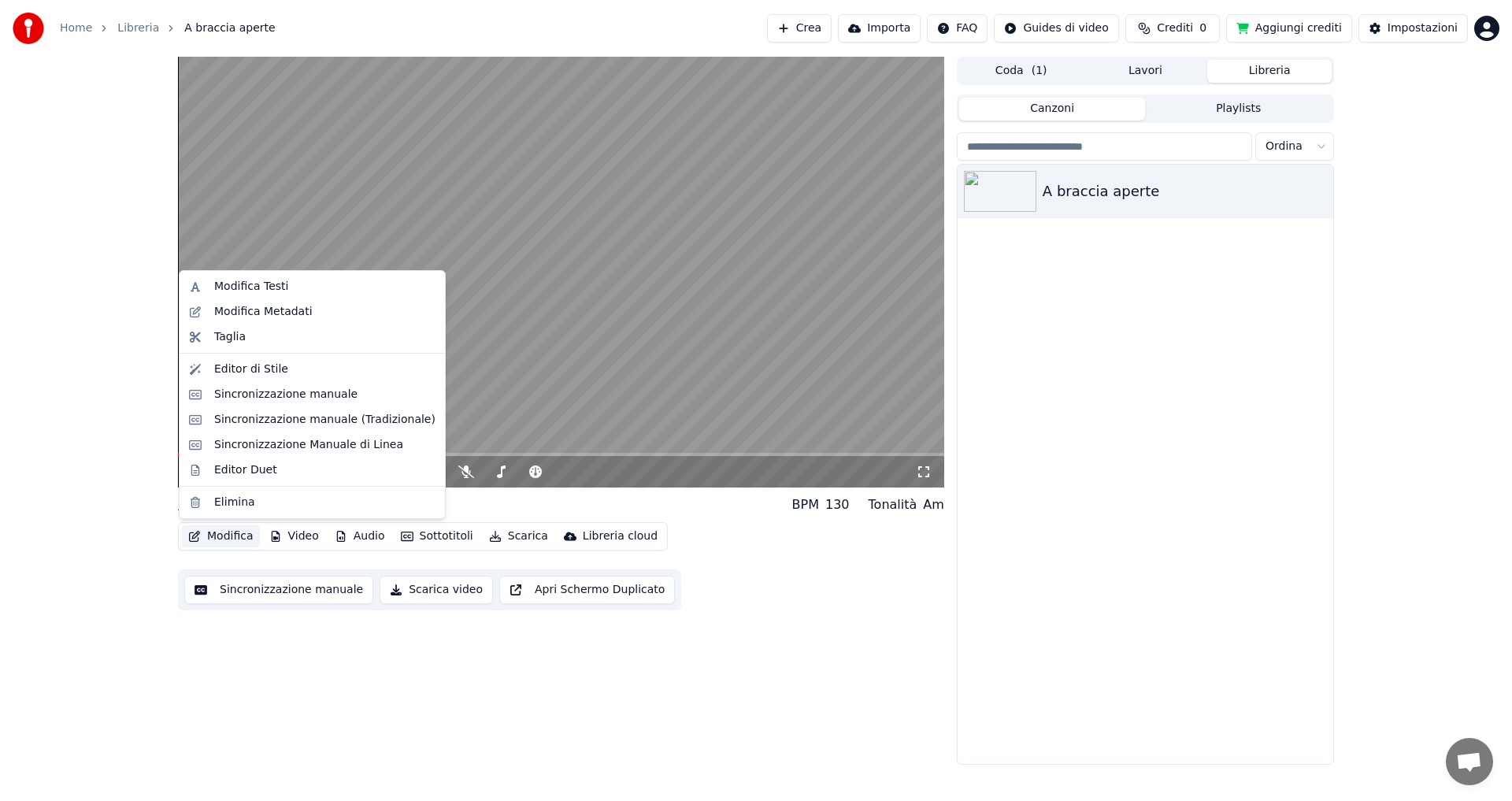
click at [227, 537] on button "Modifica" at bounding box center [221, 536] width 78 height 22
click at [250, 291] on div "Modifica Testi" at bounding box center [251, 286] width 74 height 16
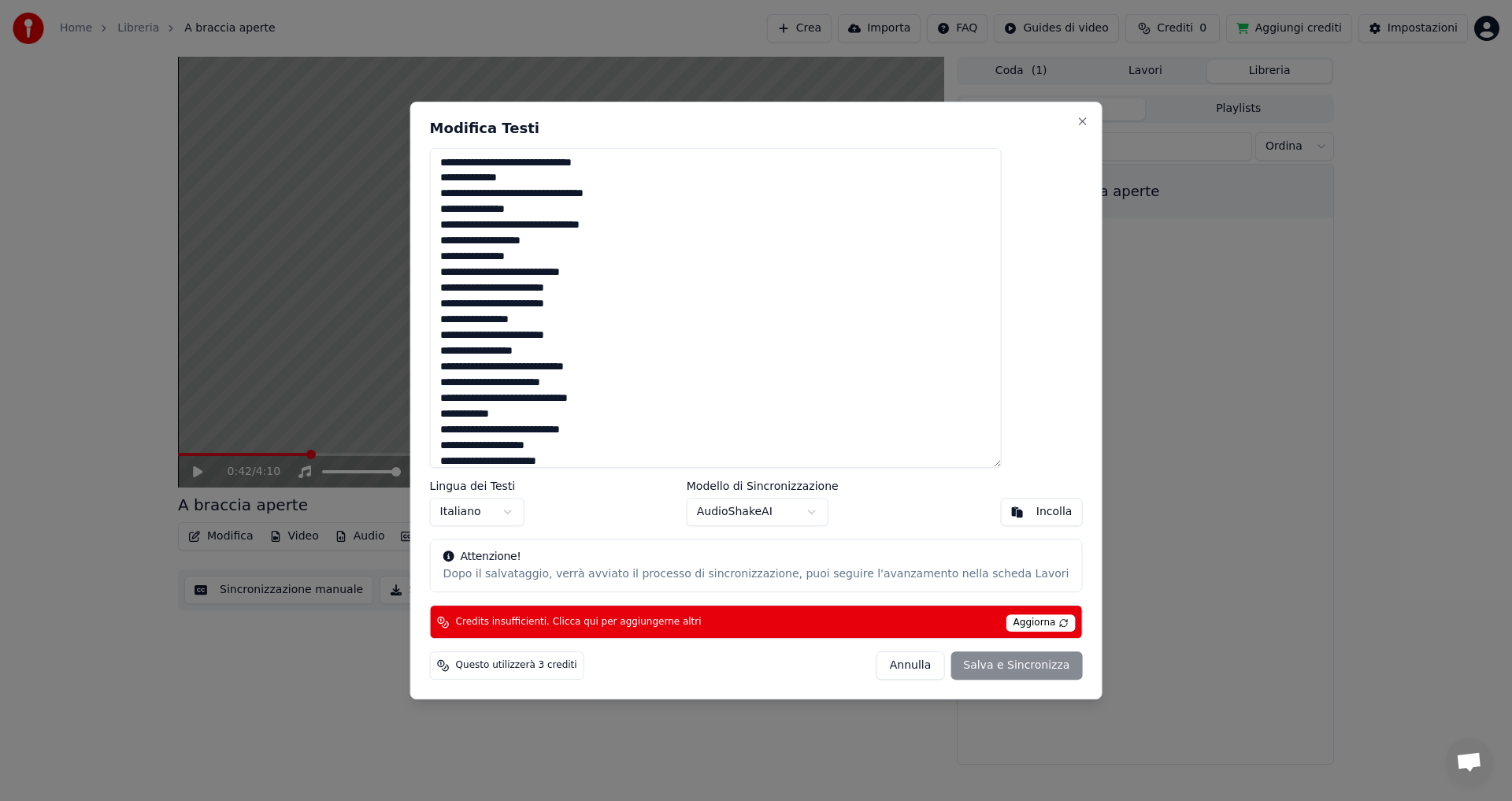
click at [958, 665] on div "Annulla Salva e Sincronizza" at bounding box center [980, 665] width 207 height 29
click at [964, 668] on div "Annulla Salva e Sincronizza" at bounding box center [980, 665] width 207 height 29
click at [649, 675] on div "Questo utilizzerà 3 crediti Annulla Salva e Sincronizza" at bounding box center [756, 665] width 653 height 29
click at [1076, 123] on button "Close" at bounding box center [1082, 121] width 13 height 13
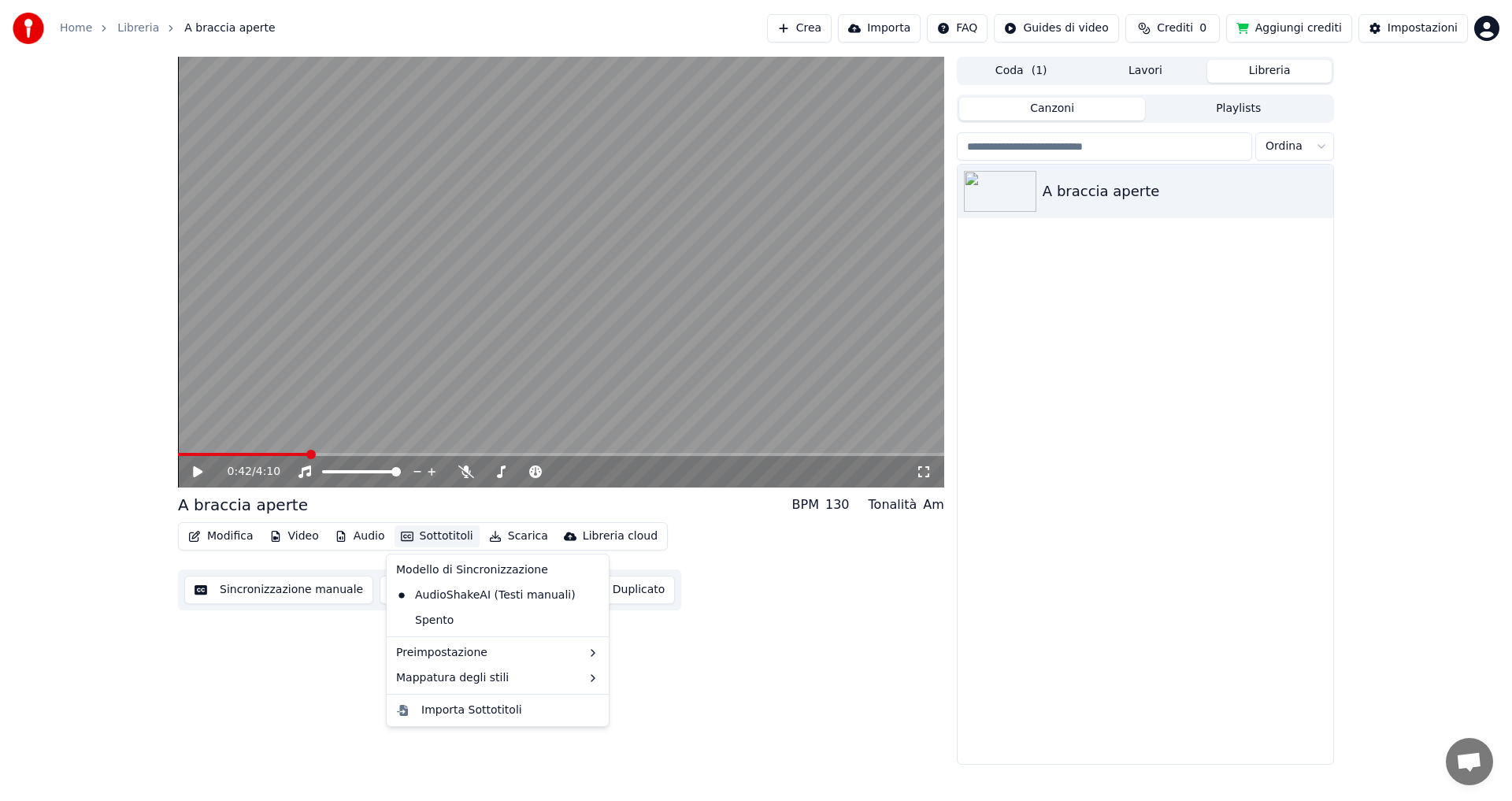
click at [438, 534] on button "Sottotitoli" at bounding box center [436, 536] width 85 height 22
click at [477, 712] on div "Importa Sottotitoli" at bounding box center [471, 710] width 101 height 16
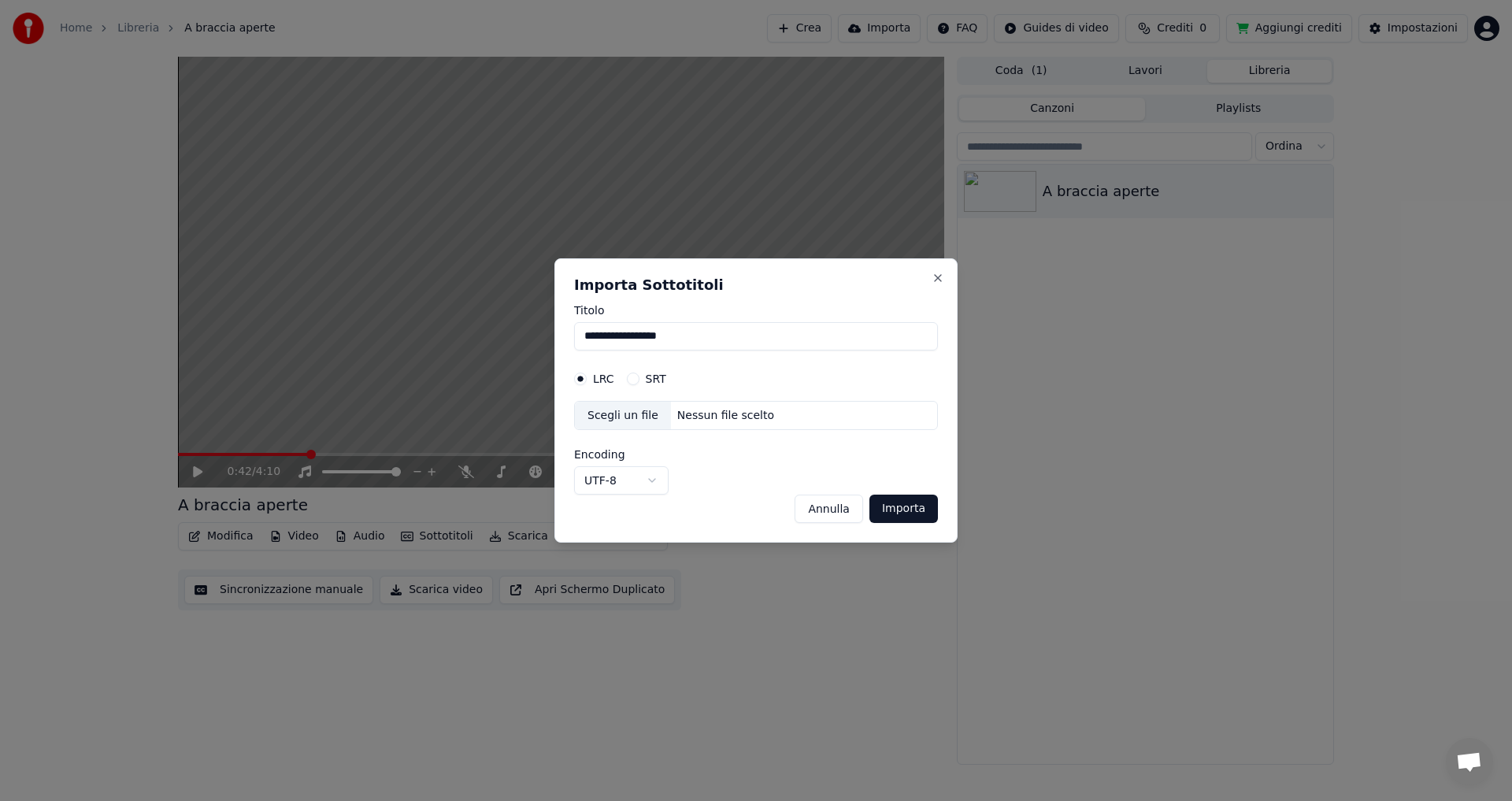
click at [828, 511] on button "Annulla" at bounding box center [829, 509] width 68 height 29
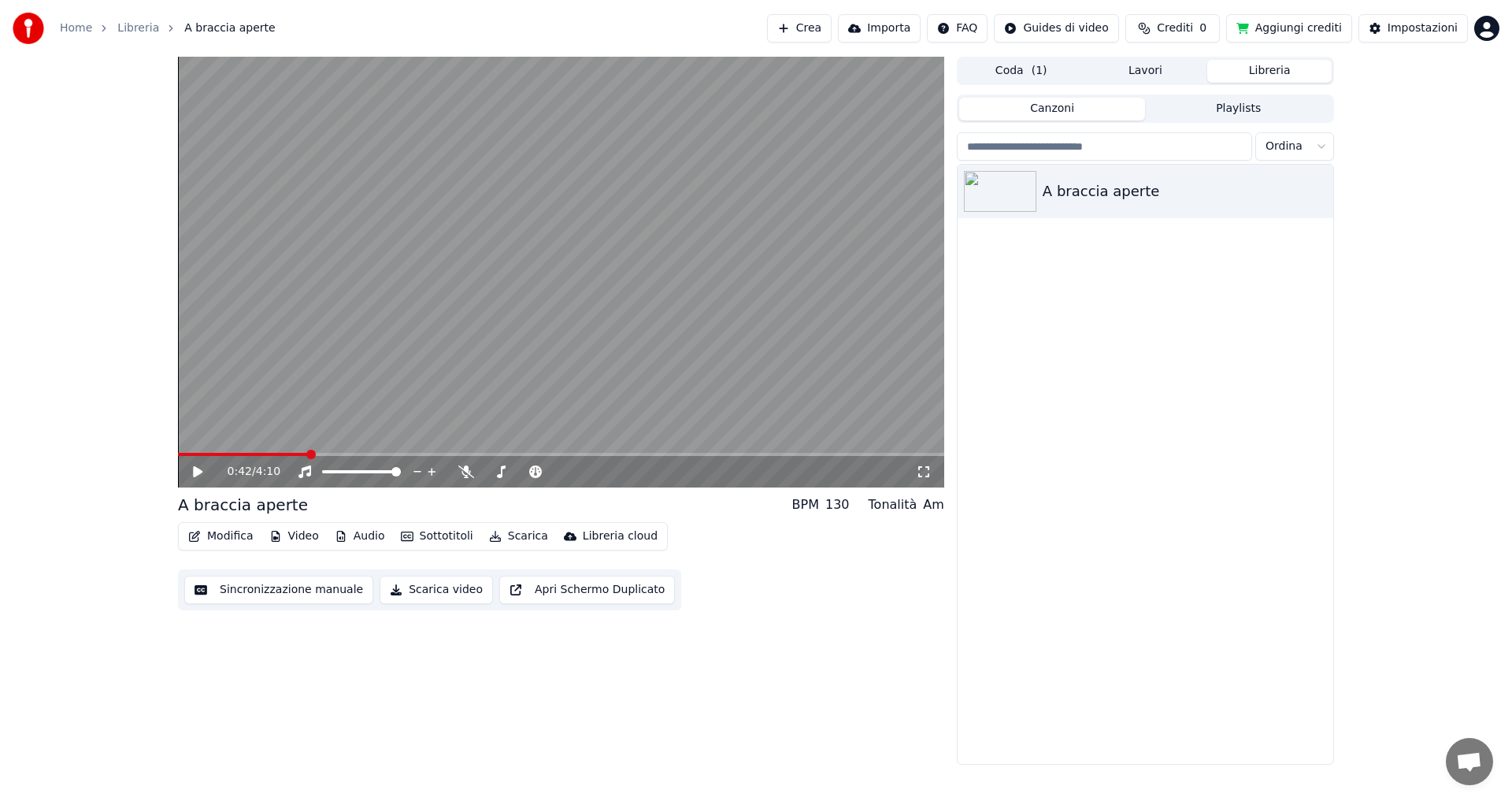
click at [831, 32] on button "Crea" at bounding box center [799, 29] width 65 height 29
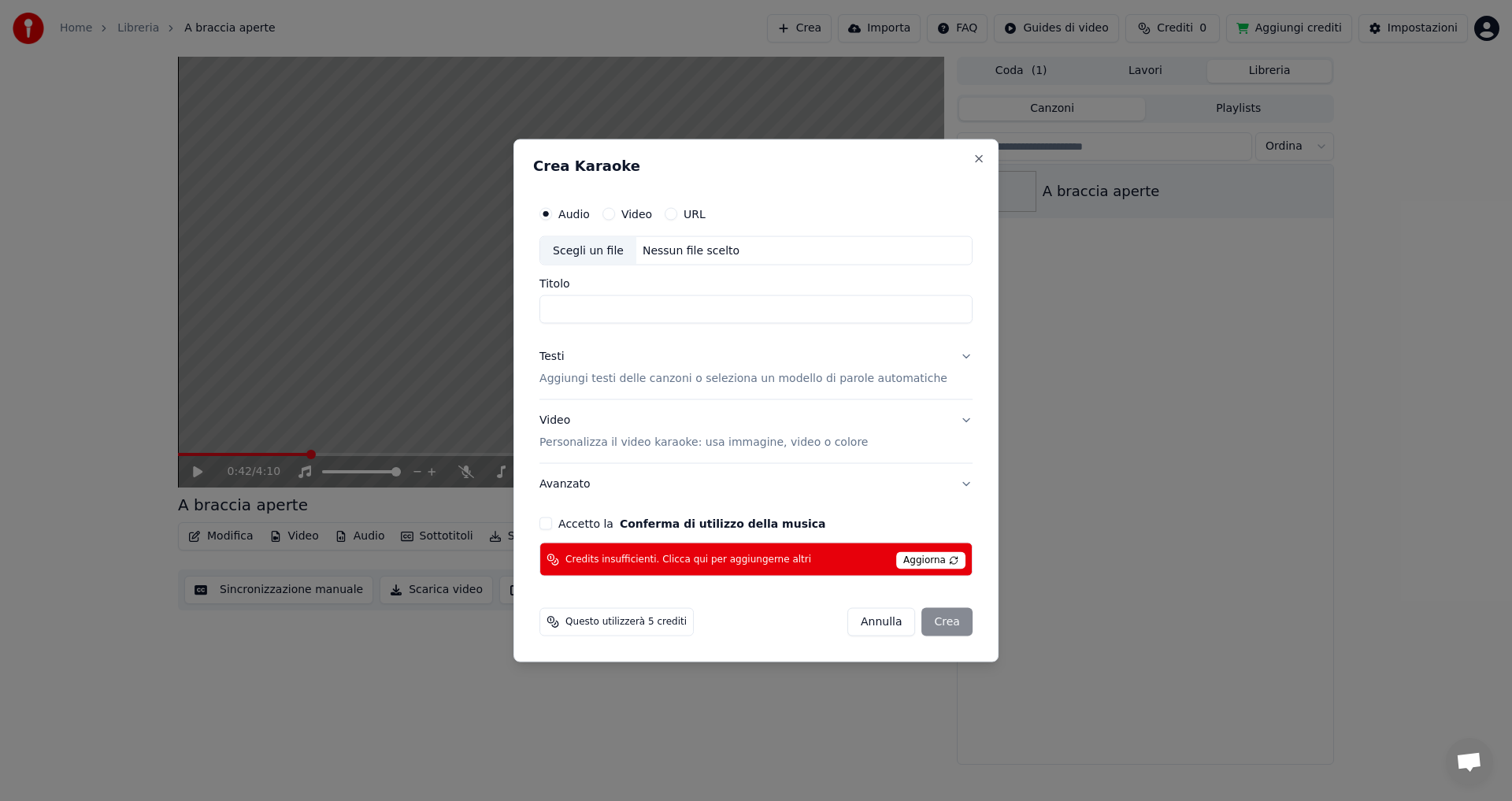
click at [552, 528] on button "Accetto la Conferma di utilizzo della musica" at bounding box center [546, 524] width 13 height 13
click at [900, 557] on span "Aggiorna" at bounding box center [930, 560] width 69 height 17
click at [611, 252] on div "Scegli un file" at bounding box center [588, 251] width 96 height 29
type input "******"
click at [622, 306] on input "******" at bounding box center [756, 310] width 433 height 29
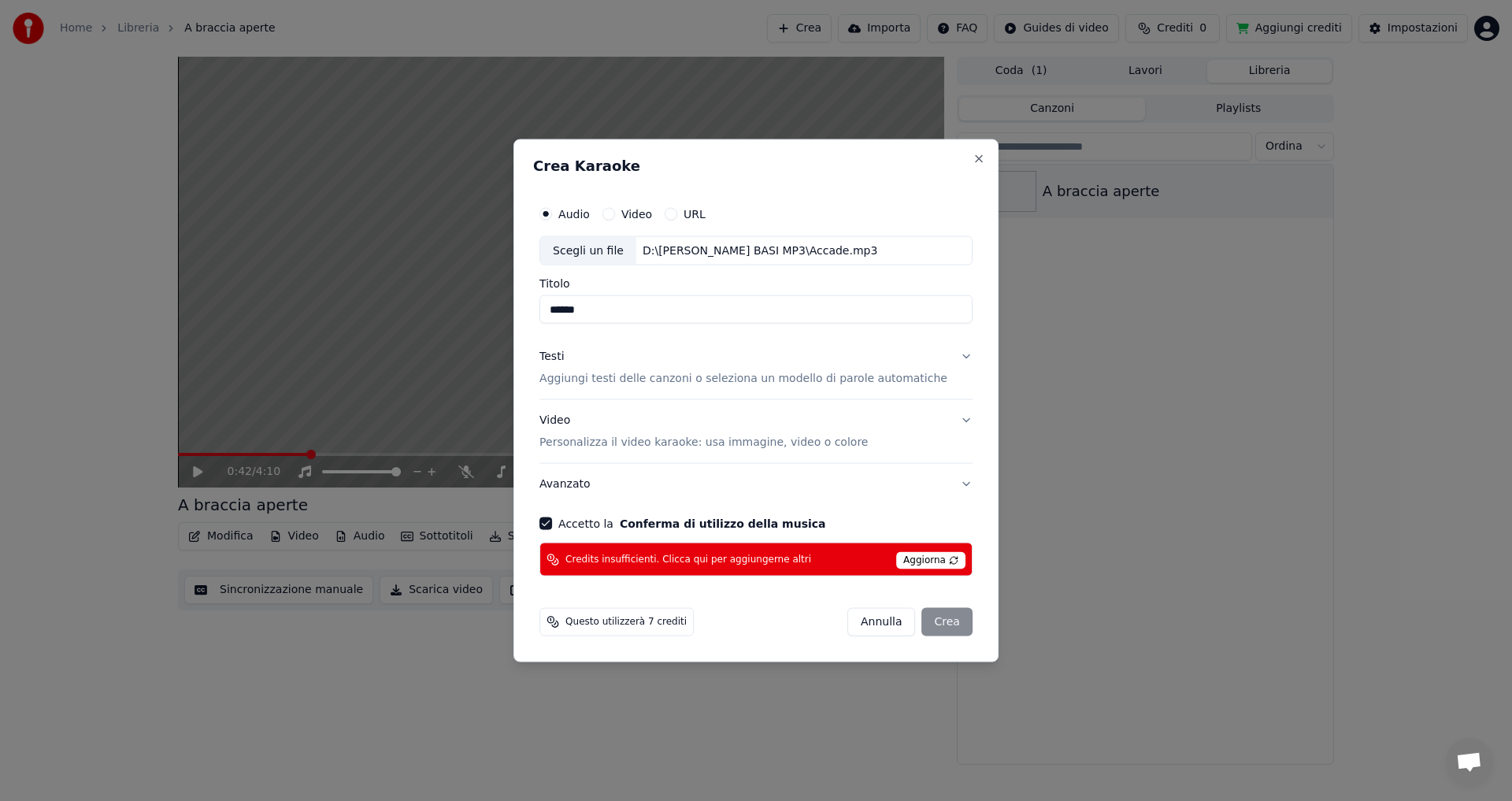
click at [913, 620] on div "Annulla Crea" at bounding box center [910, 622] width 125 height 29
click at [757, 559] on span "Credits insufficienti. Clicca qui per aggiungerne altri" at bounding box center [689, 559] width 246 height 13
click at [903, 562] on span "Aggiorna" at bounding box center [930, 560] width 69 height 17
click at [937, 561] on span "Aggiorna" at bounding box center [930, 560] width 69 height 17
click at [925, 620] on div "Annulla Crea" at bounding box center [910, 622] width 125 height 29
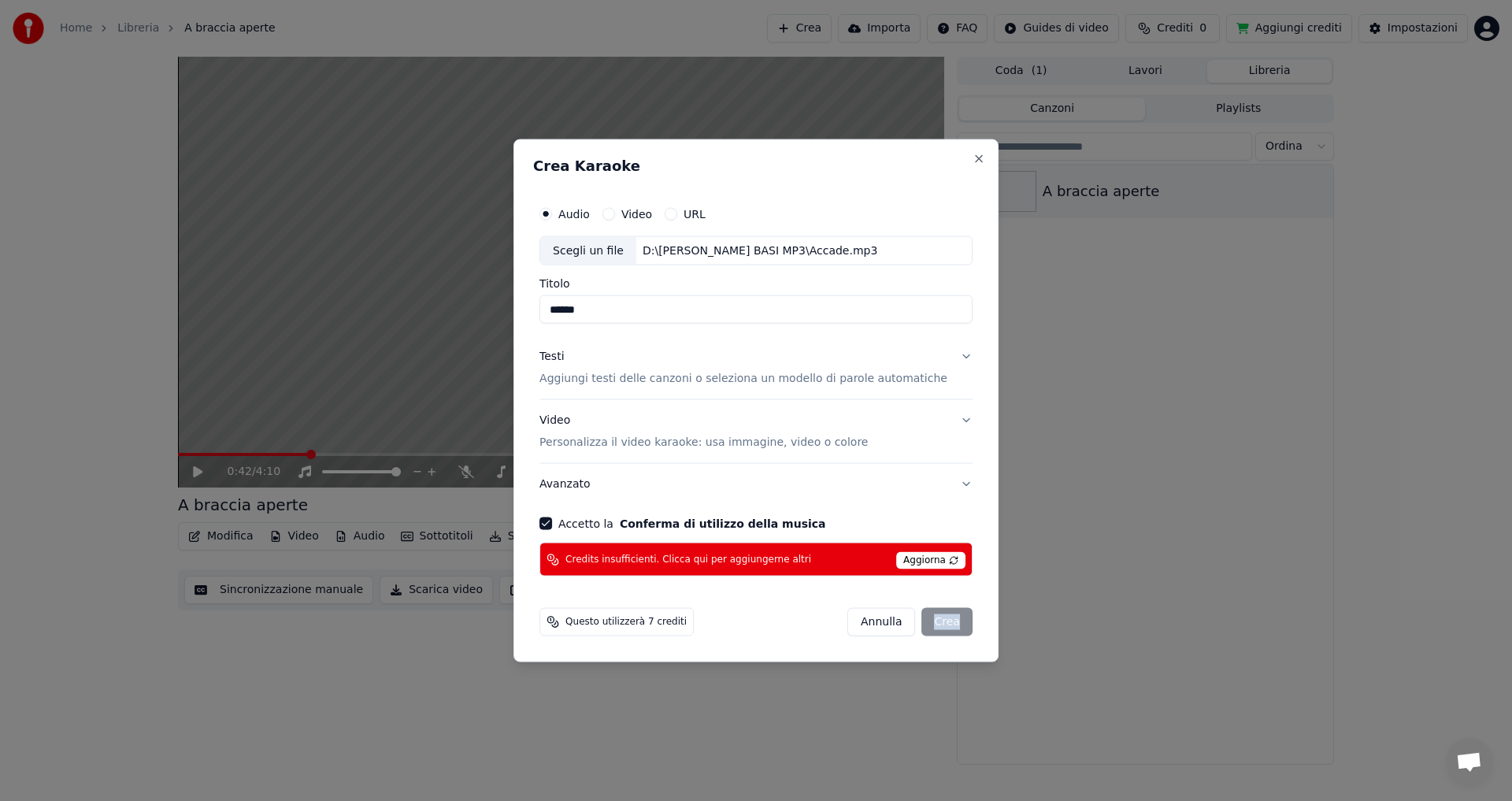
click at [925, 620] on div "Annulla Crea" at bounding box center [910, 622] width 125 height 29
click at [972, 162] on button "Close" at bounding box center [979, 158] width 13 height 13
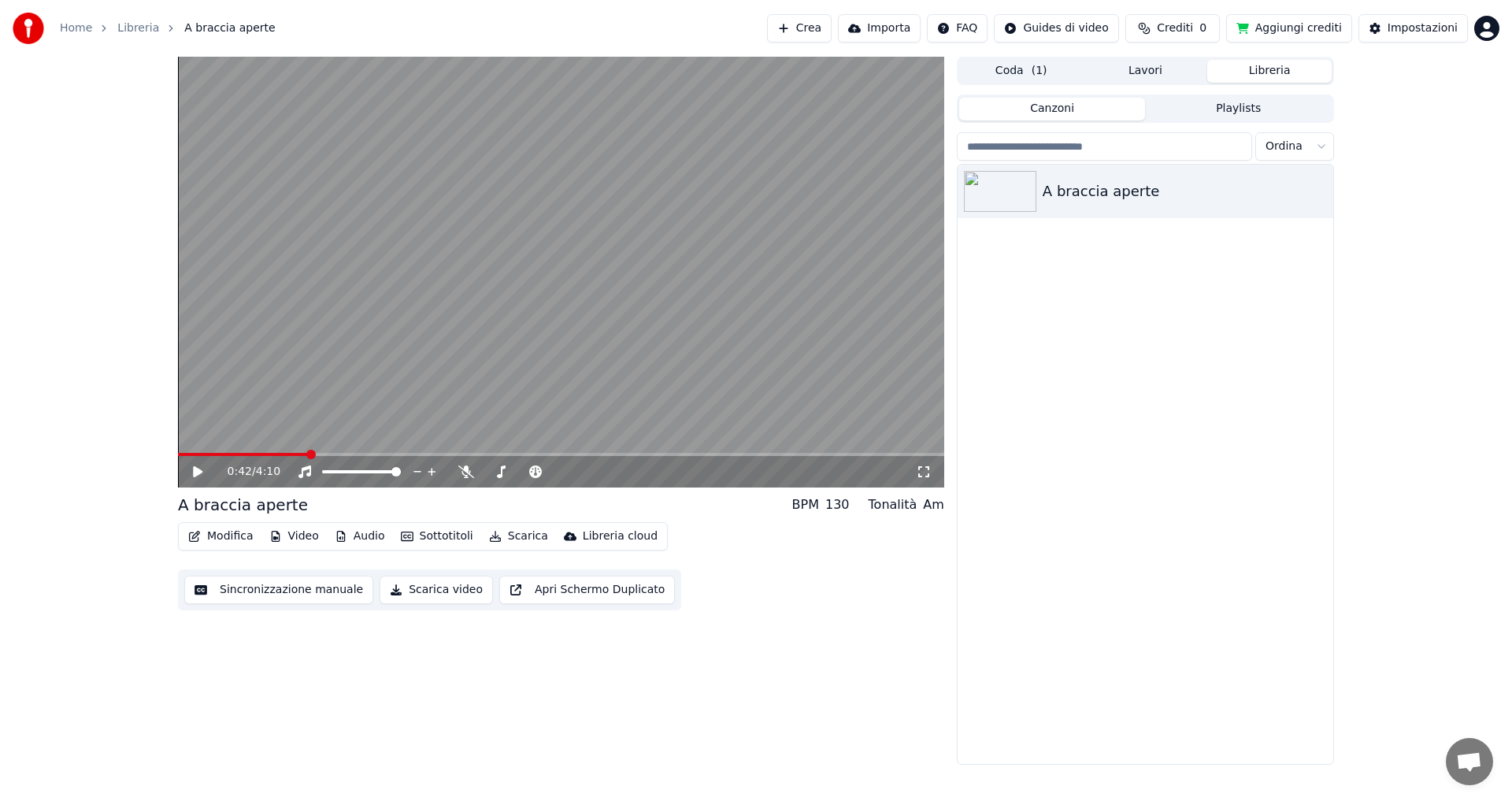
click at [1174, 29] on span "Crediti" at bounding box center [1174, 29] width 36 height 16
click at [1200, 119] on button "Aggiorna" at bounding box center [1184, 119] width 89 height 29
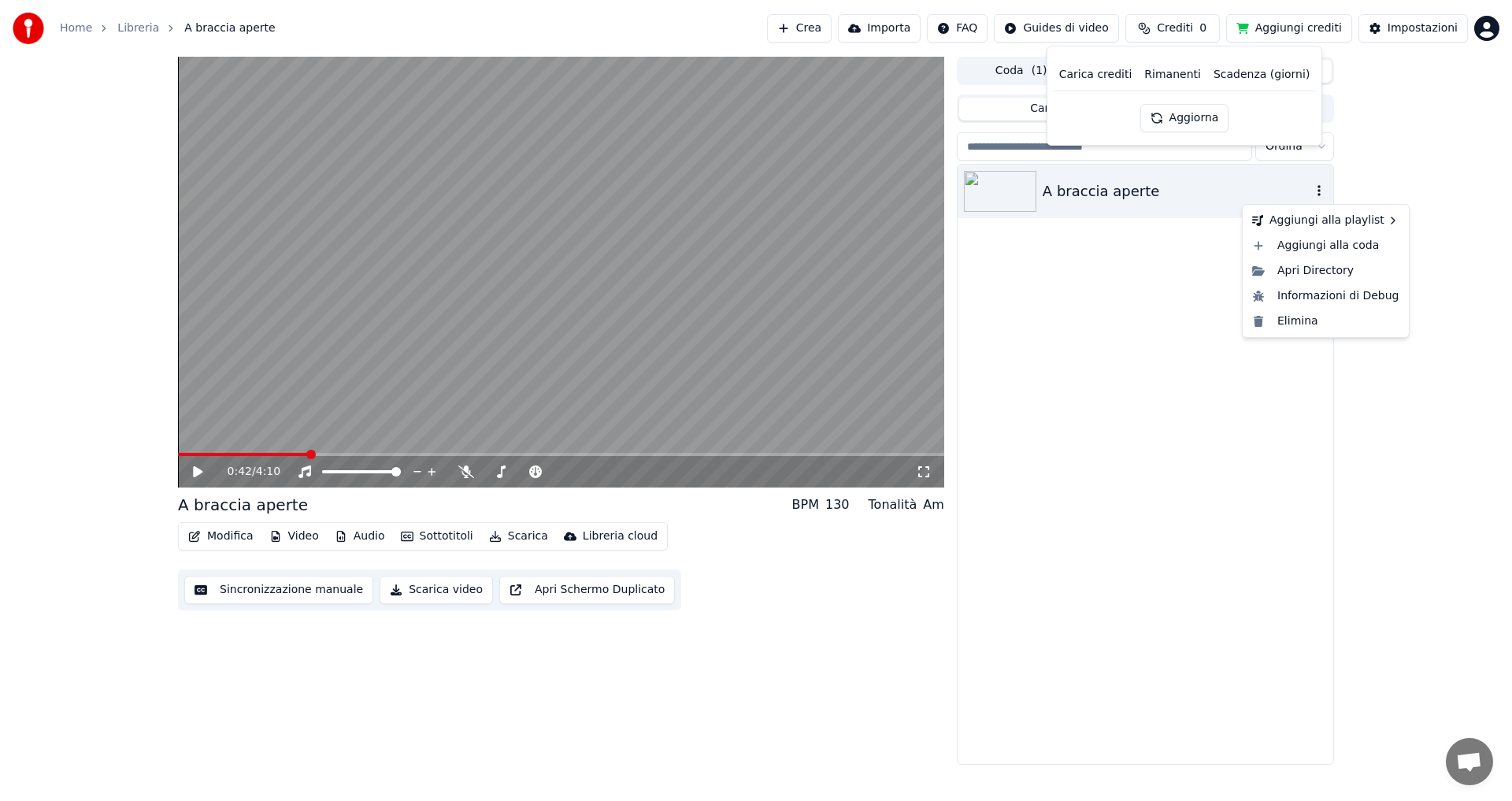
click at [1318, 194] on icon "button" at bounding box center [1319, 190] width 16 height 13
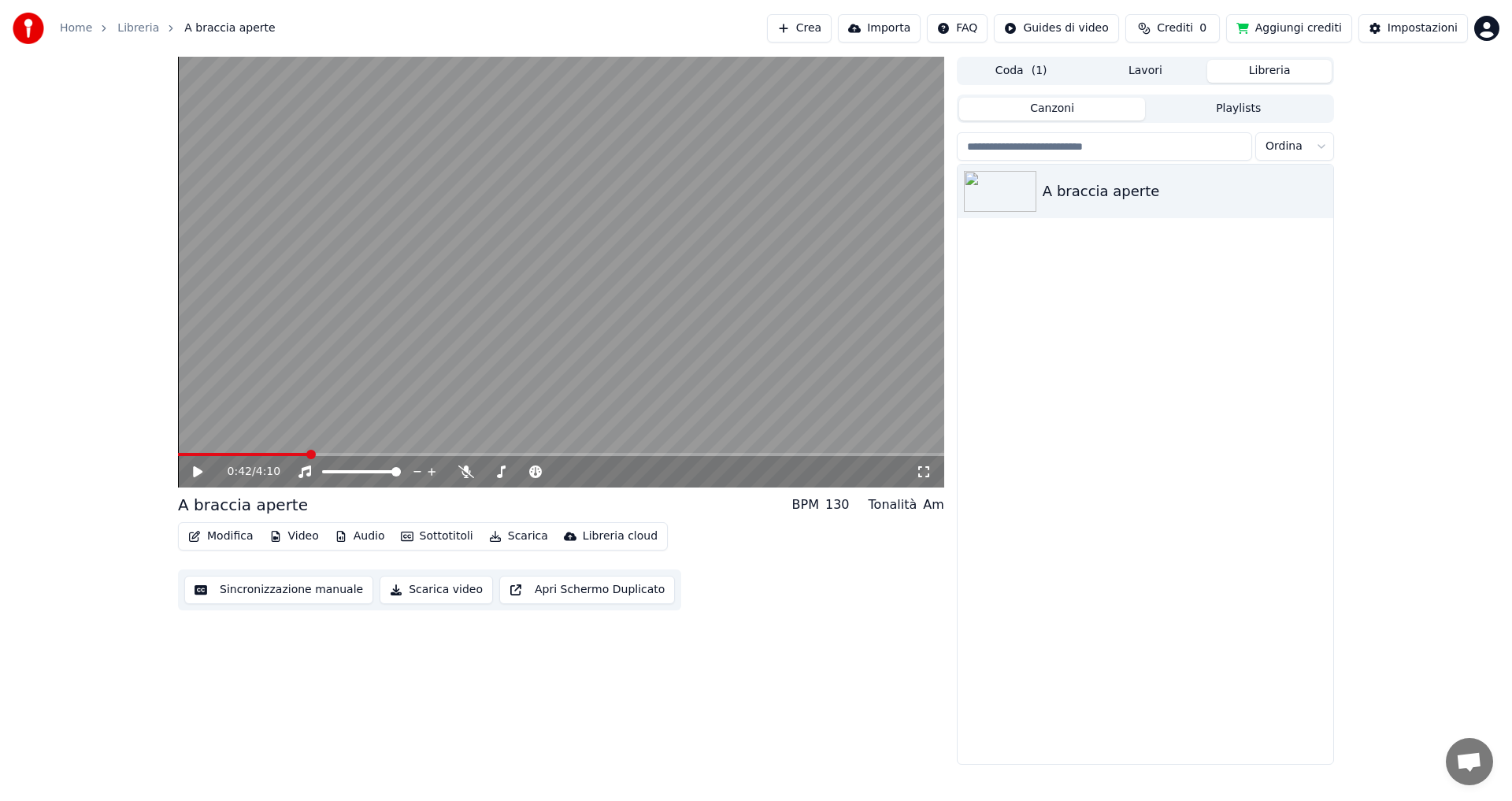
click at [1401, 146] on div "0:42 / 4:10 A braccia aperte BPM 130 Tonalità Am Modifica Video Audio Sottotito…" at bounding box center [756, 410] width 1512 height 708
click at [1279, 33] on button "Aggiungi crediti" at bounding box center [1288, 29] width 126 height 29
click at [1278, 30] on button "Aggiungi crediti" at bounding box center [1288, 29] width 126 height 29
click at [1092, 106] on button "Canzoni" at bounding box center [1052, 109] width 187 height 22
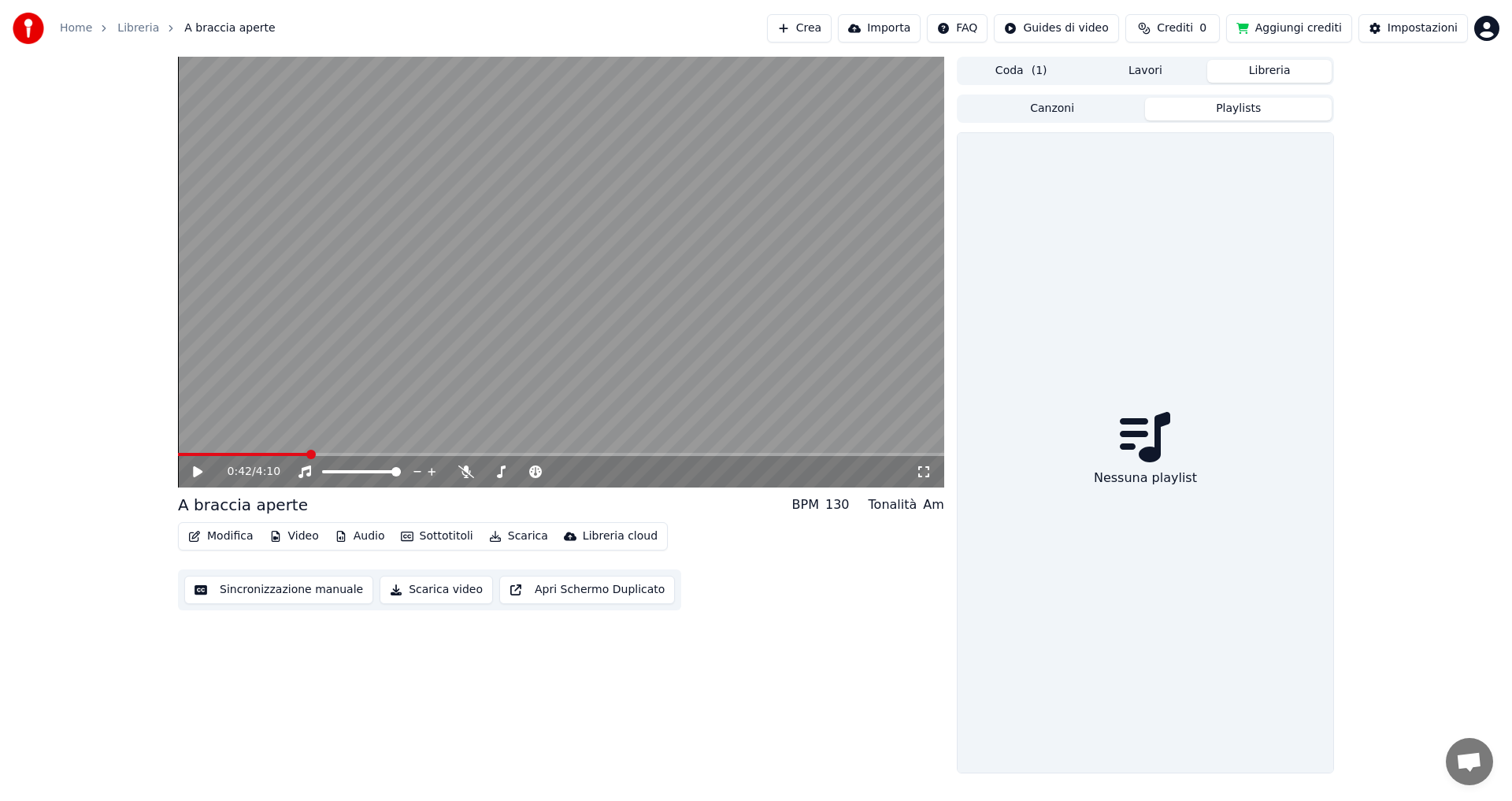
click at [1188, 111] on button "Playlists" at bounding box center [1238, 109] width 187 height 22
click at [1159, 71] on button "Lavori" at bounding box center [1146, 71] width 125 height 22
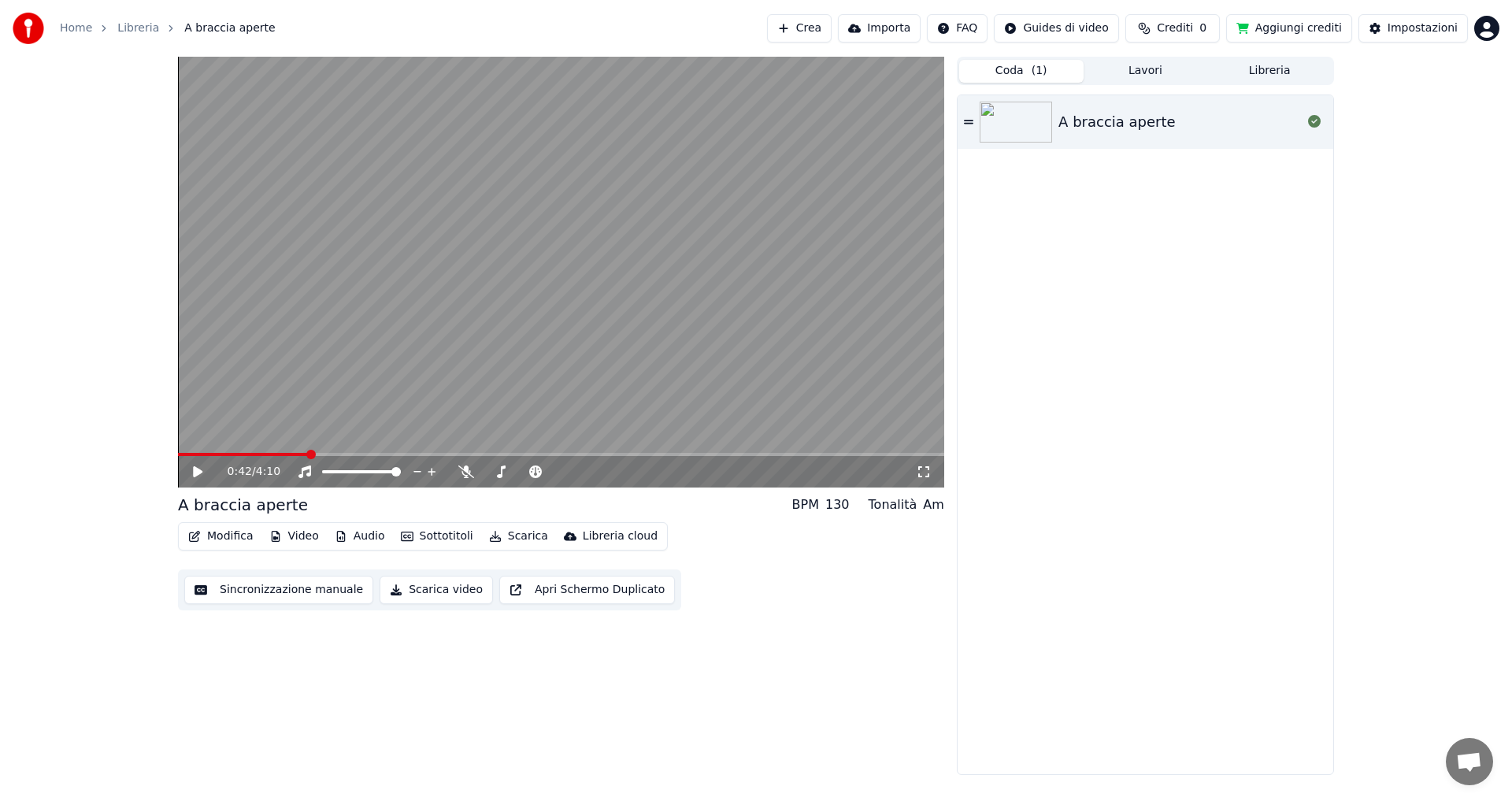
click at [1000, 69] on button "Coda ( 1 )" at bounding box center [1021, 71] width 125 height 22
click at [1259, 70] on button "Libreria" at bounding box center [1269, 71] width 125 height 22
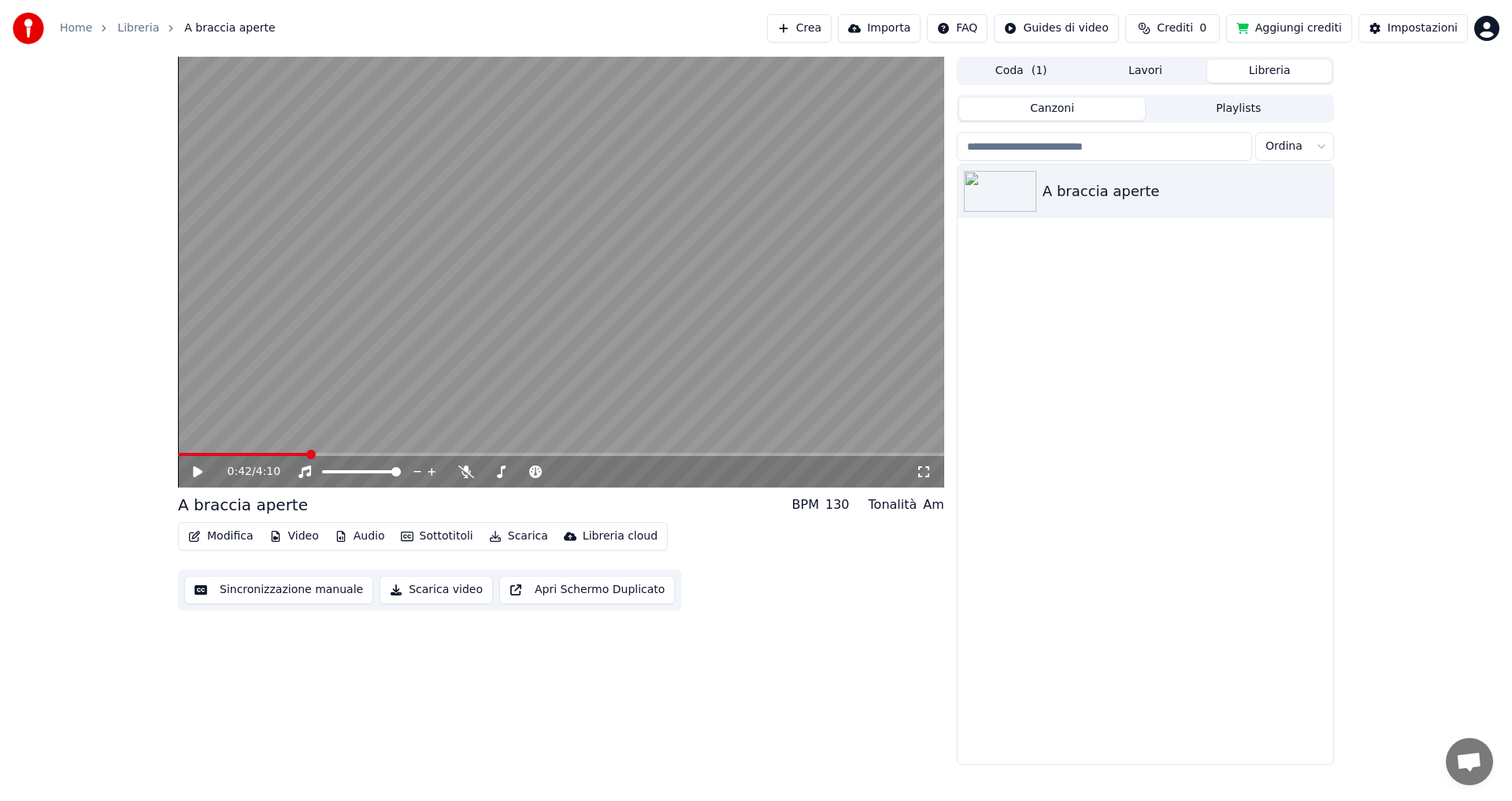
click at [1297, 27] on button "Aggiungi crediti" at bounding box center [1288, 29] width 126 height 29
click at [810, 30] on button "Crea" at bounding box center [799, 29] width 65 height 29
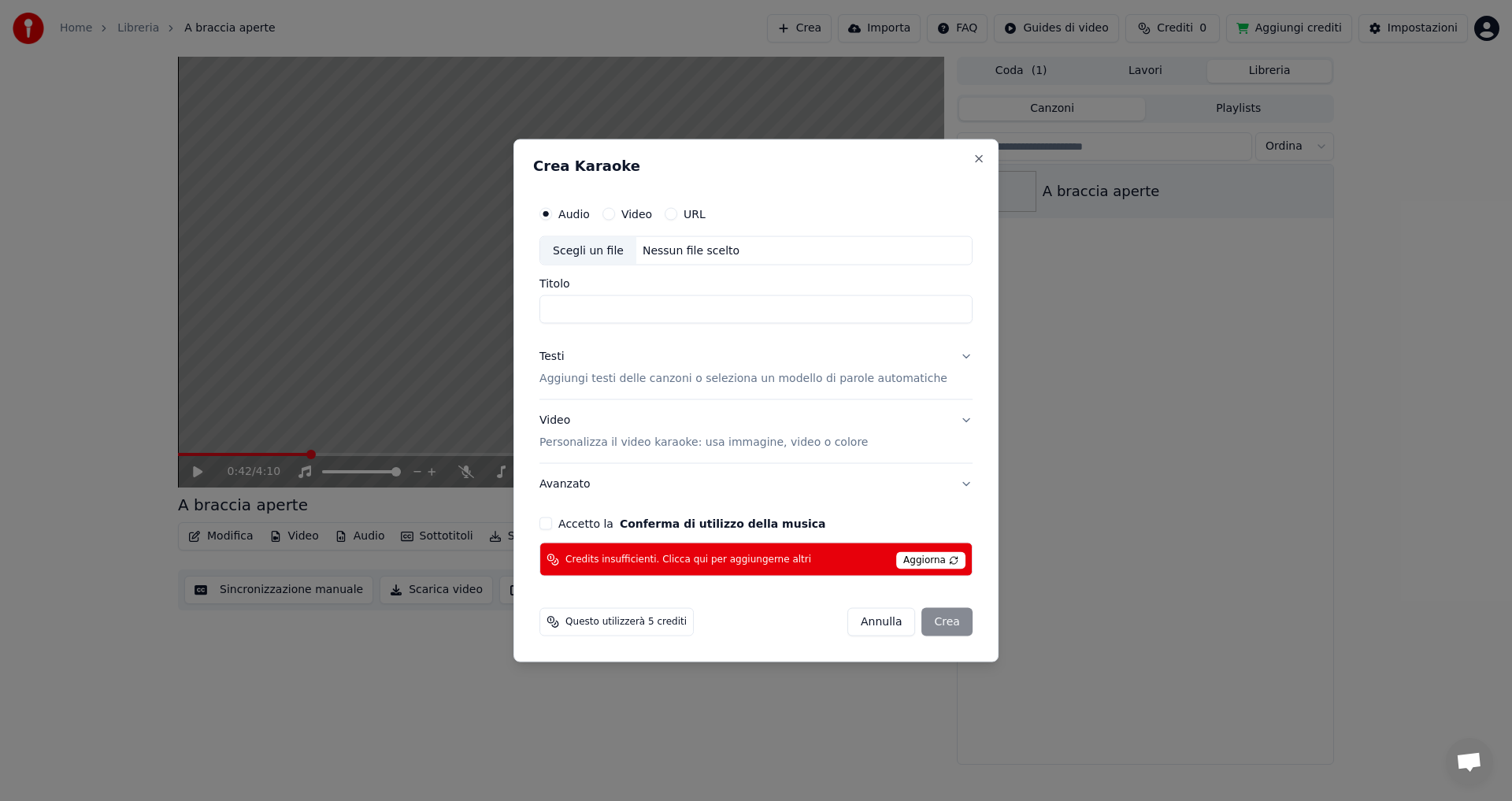
click at [888, 624] on button "Annulla" at bounding box center [882, 622] width 68 height 29
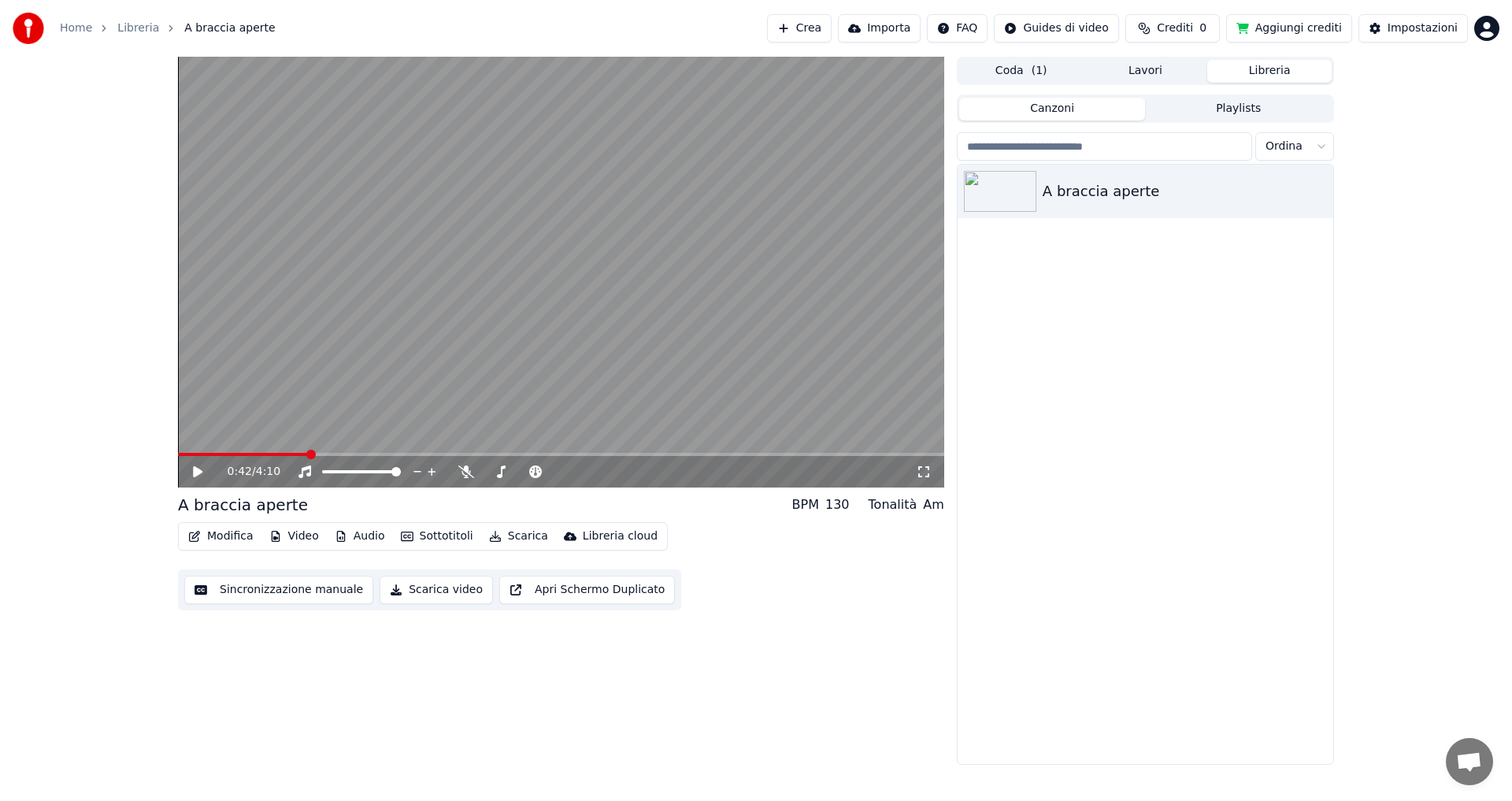
click at [1314, 28] on button "Aggiungi crediti" at bounding box center [1288, 29] width 126 height 29
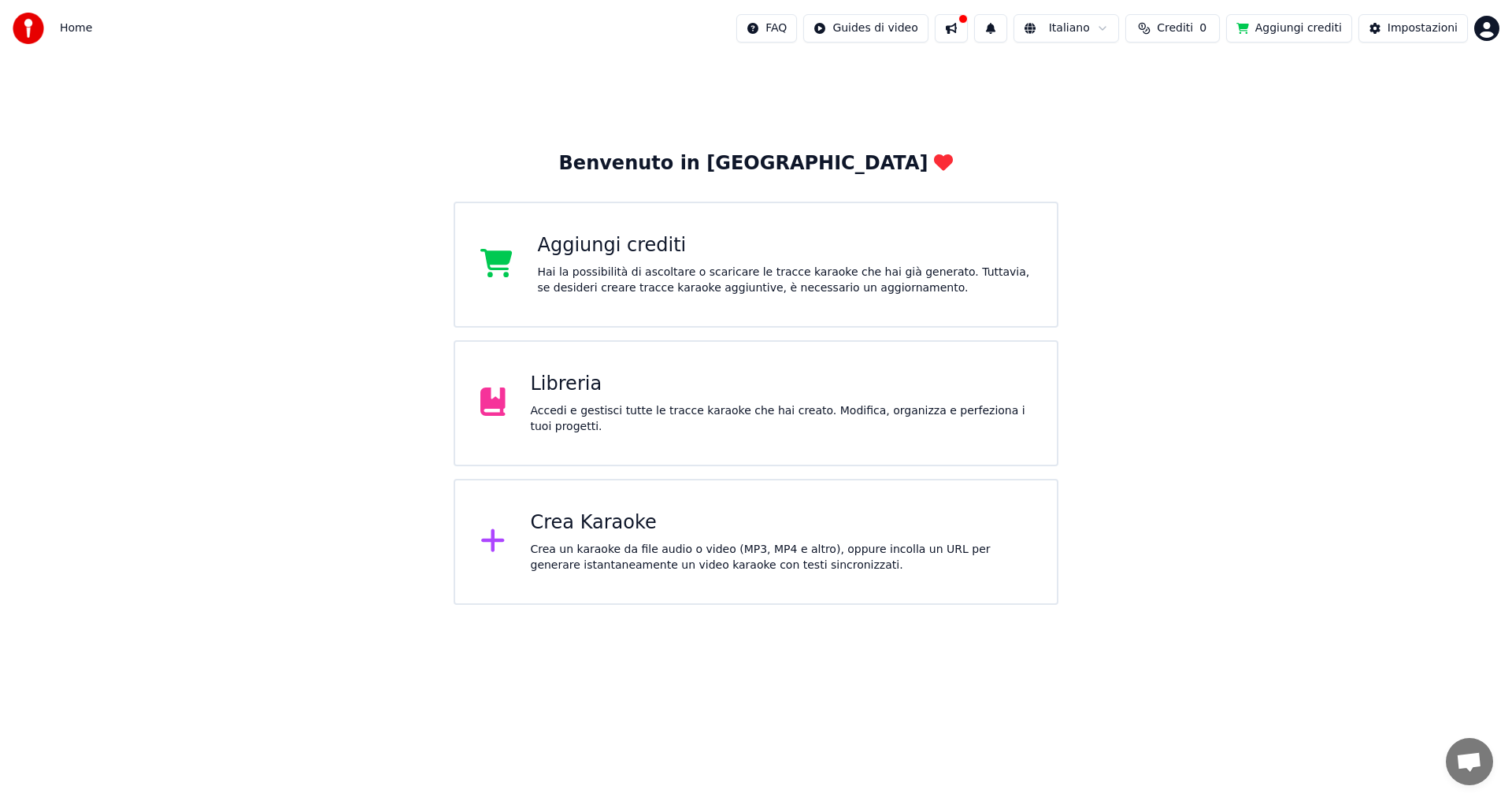
click at [618, 254] on div "Aggiungi crediti" at bounding box center [785, 246] width 495 height 25
click at [522, 286] on div "Aggiungi crediti Hai la possibilità di ascoltare o scaricare le tracce karaoke …" at bounding box center [756, 265] width 605 height 126
click at [624, 274] on div "Hai la possibilità di ascoltare o scaricare le tracce karaoke che hai già gener…" at bounding box center [785, 280] width 495 height 31
click at [637, 288] on div "Hai la possibilità di ascoltare o scaricare le tracce karaoke che hai già gener…" at bounding box center [785, 280] width 495 height 31
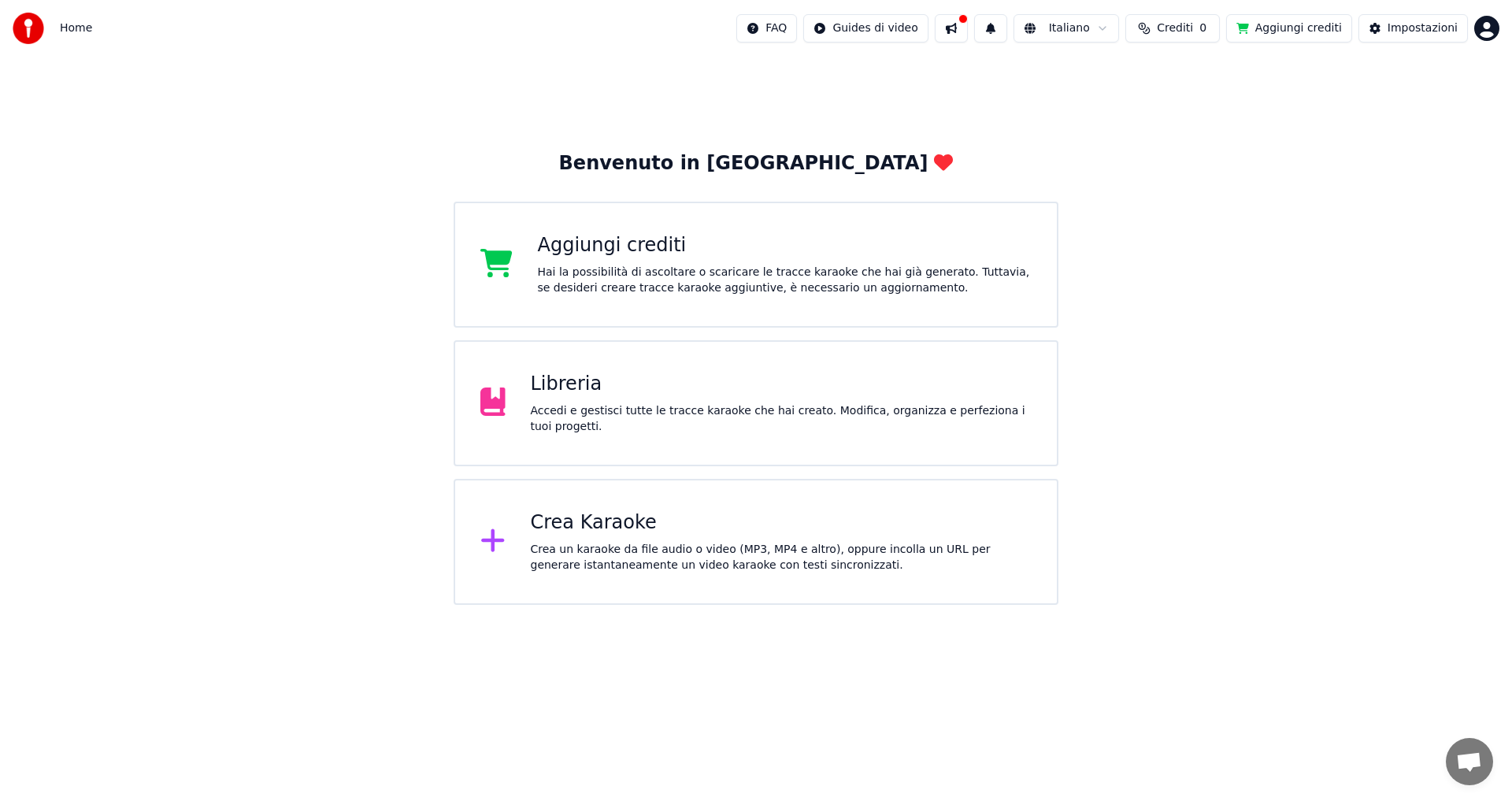
click at [1297, 31] on button "Aggiungi crediti" at bounding box center [1288, 29] width 126 height 29
click at [681, 416] on div "Accedi e gestisci tutte le tracce karaoke che hai creato. Modifica, organizza e…" at bounding box center [781, 418] width 502 height 31
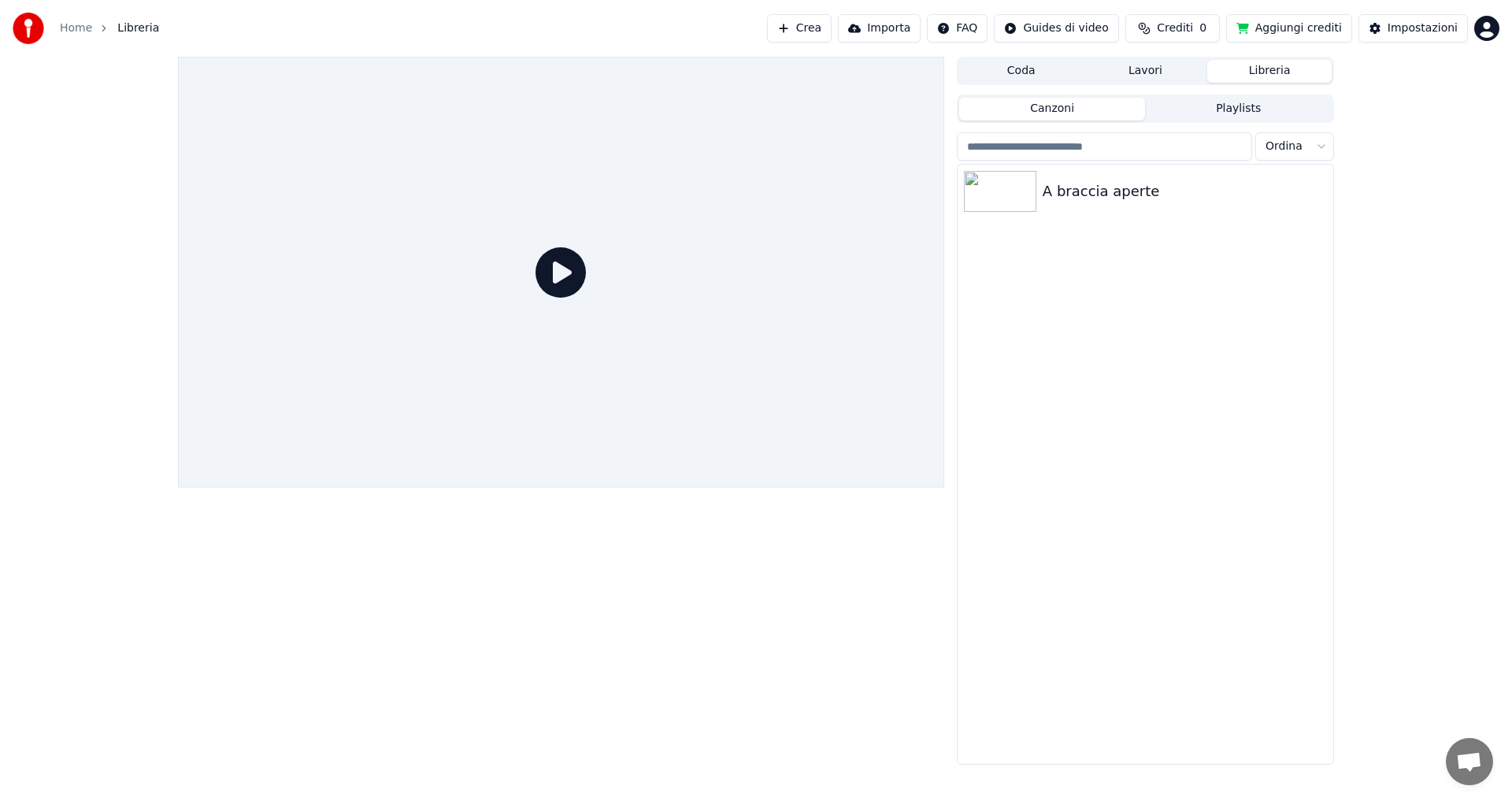
click at [82, 33] on link "Home" at bounding box center [76, 29] width 32 height 16
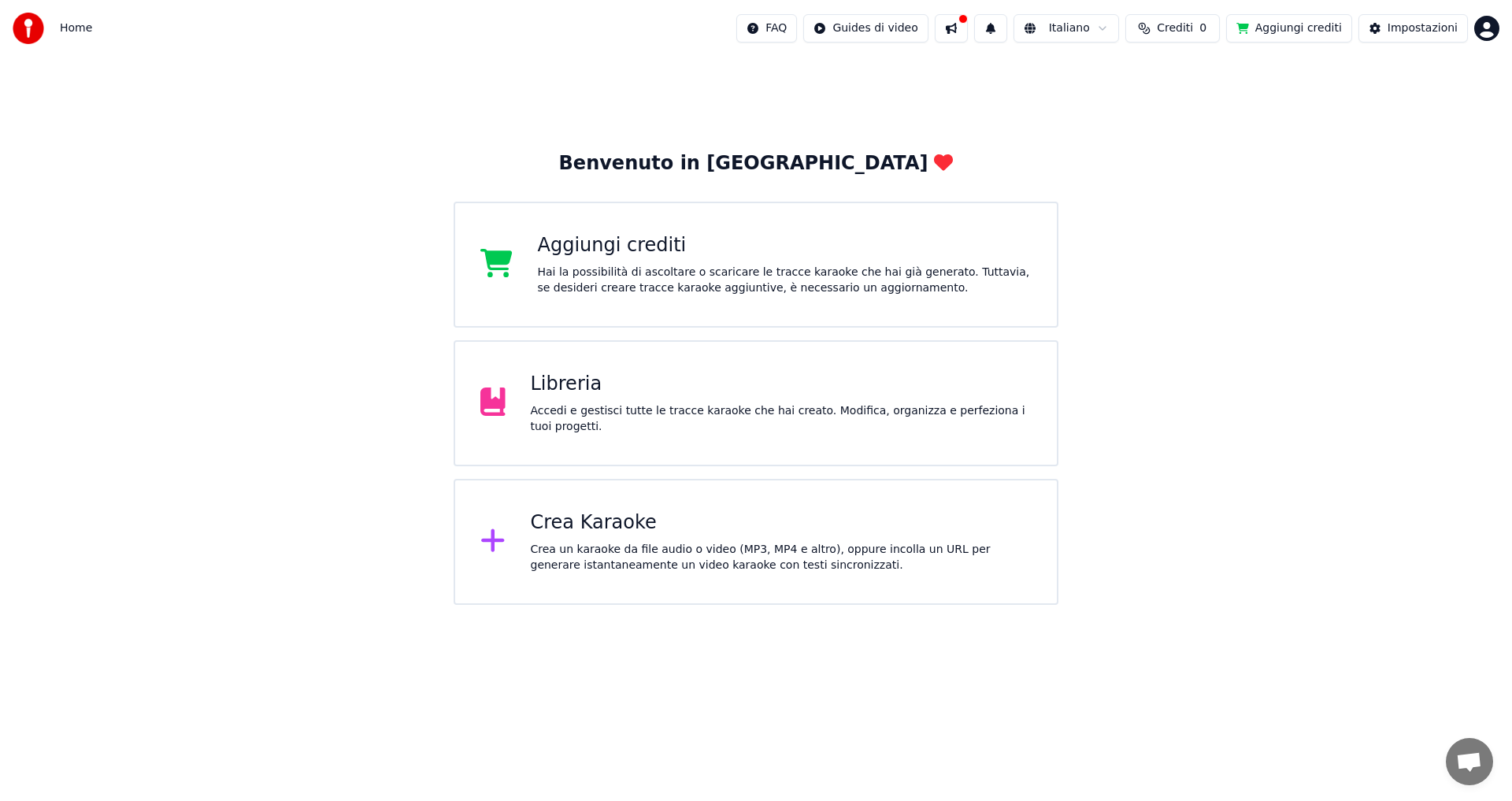
click at [968, 29] on button at bounding box center [951, 29] width 33 height 29
click at [655, 278] on div "Hai la possibilità di ascoltare o scaricare le tracce karaoke che hai già gener…" at bounding box center [785, 280] width 495 height 31
click at [516, 267] on div at bounding box center [503, 264] width 45 height 31
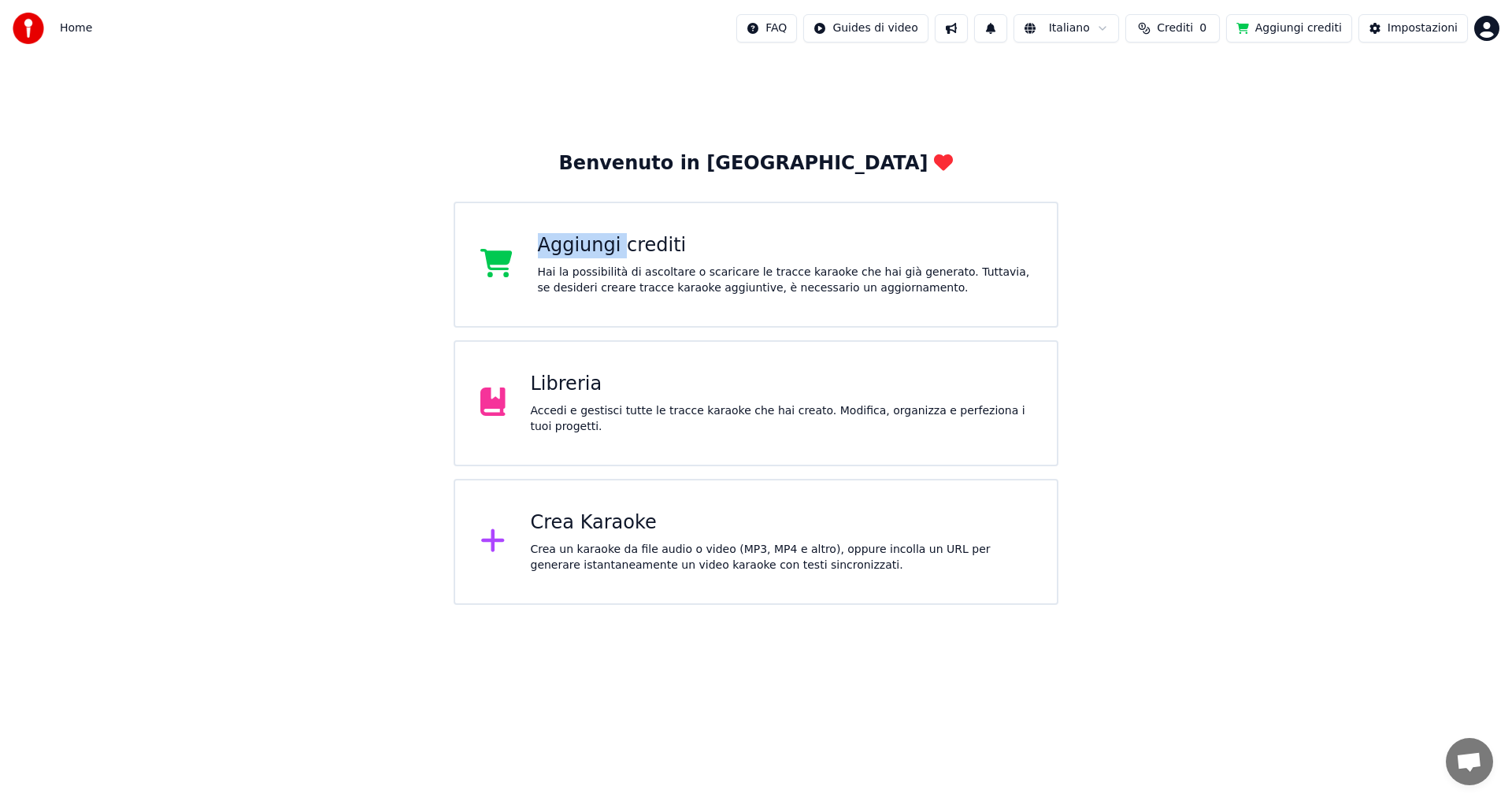
click at [1463, 765] on span "Aprire la chat" at bounding box center [1469, 763] width 26 height 22
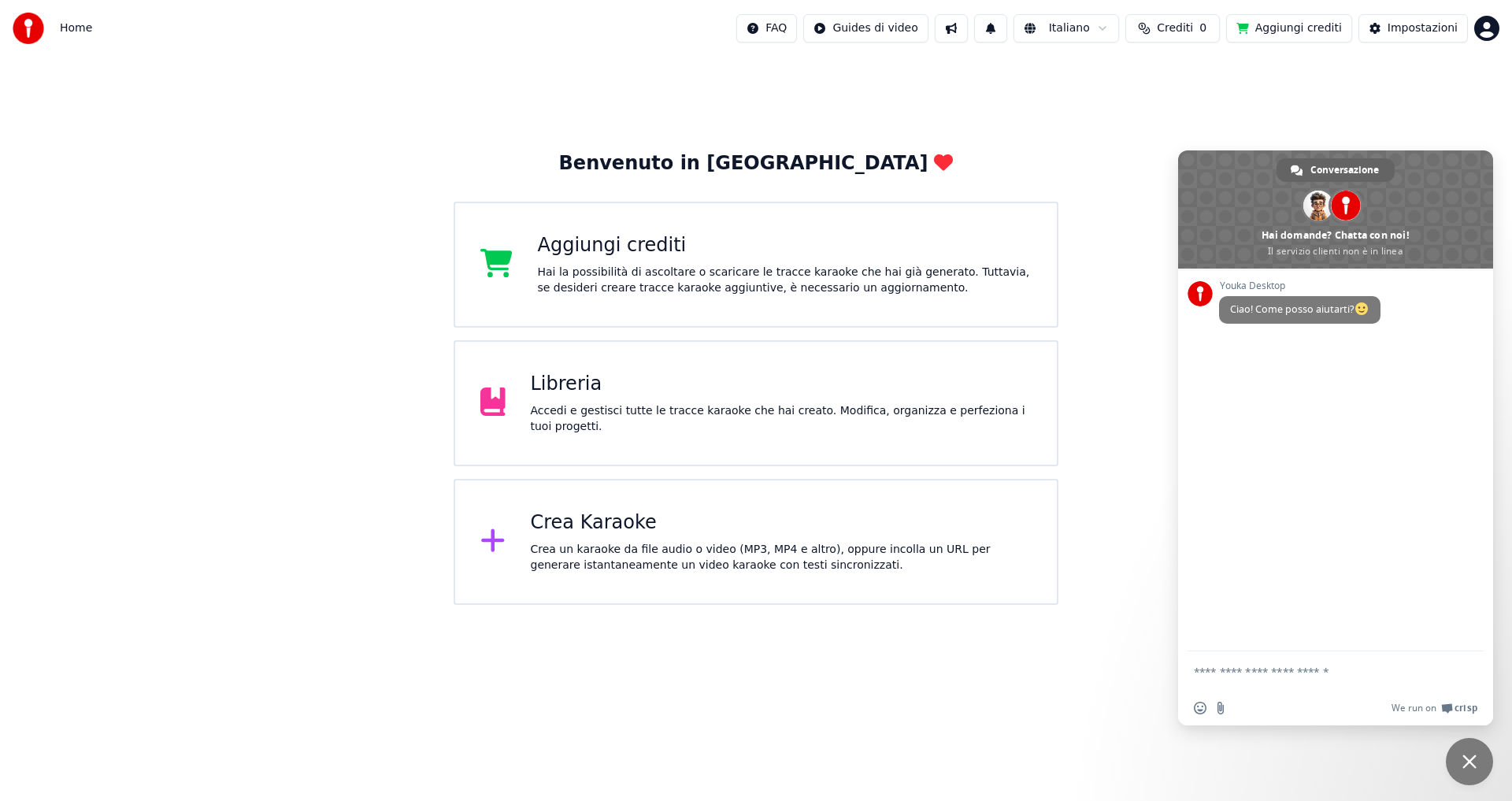
drag, startPoint x: 1467, startPoint y: 753, endPoint x: 1455, endPoint y: 770, distance: 20.8
click at [1464, 762] on span "Chiudere la chat" at bounding box center [1469, 761] width 48 height 48
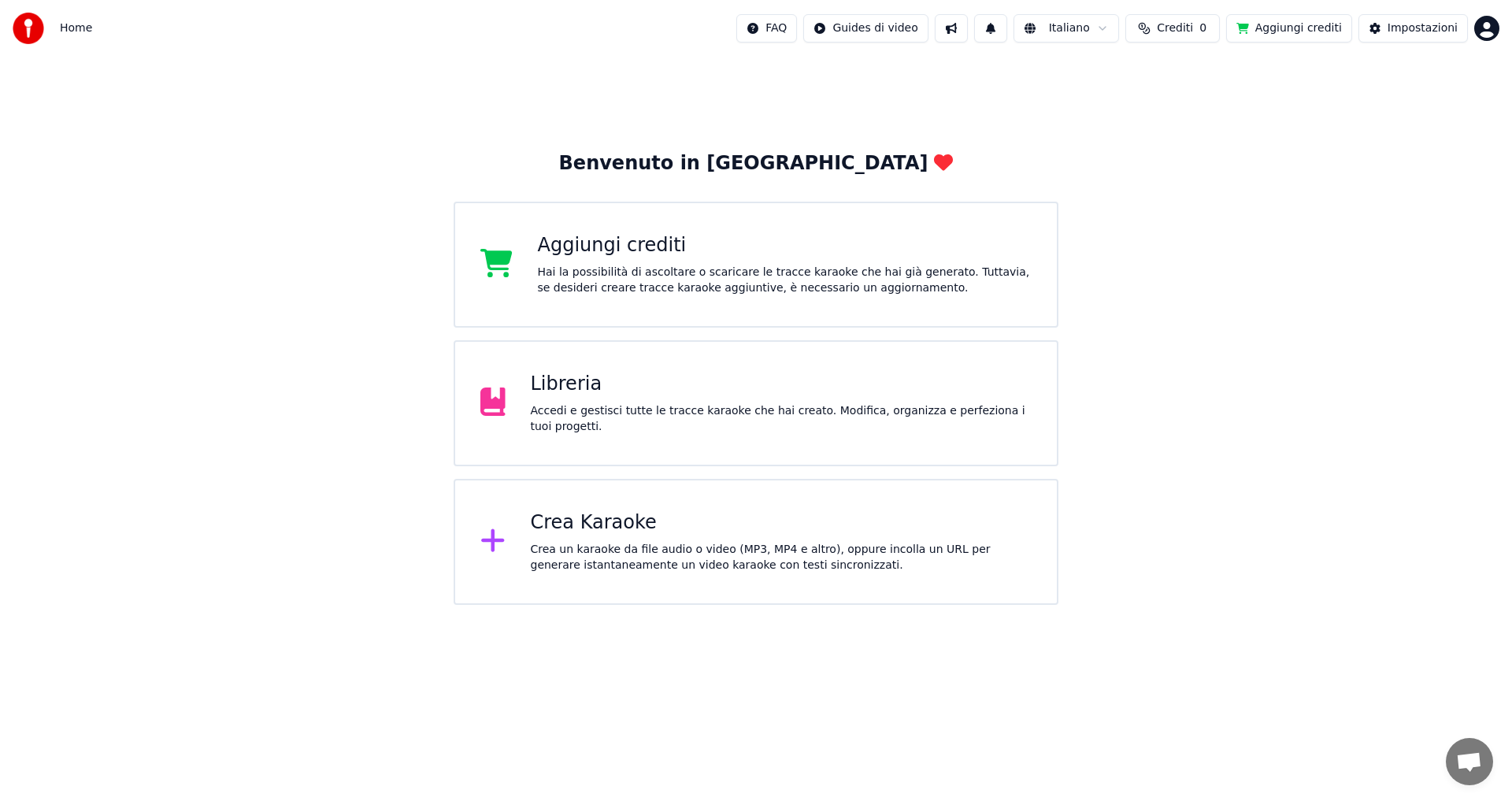
click at [604, 257] on div "Aggiungi crediti" at bounding box center [785, 246] width 495 height 25
click at [1386, 29] on button "Impostazioni" at bounding box center [1413, 29] width 110 height 29
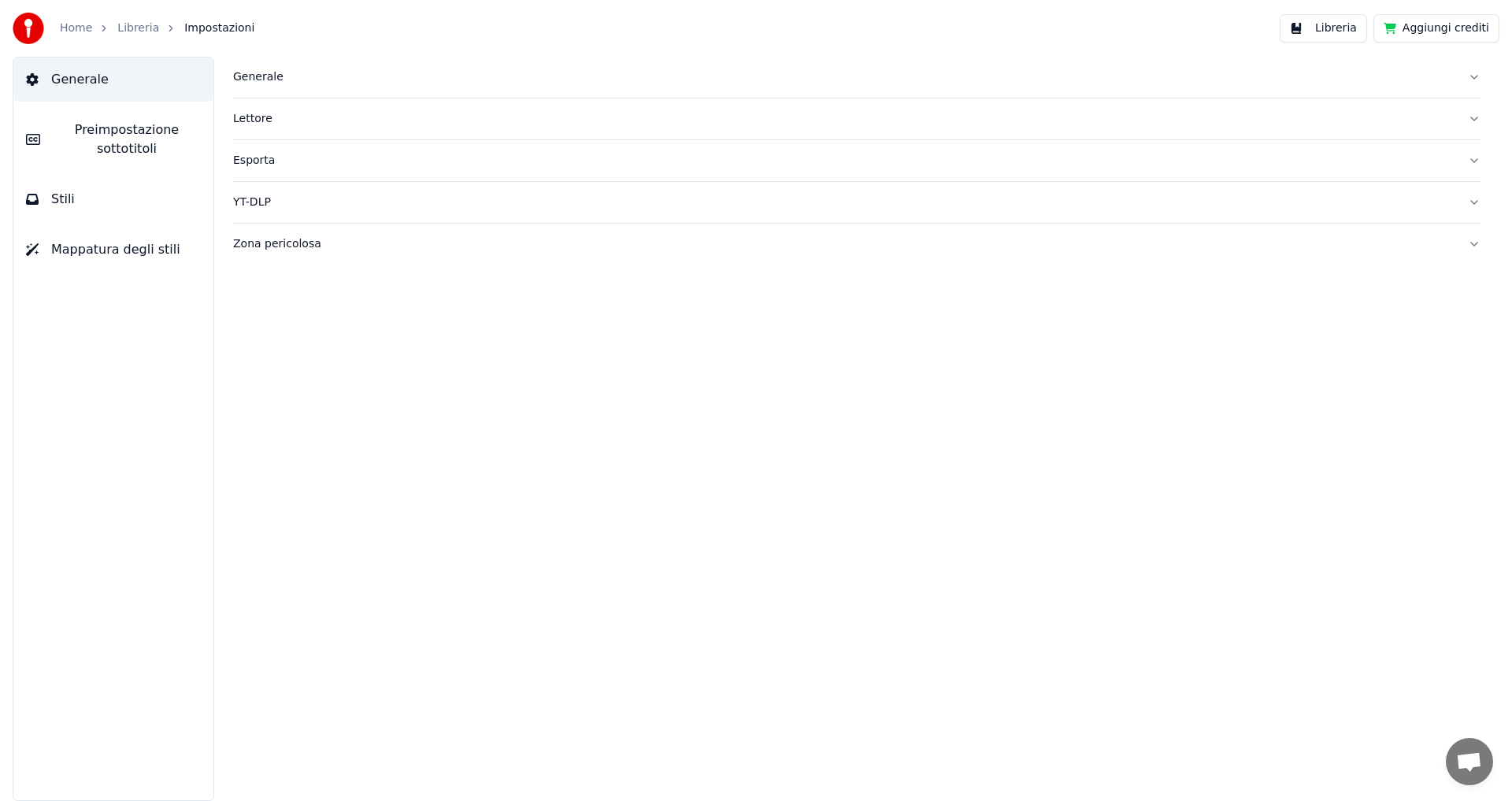
click at [112, 148] on span "Preimpostazione sottotitoli" at bounding box center [127, 139] width 148 height 38
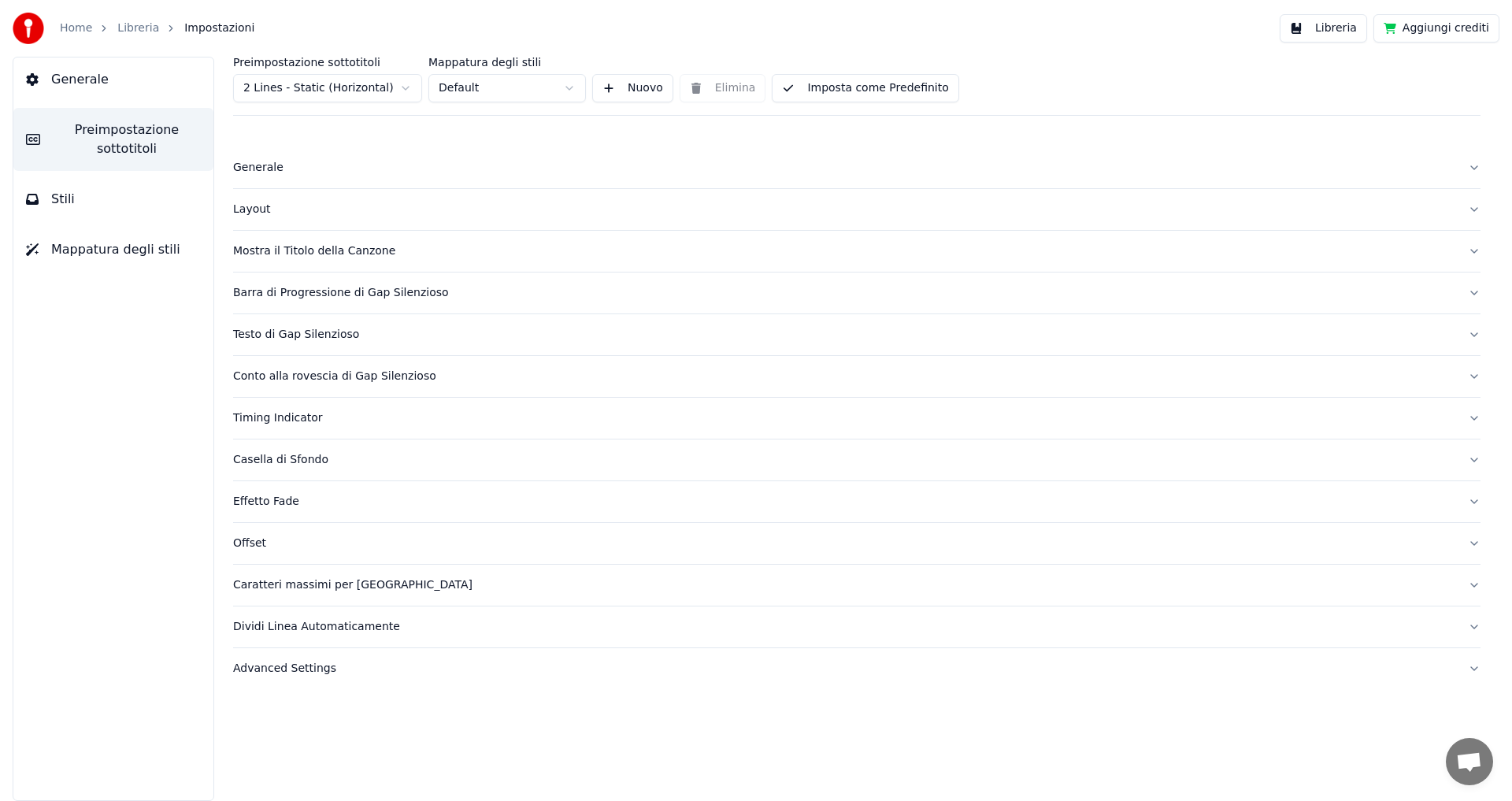
click at [333, 629] on div "Dividi Linea Automaticamente" at bounding box center [844, 627] width 1222 height 16
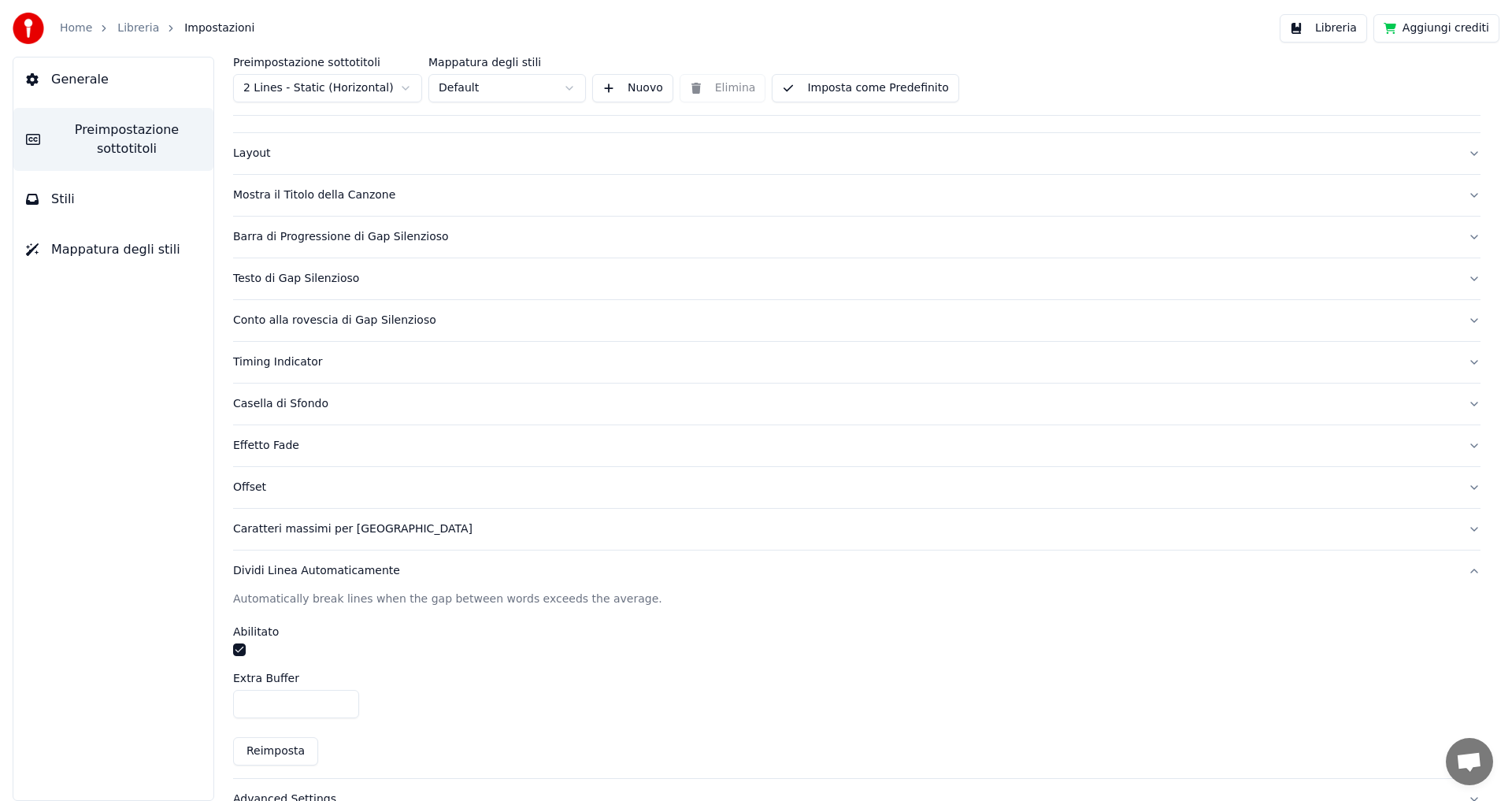
scroll to position [86, 0]
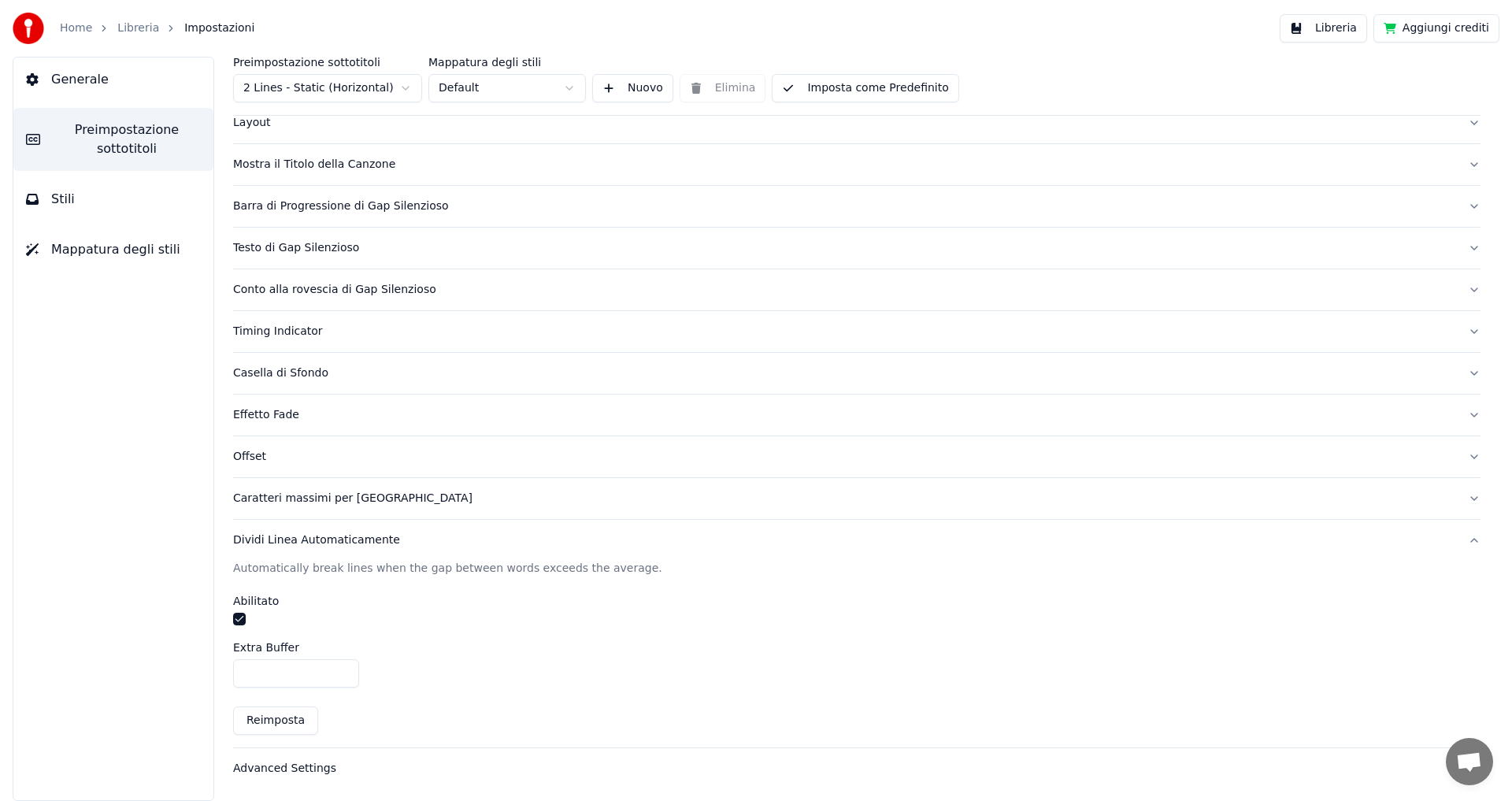
click at [311, 541] on div "Dividi Linea Automaticamente" at bounding box center [844, 541] width 1222 height 16
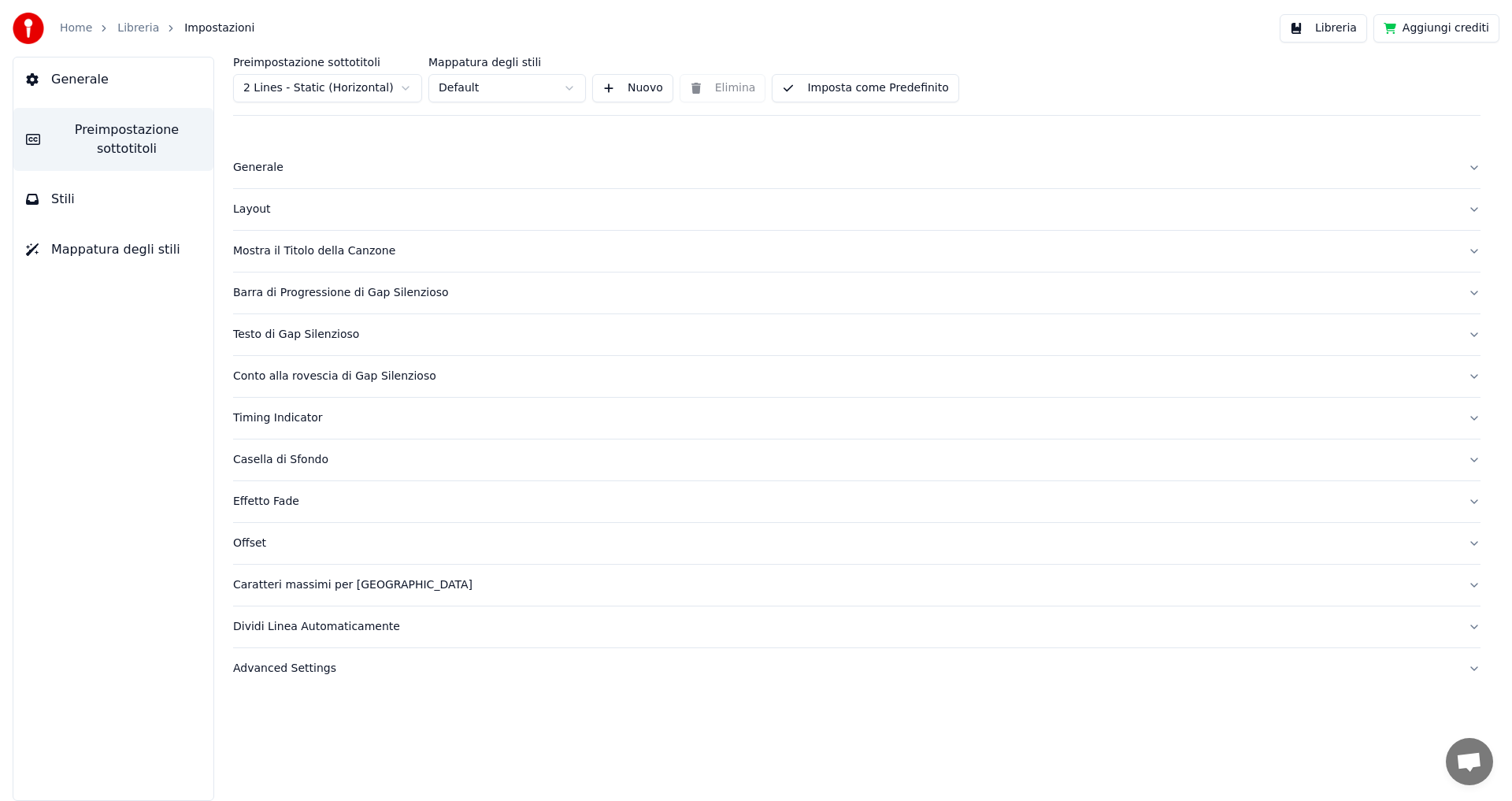
click at [126, 247] on span "Mappatura degli stili" at bounding box center [116, 249] width 129 height 19
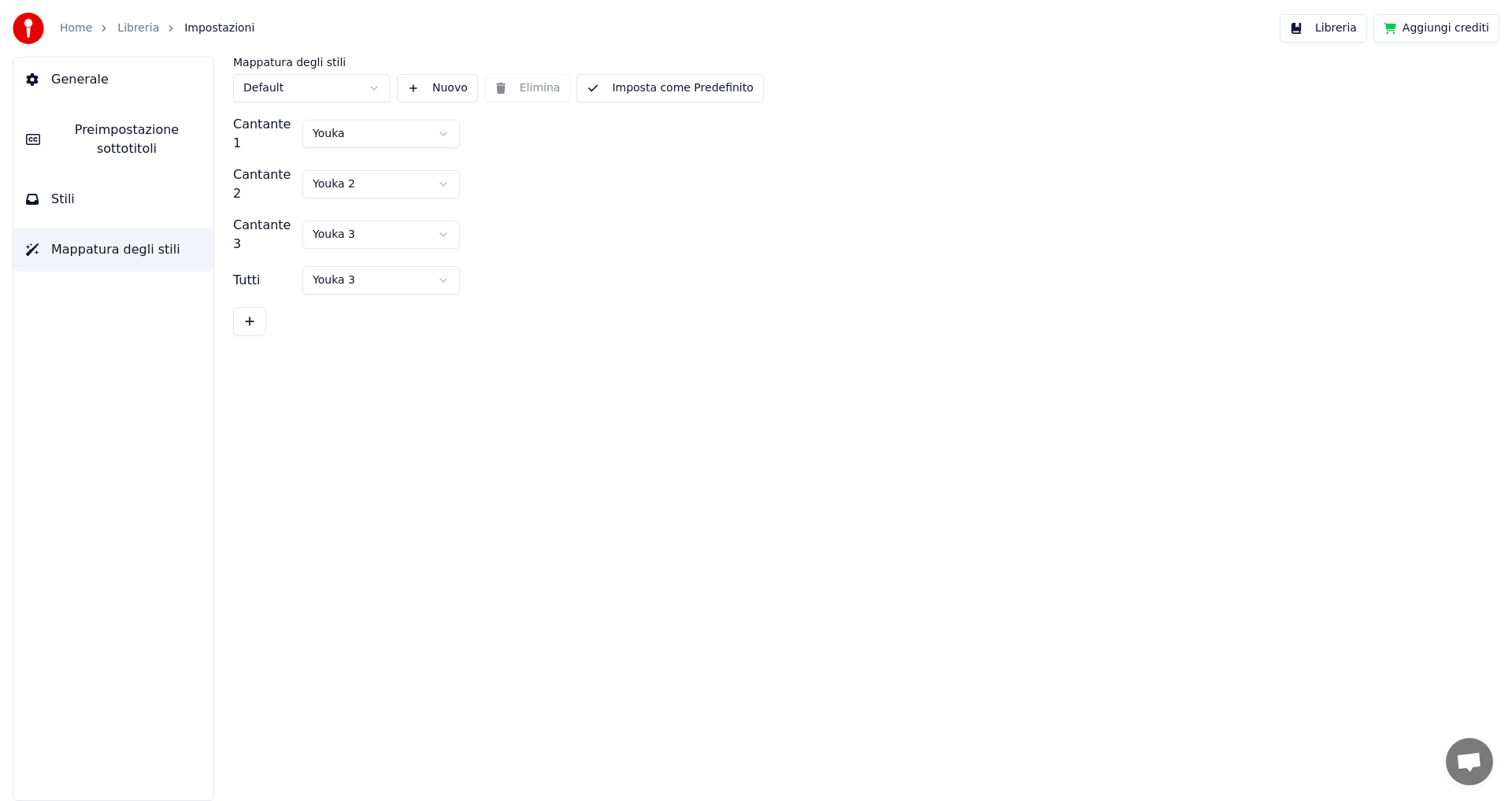
click at [375, 86] on html "Home Libreria Impostazioni Libreria Aggiungi crediti Generale Preimpostazione s…" at bounding box center [756, 400] width 1512 height 801
click at [375, 87] on html "Home Libreria Impostazioni Libreria Aggiungi crediti Generale Preimpostazione s…" at bounding box center [756, 400] width 1512 height 801
click at [48, 78] on button "Generale" at bounding box center [113, 79] width 200 height 44
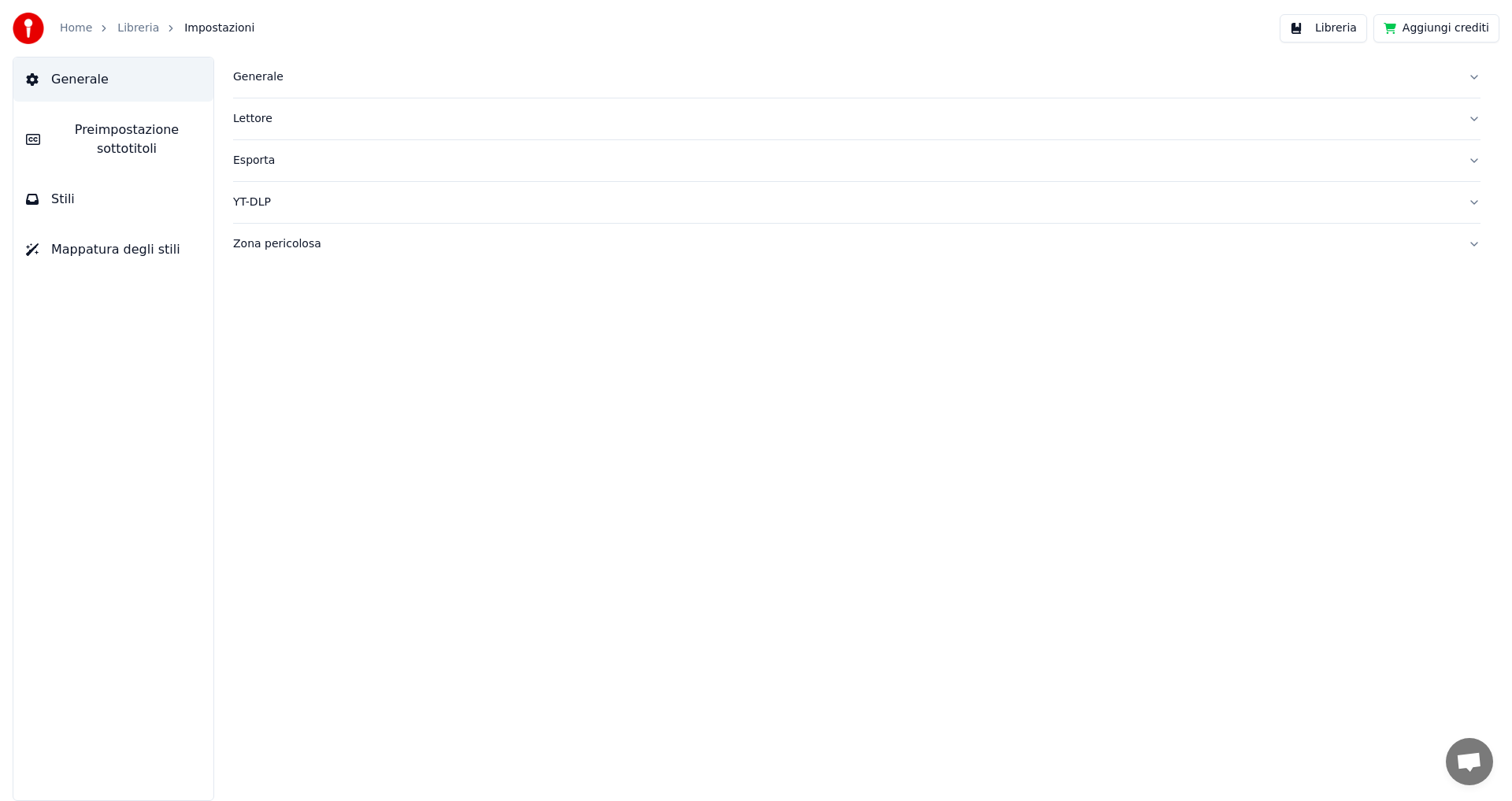
click at [141, 29] on link "Libreria" at bounding box center [138, 29] width 41 height 16
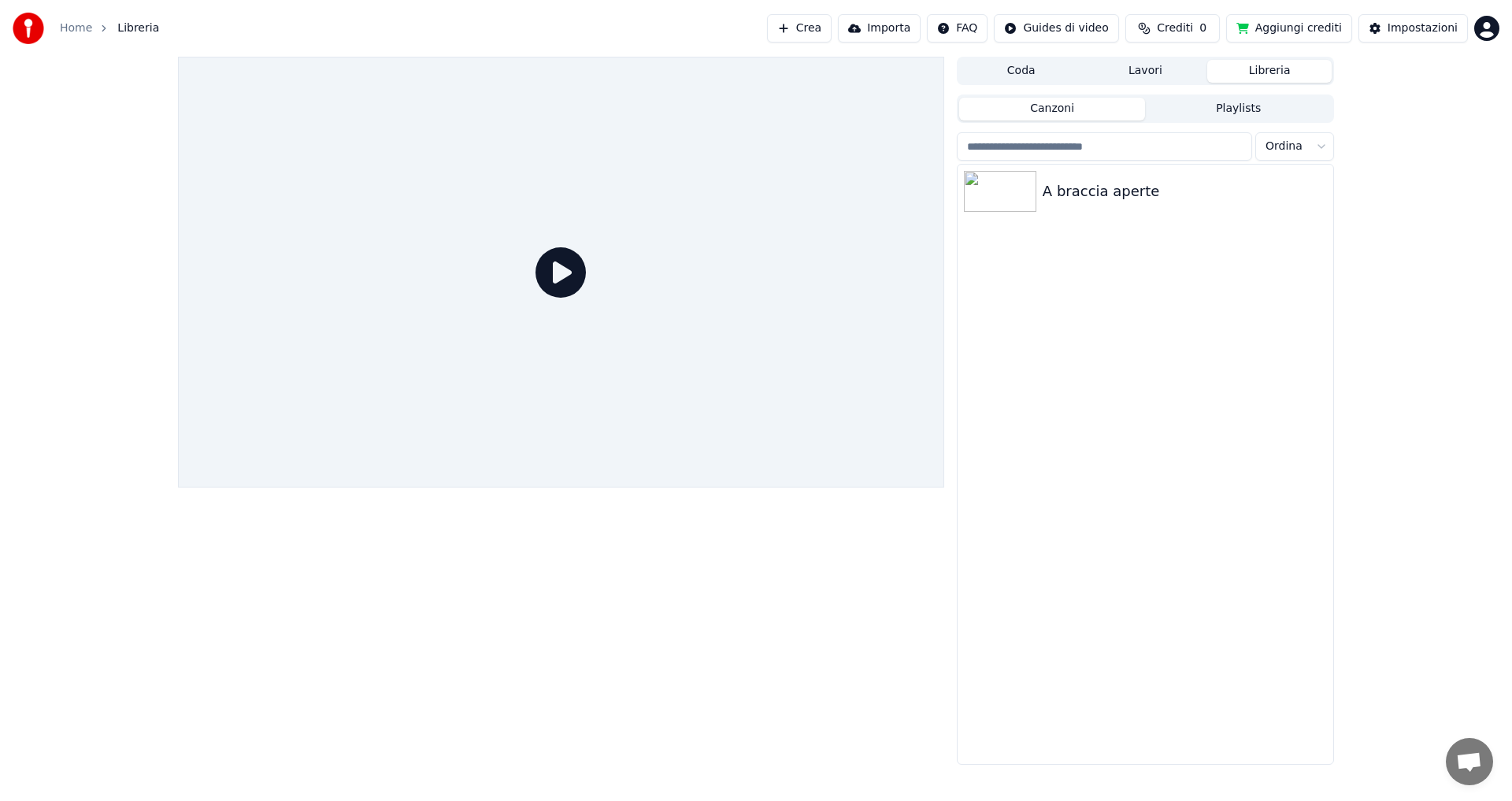
click at [80, 30] on link "Home" at bounding box center [76, 29] width 32 height 16
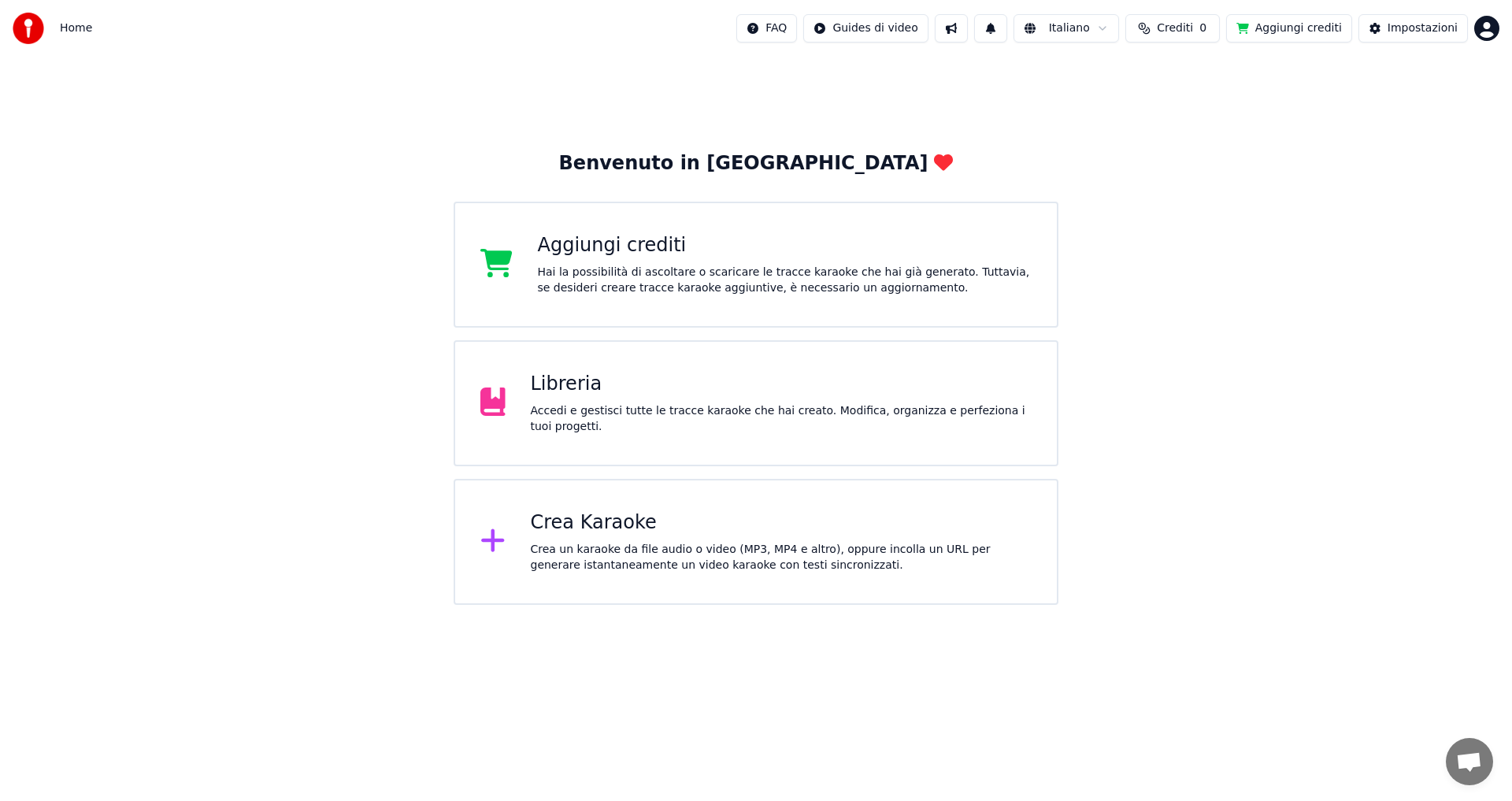
click at [555, 281] on div "Hai la possibilità di ascoltare o scaricare le tracce karaoke che hai già gener…" at bounding box center [785, 280] width 495 height 31
click at [577, 277] on div "Hai la possibilità di ascoltare o scaricare le tracce karaoke che hai già gener…" at bounding box center [785, 280] width 495 height 31
click at [1280, 30] on button "Aggiungi crediti" at bounding box center [1288, 29] width 126 height 29
click at [1163, 31] on button "Crediti 0" at bounding box center [1172, 29] width 94 height 29
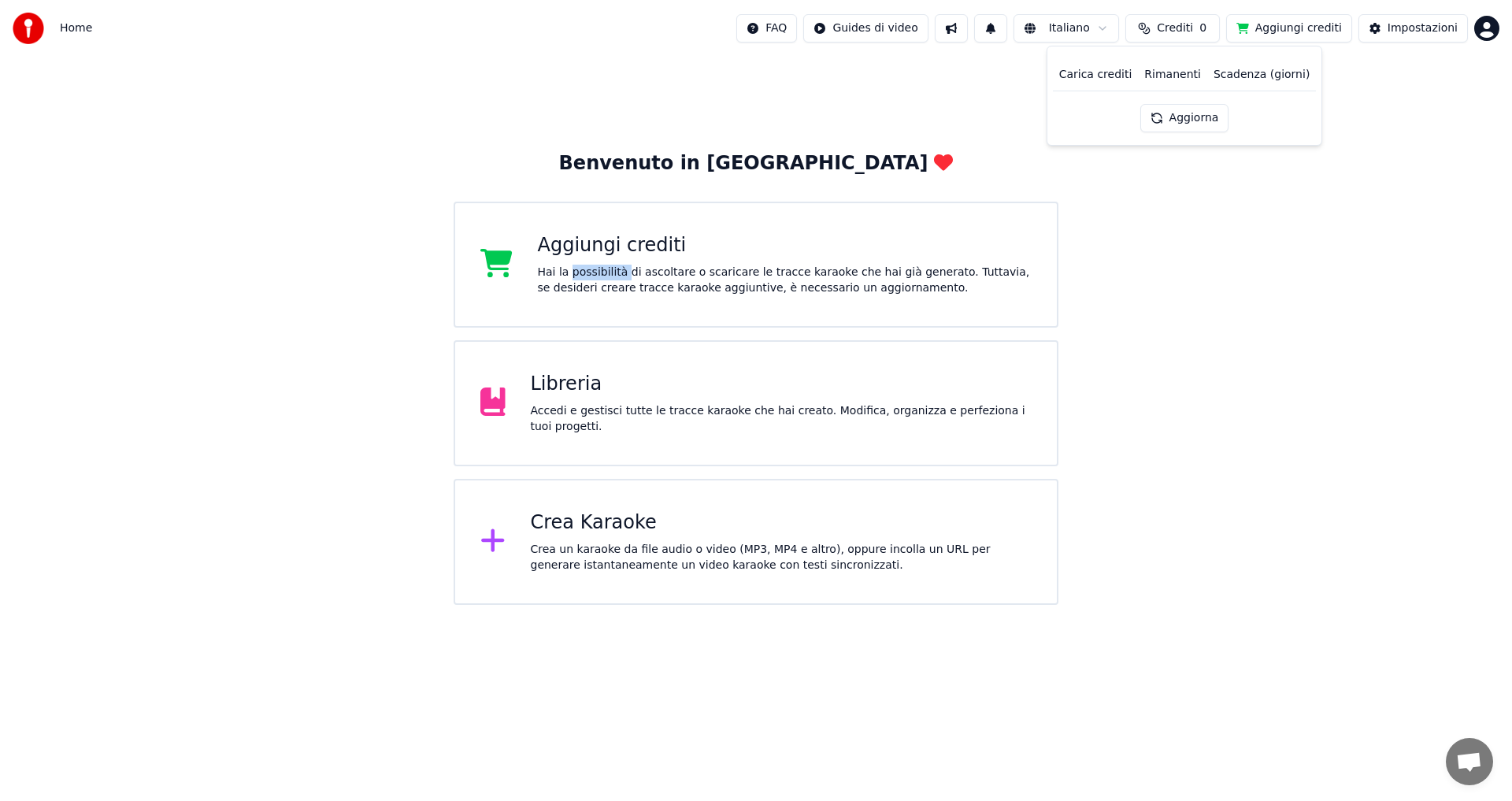
click at [1186, 119] on button "Aggiorna" at bounding box center [1184, 119] width 89 height 29
click at [845, 29] on html "Home FAQ Guides di video Italiano Crediti 0 Aggiungi crediti Impostazioni Benve…" at bounding box center [756, 303] width 1512 height 605
click at [885, 91] on div "Guida di sincronizzazione dei testi" at bounding box center [898, 87] width 201 height 25
click at [1129, 237] on div "Benvenuto in [PERSON_NAME] crediti Hai la possibilità di ascoltare o scaricare …" at bounding box center [756, 330] width 1512 height 548
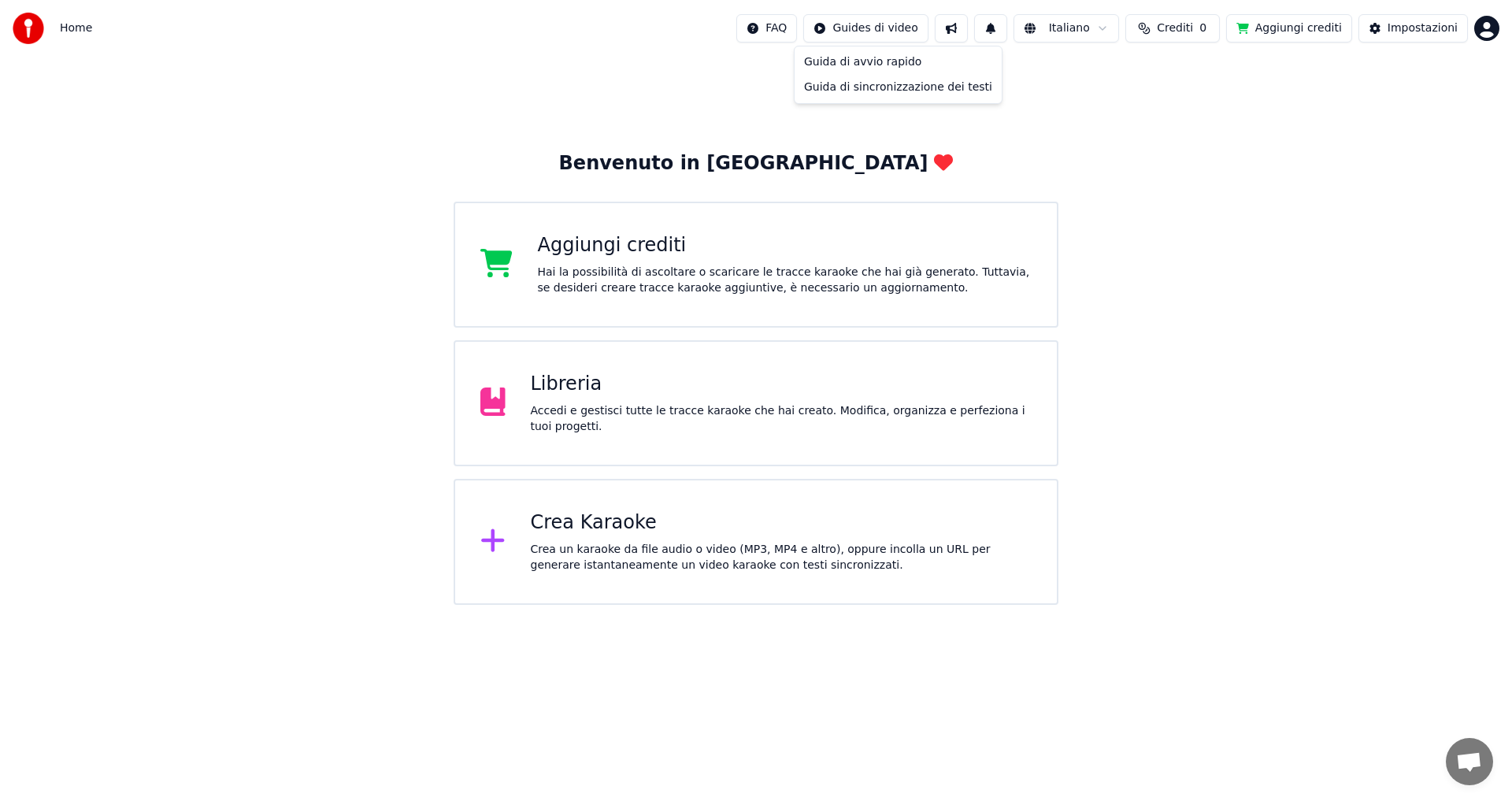
click at [873, 29] on html "Home FAQ Guides di video Italiano Crediti 0 Aggiungi crediti Impostazioni Benve…" at bounding box center [756, 303] width 1512 height 605
click at [877, 66] on div "Guida di avvio rapido" at bounding box center [898, 62] width 201 height 25
click at [800, 31] on html "Home FAQ Guides di video Italiano Crediti 0 Aggiungi crediti Impostazioni Benve…" at bounding box center [756, 303] width 1512 height 605
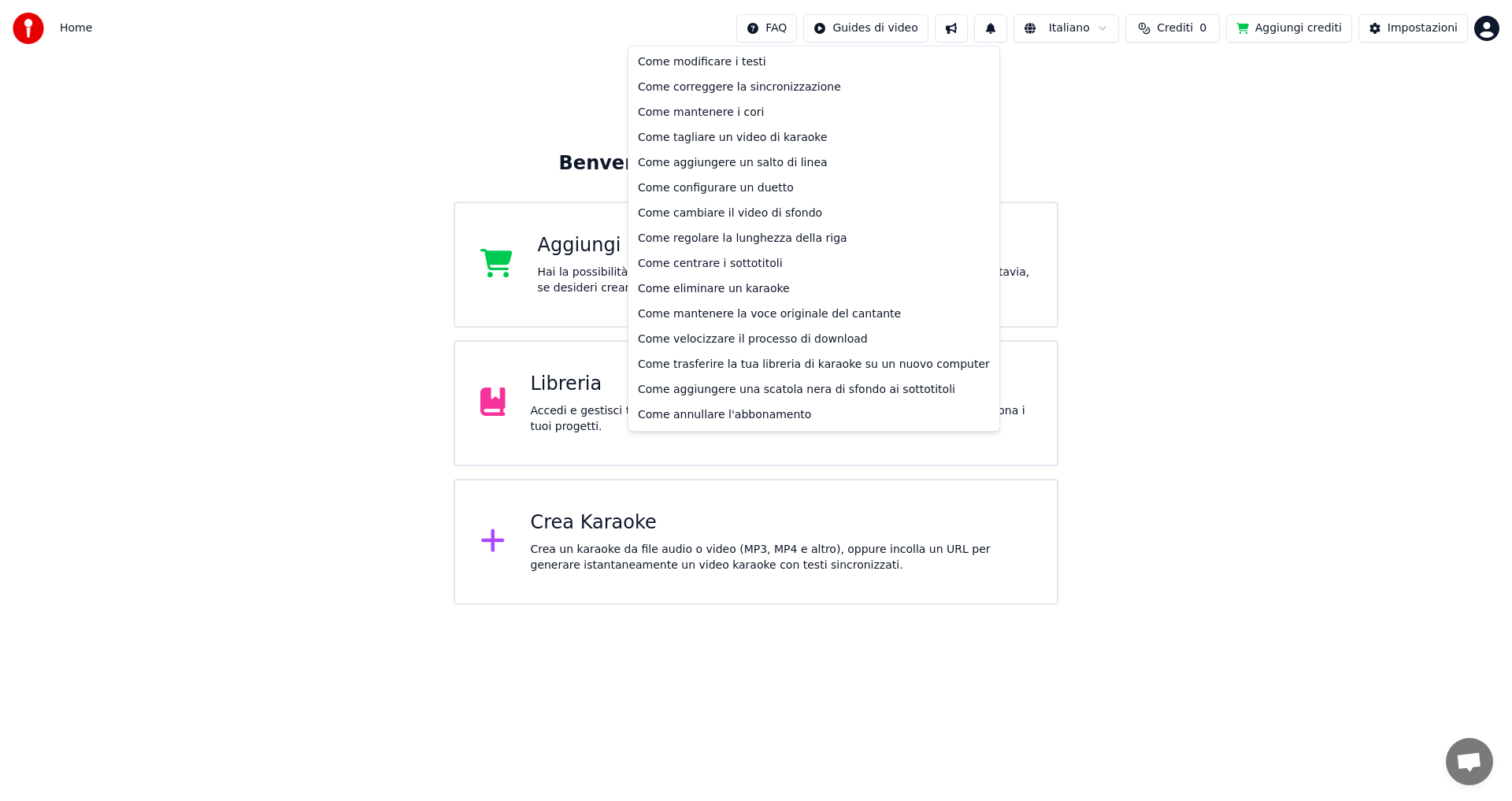
click at [1148, 307] on html "Home FAQ Guides di video Italiano Crediti 0 Aggiungi crediti Impostazioni Benve…" at bounding box center [756, 303] width 1512 height 605
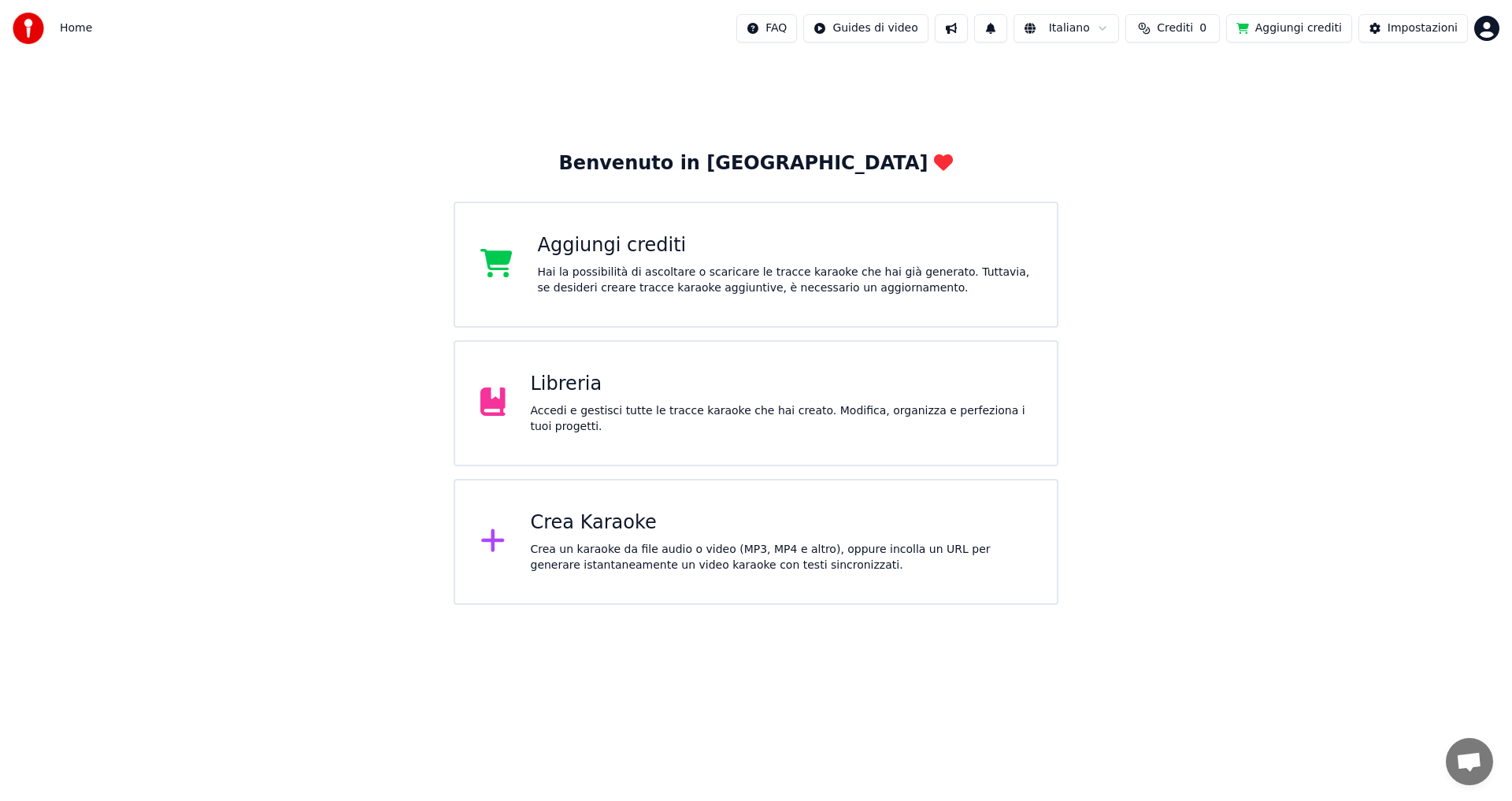
click at [766, 171] on div "Benvenuto in [GEOGRAPHIC_DATA]" at bounding box center [756, 163] width 394 height 25
click at [901, 175] on div "Benvenuto in [PERSON_NAME] crediti Hai la possibilità di ascoltare o scaricare …" at bounding box center [756, 377] width 605 height 453
